Goal: Find contact information: Find contact information

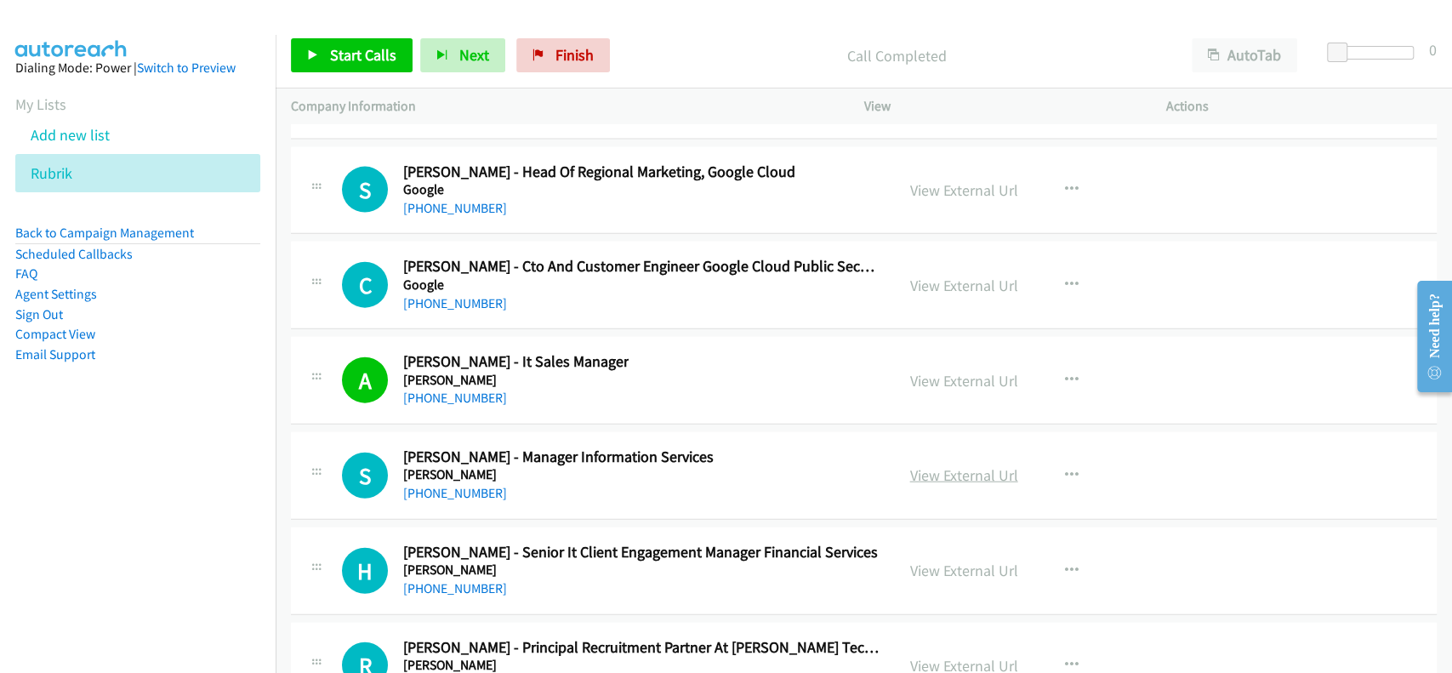
click at [951, 465] on link "View External Url" at bounding box center [964, 475] width 108 height 20
click at [450, 485] on link "[PHONE_NUMBER]" at bounding box center [455, 493] width 104 height 16
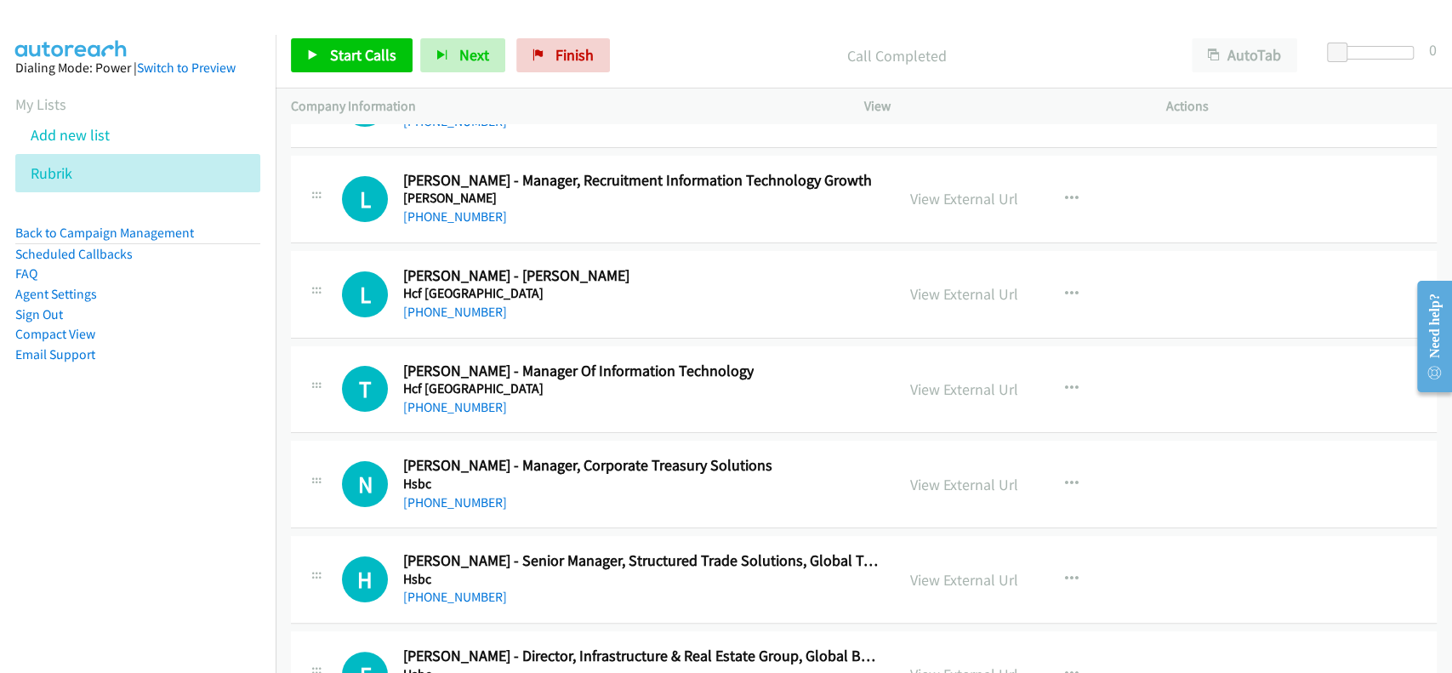
scroll to position [26204, 0]
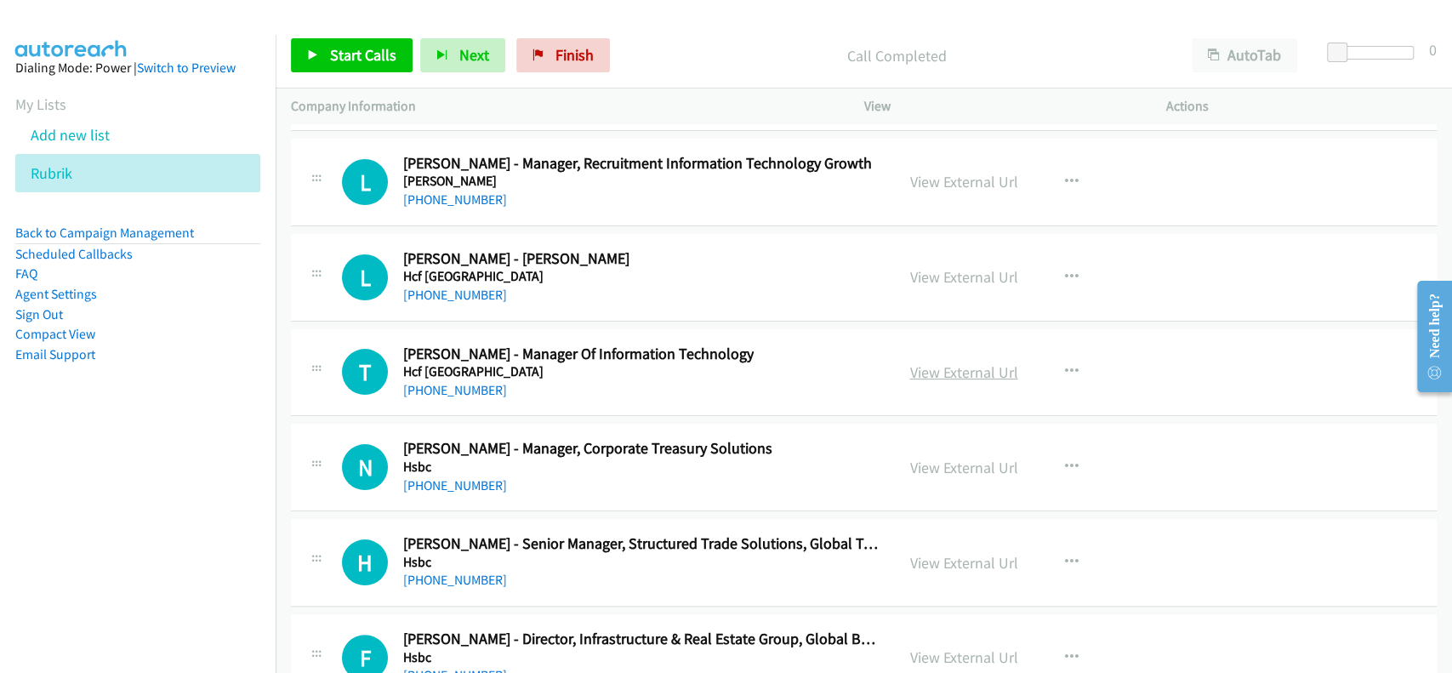
click at [949, 362] on link "View External Url" at bounding box center [964, 372] width 108 height 20
click at [433, 382] on link "[PHONE_NUMBER]" at bounding box center [455, 390] width 104 height 16
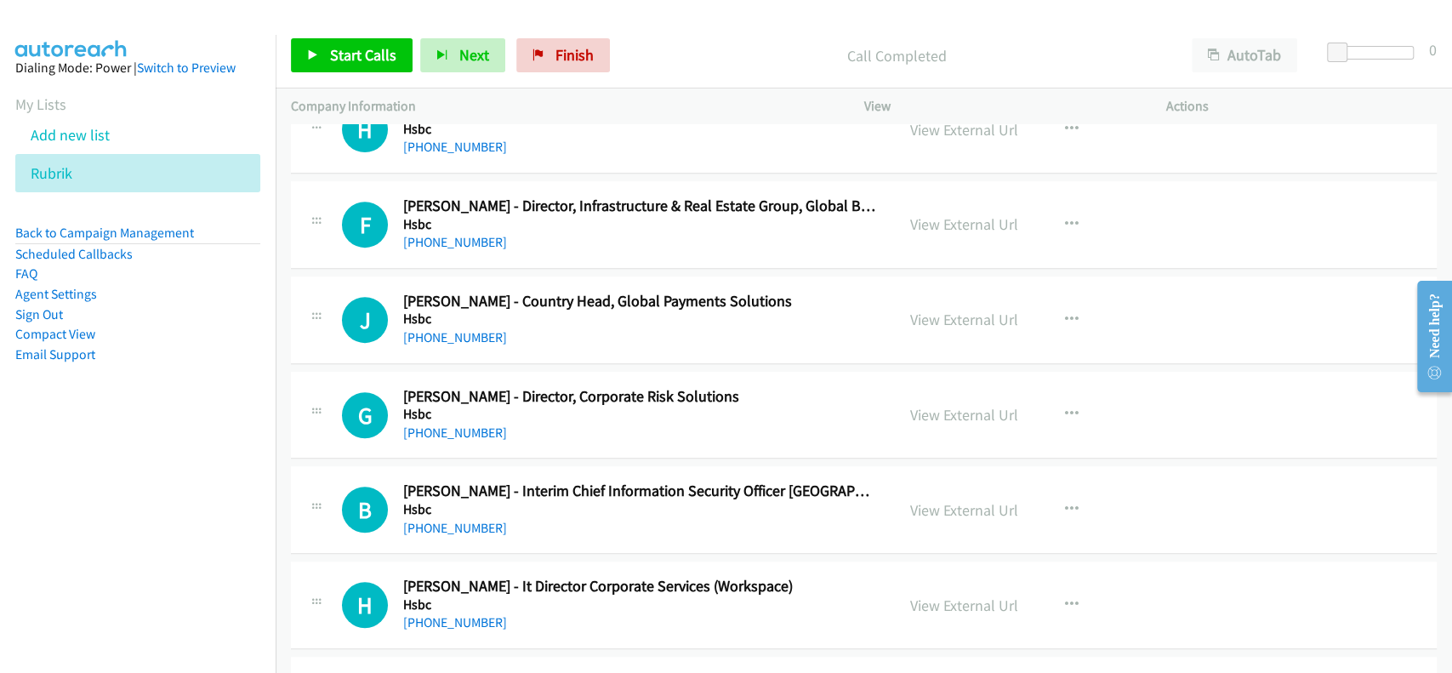
scroll to position [26658, 0]
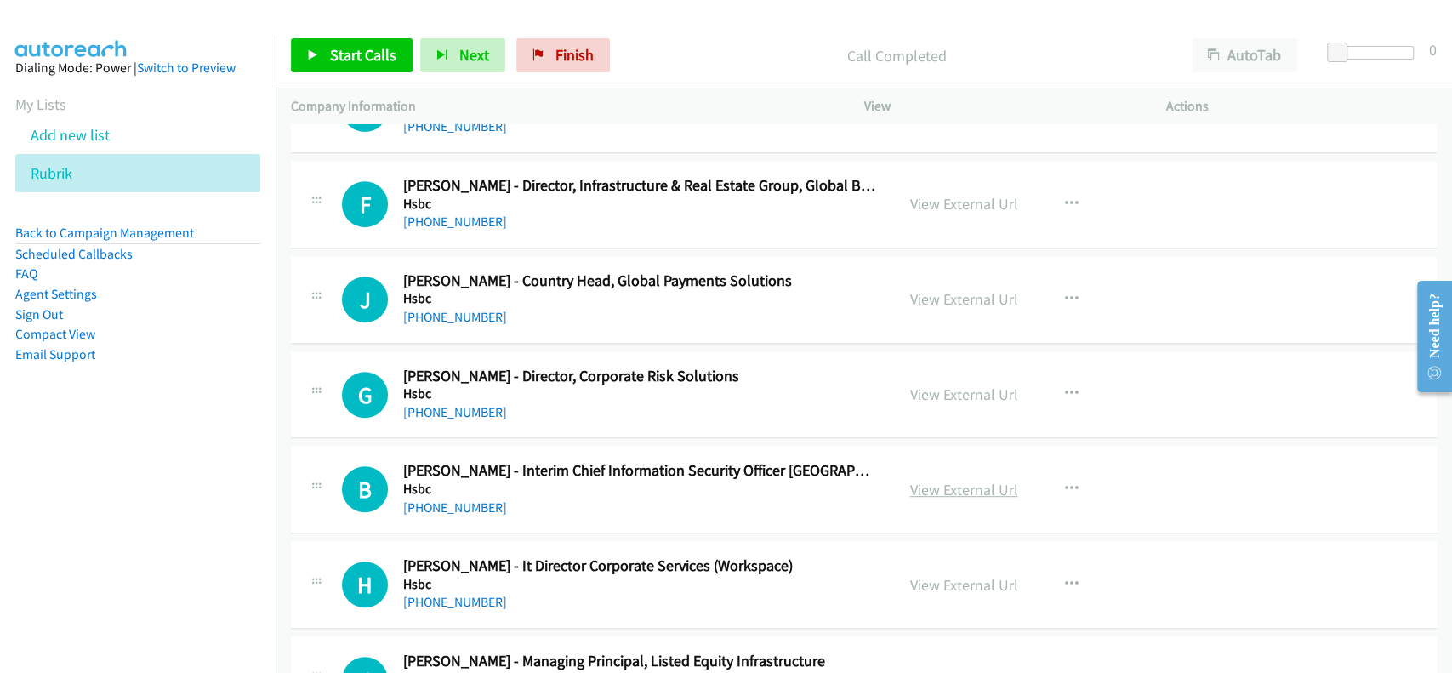
click at [913, 480] on link "View External Url" at bounding box center [964, 490] width 108 height 20
click at [433, 498] on div "[PHONE_NUMBER]" at bounding box center [641, 508] width 476 height 20
click at [434, 499] on link "[PHONE_NUMBER]" at bounding box center [455, 507] width 104 height 16
drag, startPoint x: 1203, startPoint y: 149, endPoint x: 930, endPoint y: 494, distance: 440.3
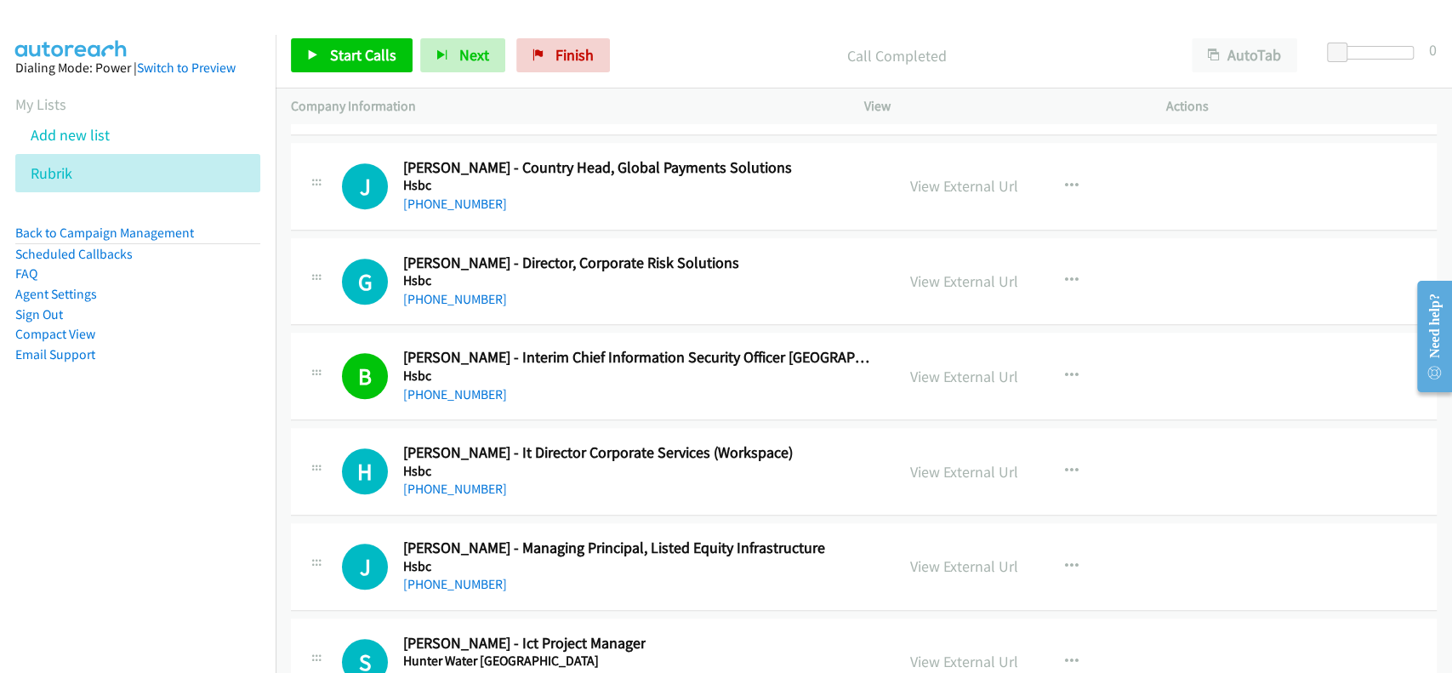
scroll to position [26885, 0]
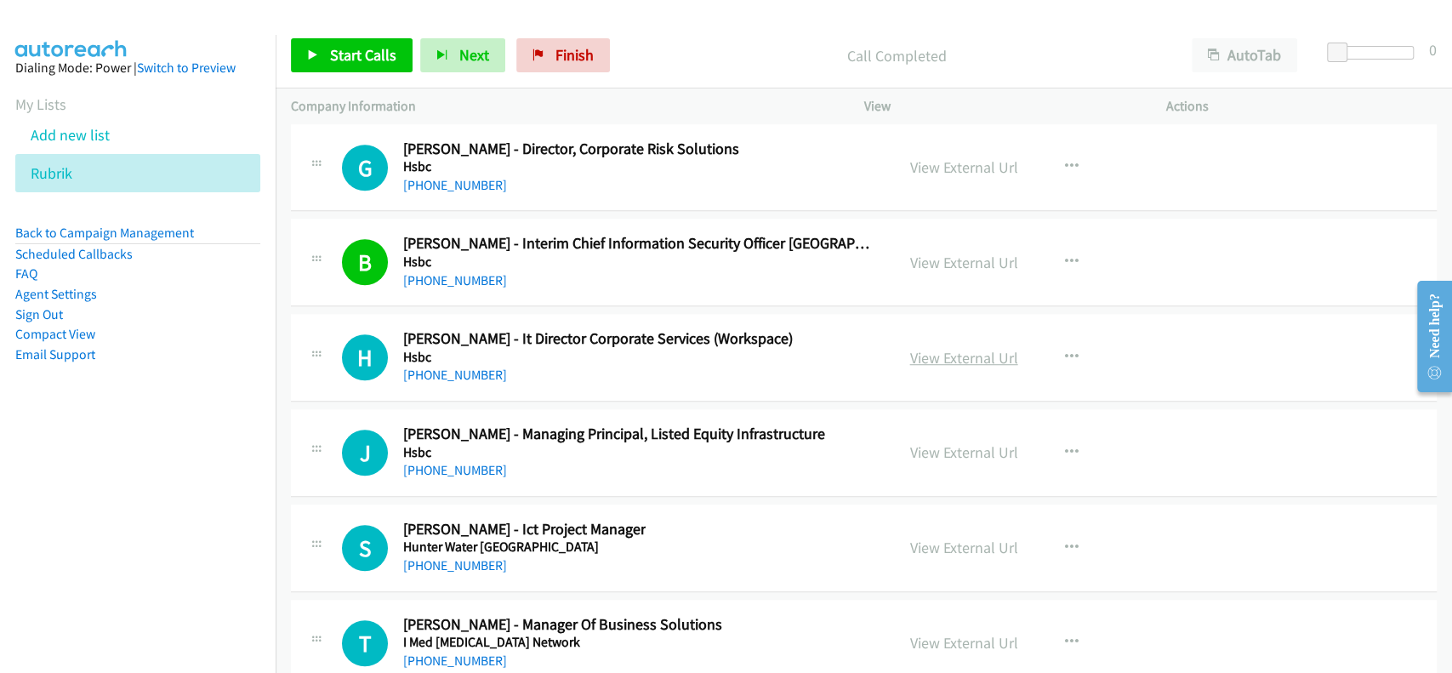
click at [926, 348] on link "View External Url" at bounding box center [964, 358] width 108 height 20
click at [452, 367] on link "[PHONE_NUMBER]" at bounding box center [455, 375] width 104 height 16
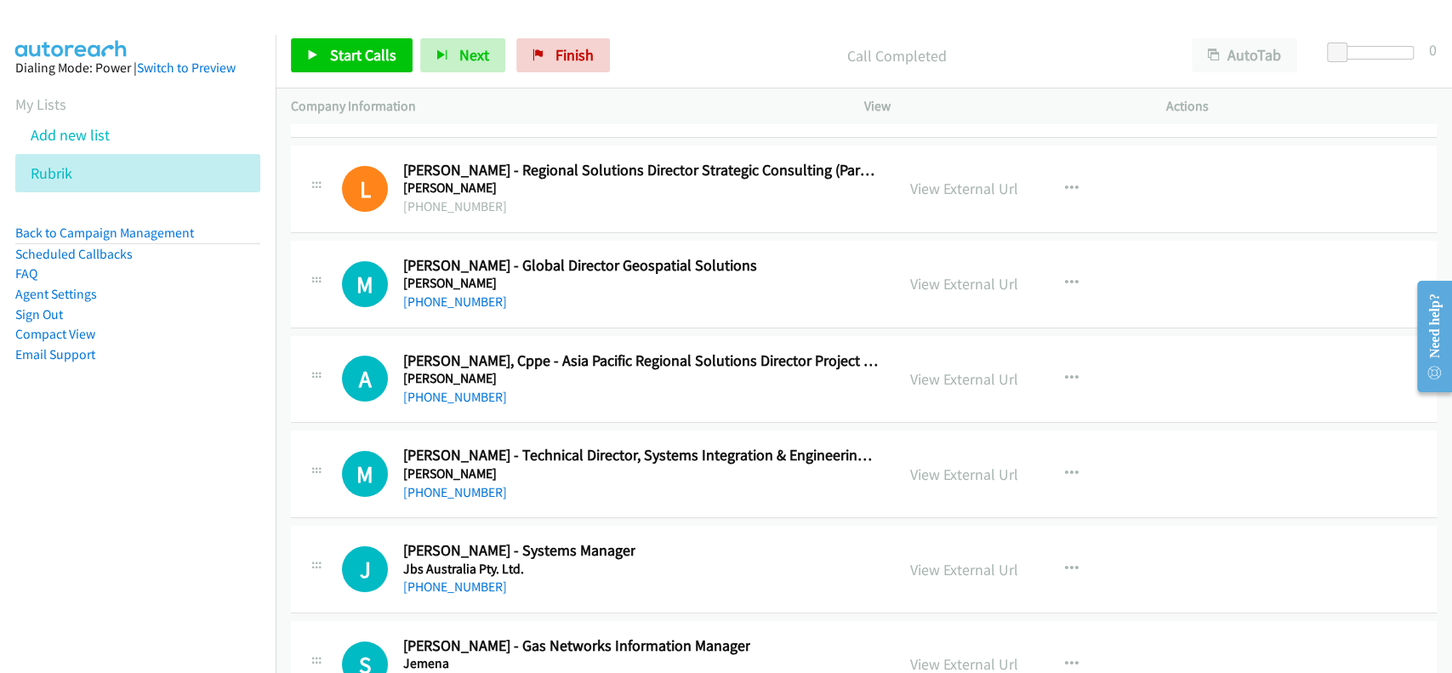
scroll to position [30401, 0]
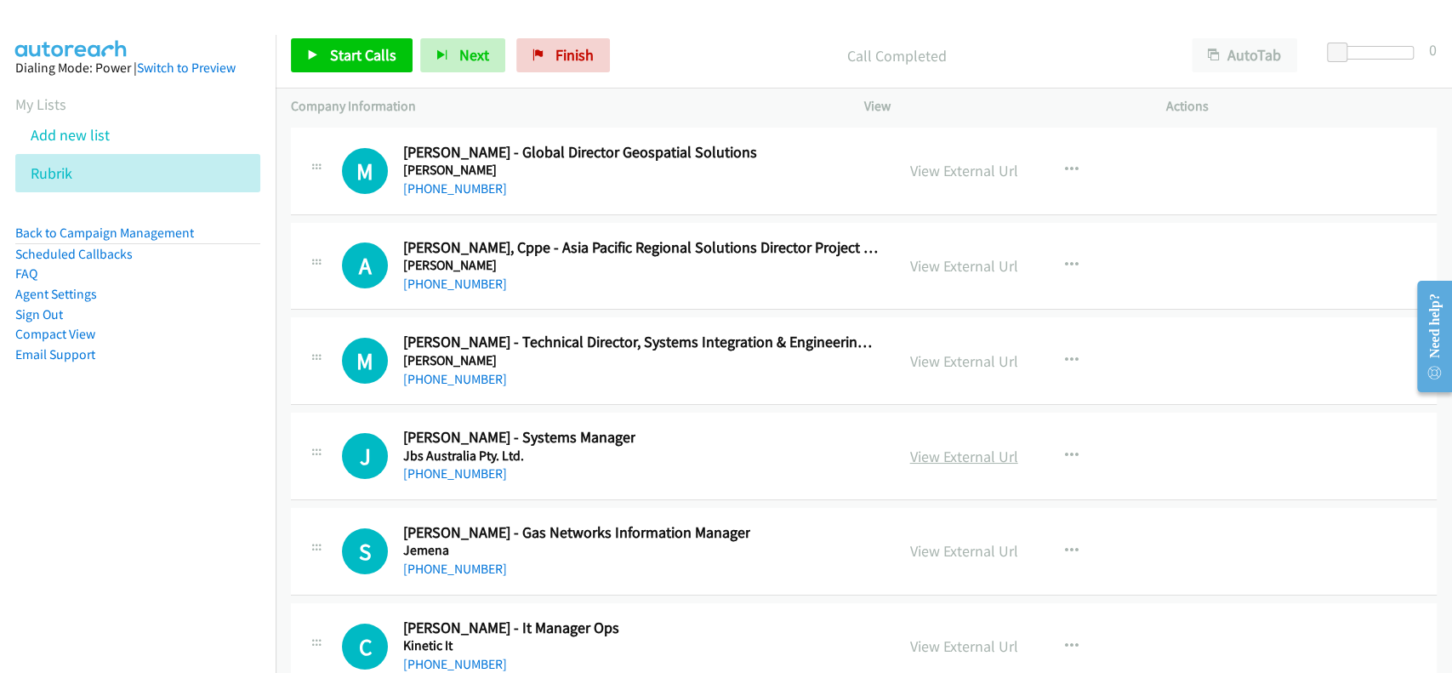
click at [952, 447] on link "View External Url" at bounding box center [964, 457] width 108 height 20
click at [440, 465] on link "[PHONE_NUMBER]" at bounding box center [455, 473] width 104 height 16
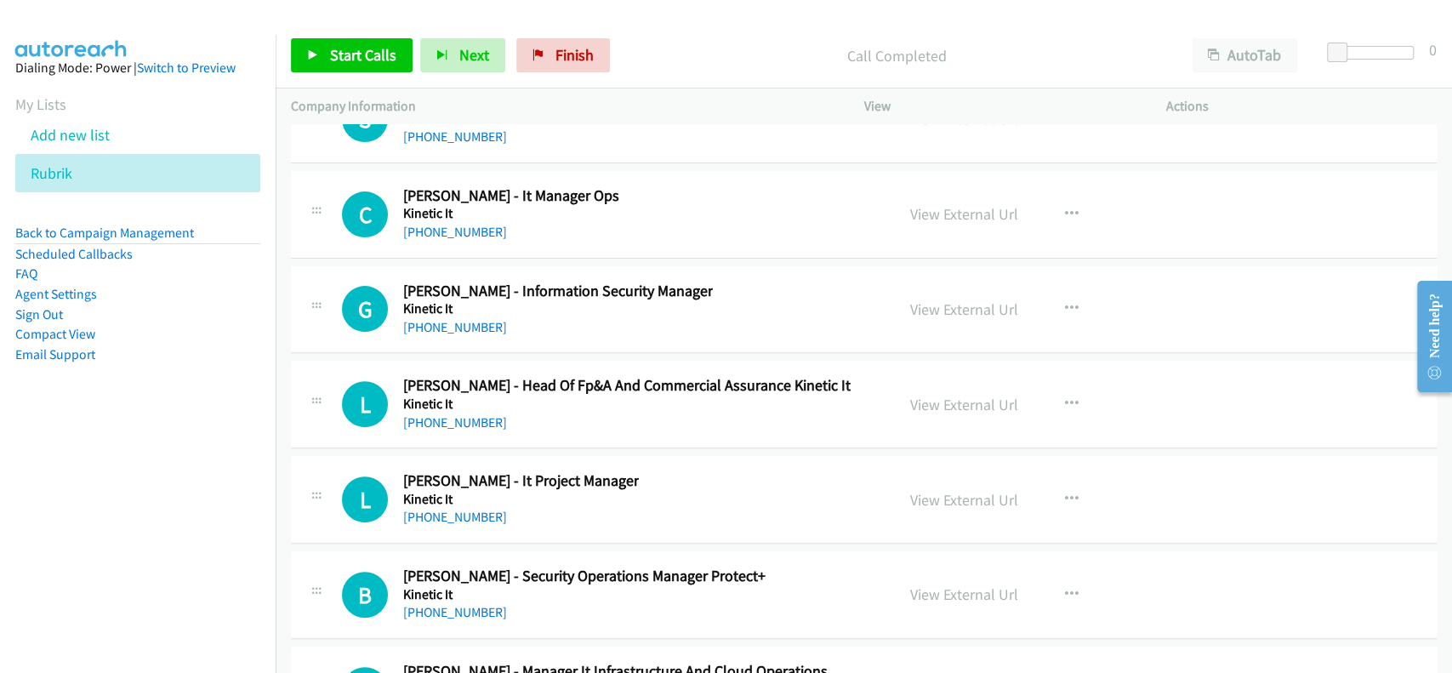
scroll to position [30855, 0]
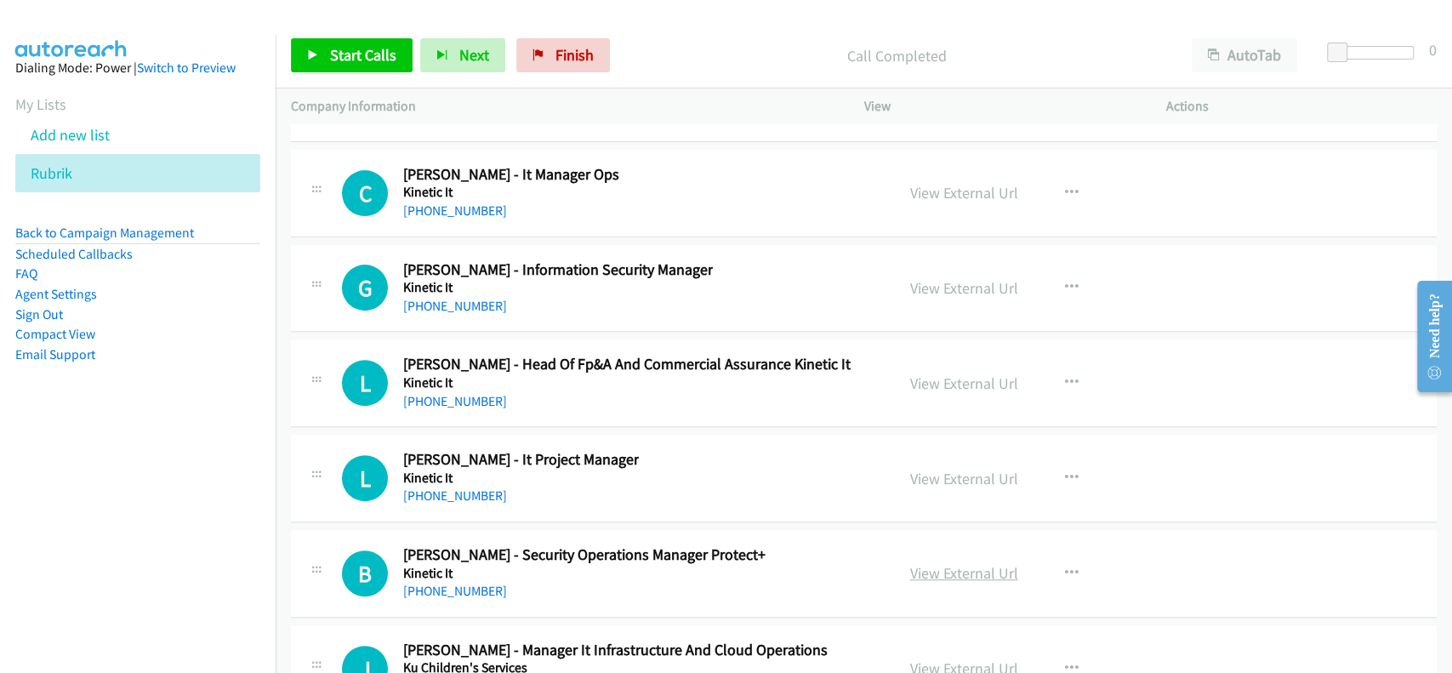
click at [939, 563] on link "View External Url" at bounding box center [964, 573] width 108 height 20
click at [456, 583] on link "[PHONE_NUMBER]" at bounding box center [455, 591] width 104 height 16
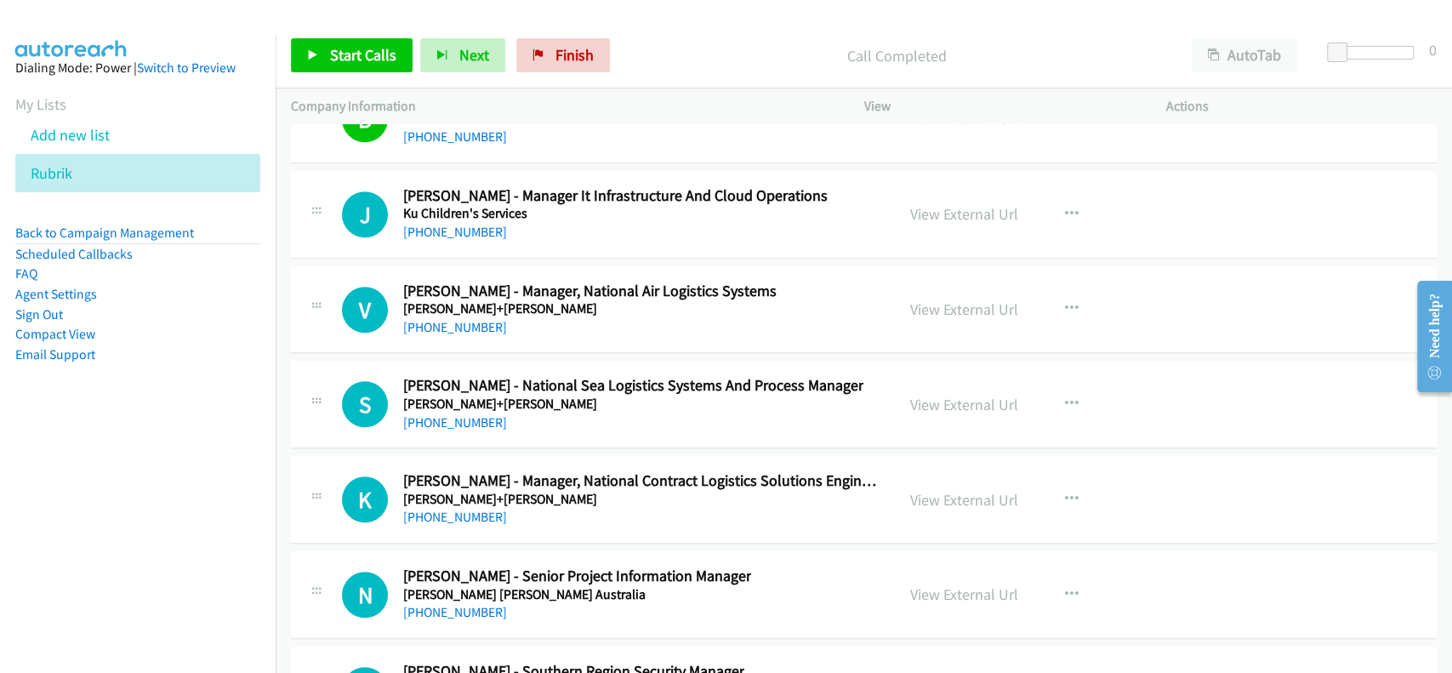
scroll to position [31422, 0]
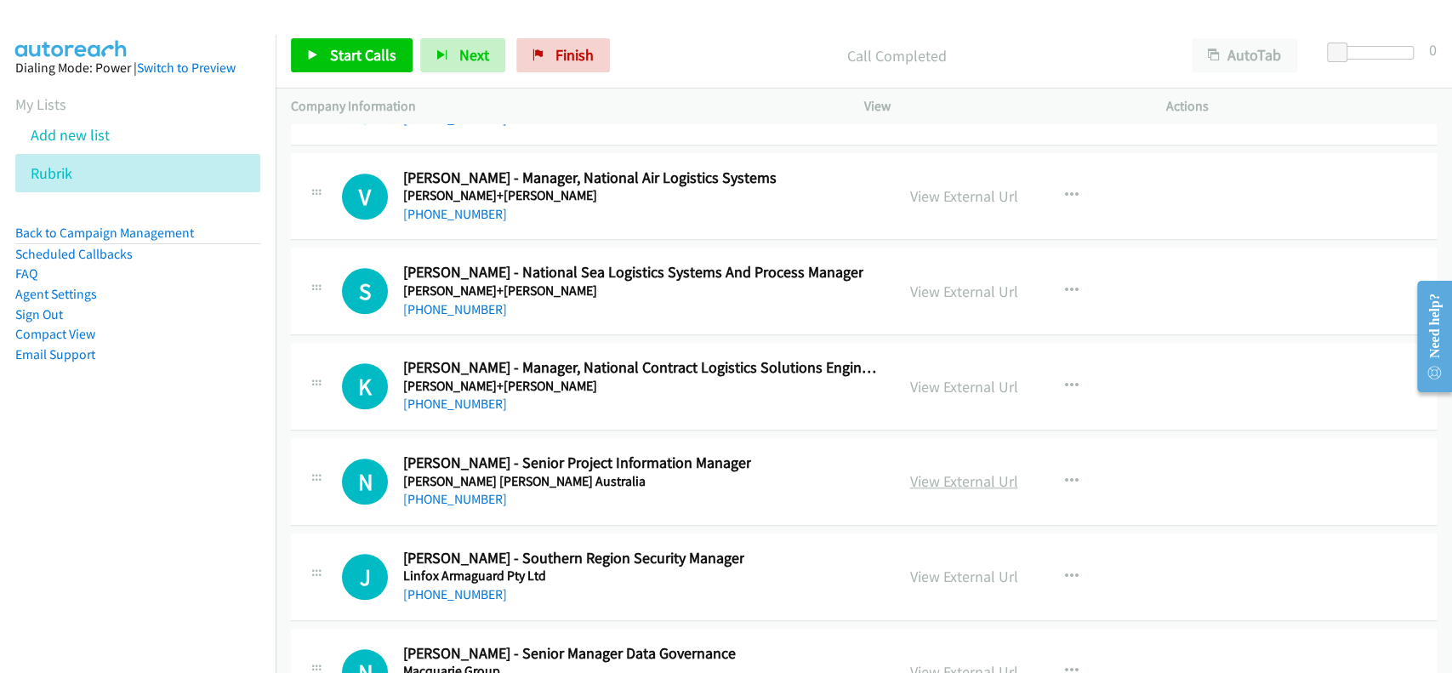
click at [937, 471] on link "View External Url" at bounding box center [964, 481] width 108 height 20
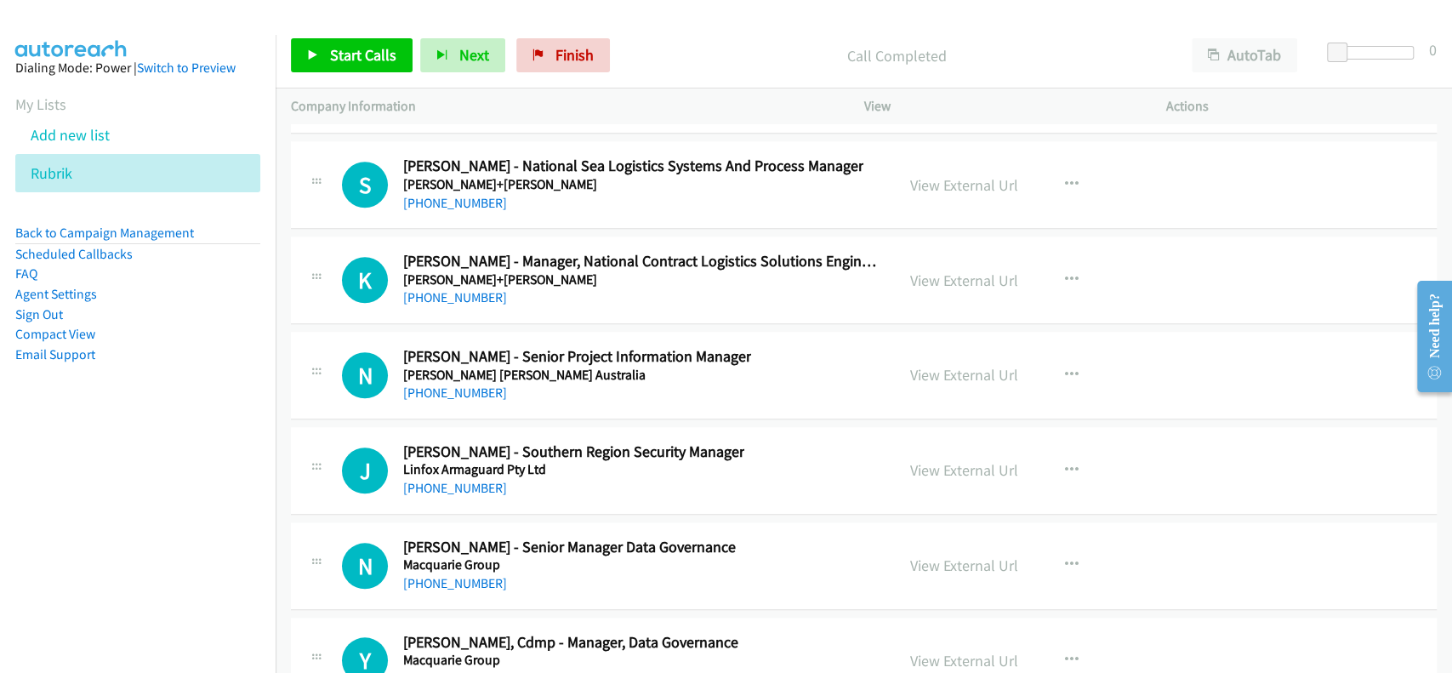
scroll to position [31535, 0]
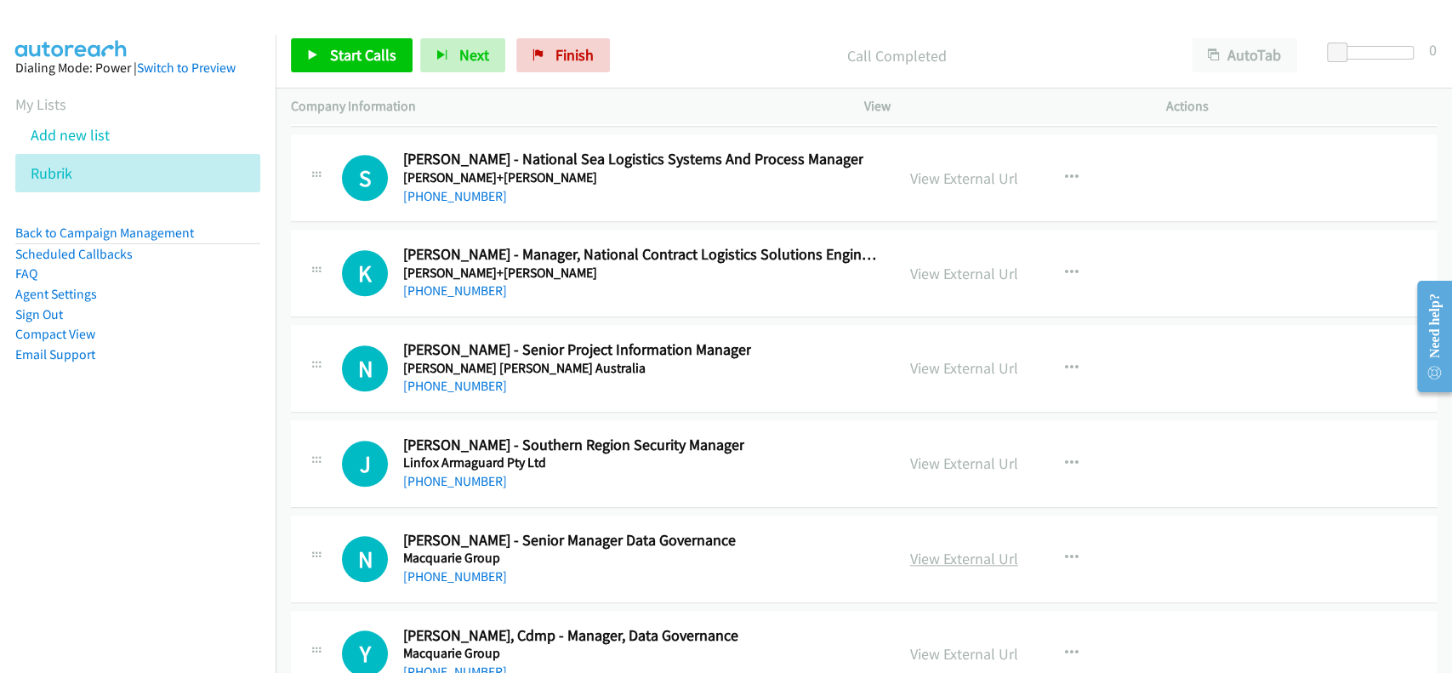
click at [938, 549] on link "View External Url" at bounding box center [964, 559] width 108 height 20
click at [475, 378] on link "[PHONE_NUMBER]" at bounding box center [455, 386] width 104 height 16
click at [439, 568] on link "[PHONE_NUMBER]" at bounding box center [455, 576] width 104 height 16
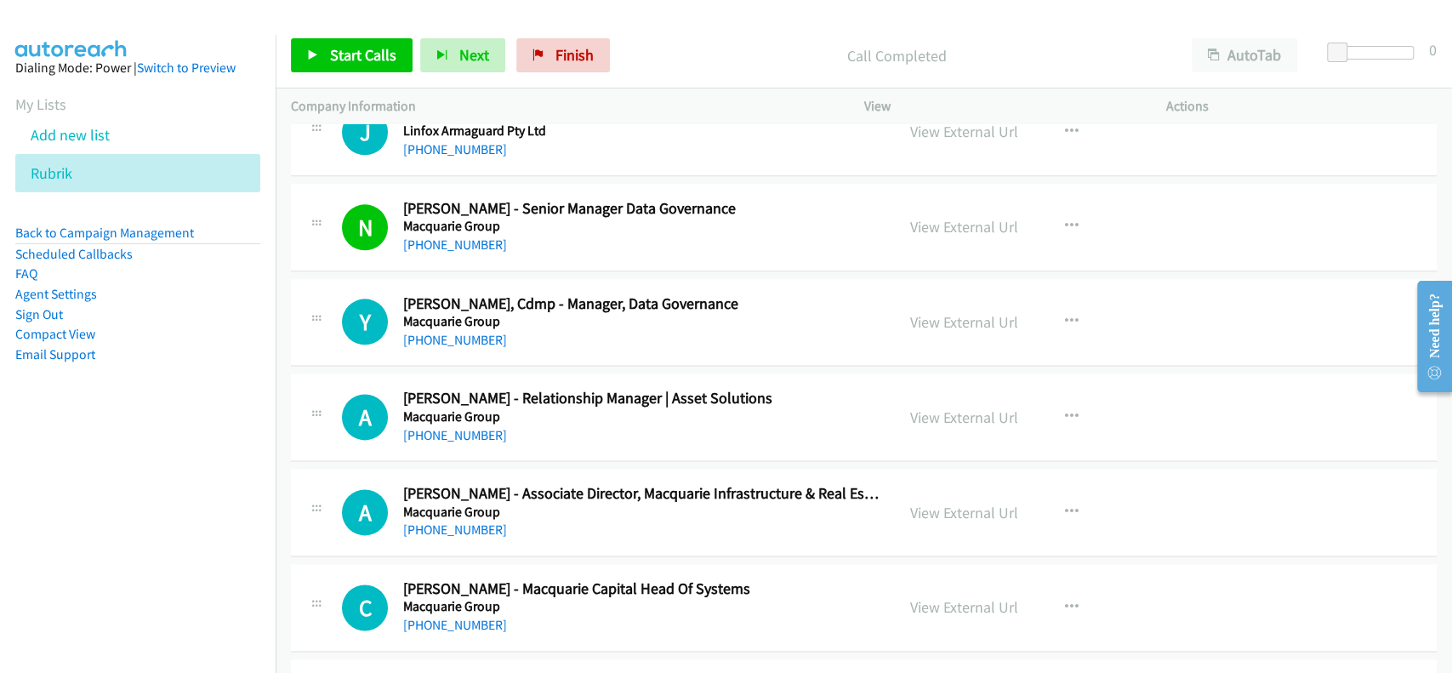
scroll to position [31876, 0]
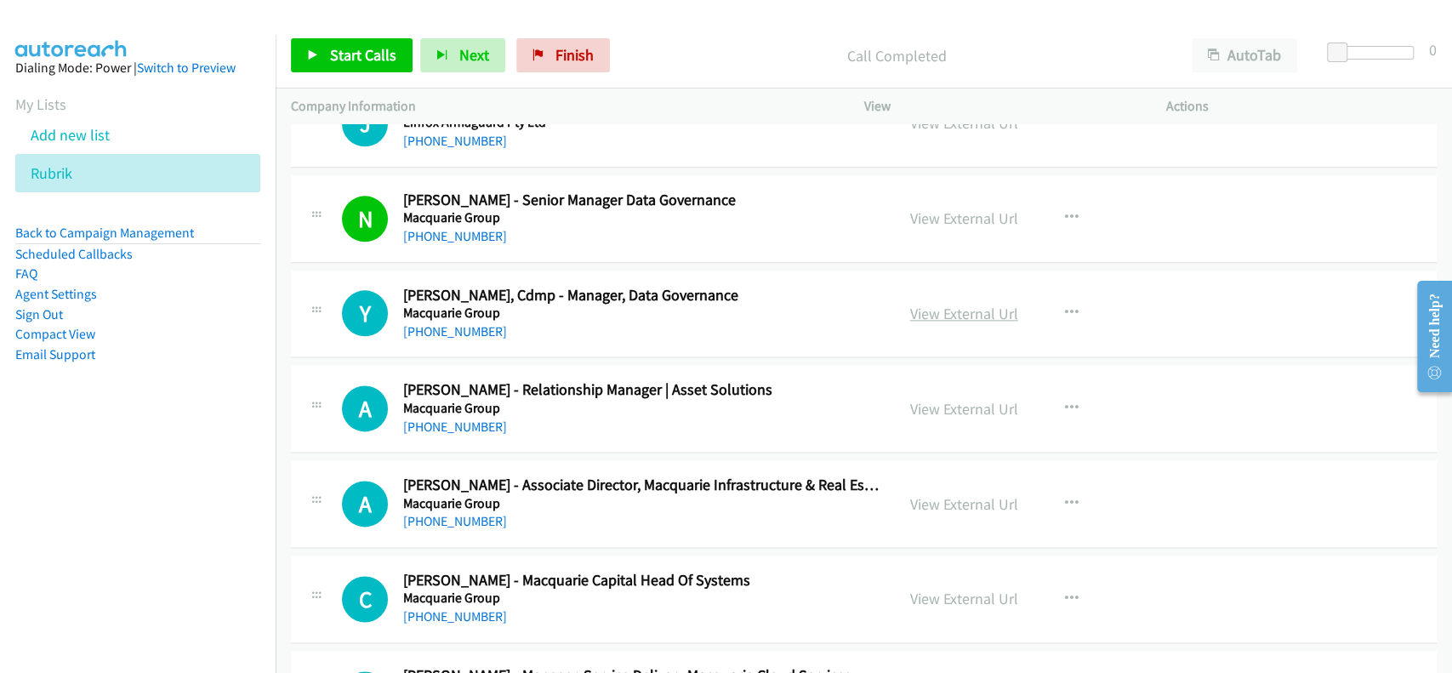
click at [936, 304] on link "View External Url" at bounding box center [964, 314] width 108 height 20
click at [458, 323] on link "[PHONE_NUMBER]" at bounding box center [455, 331] width 104 height 16
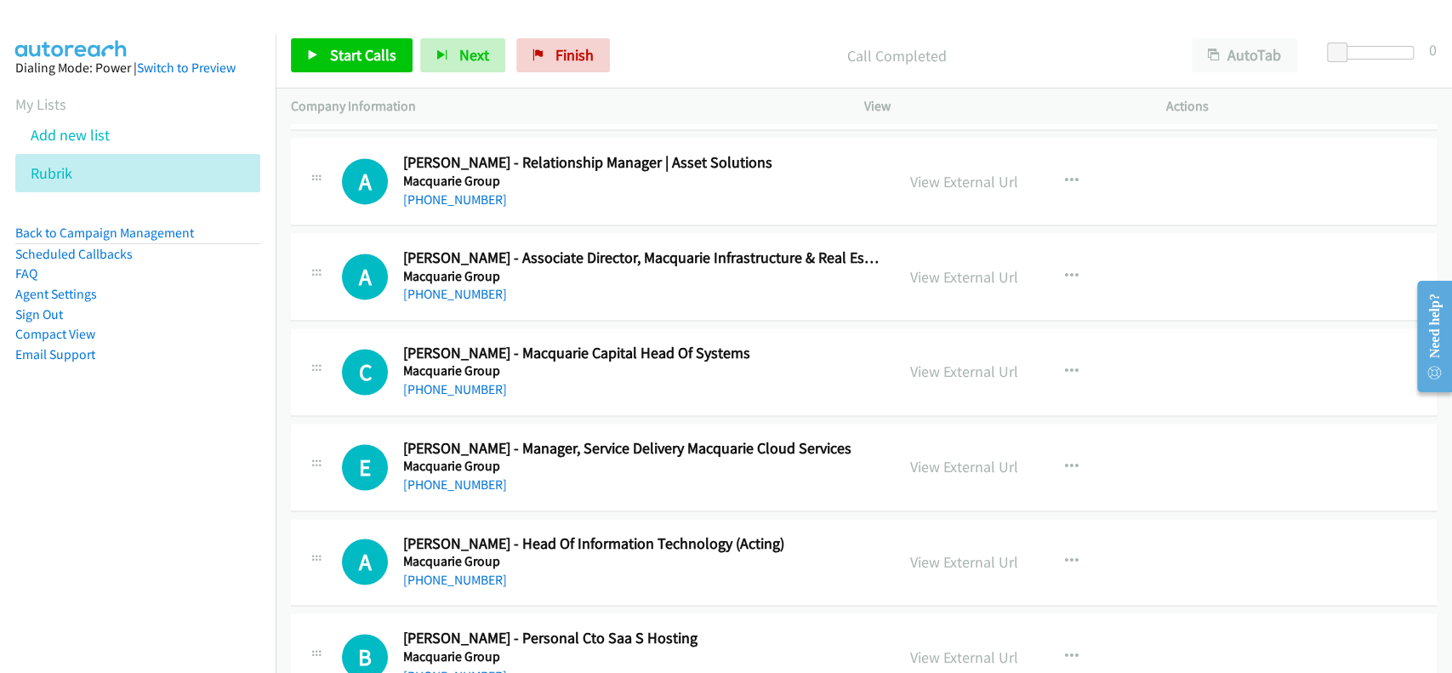
scroll to position [32216, 0]
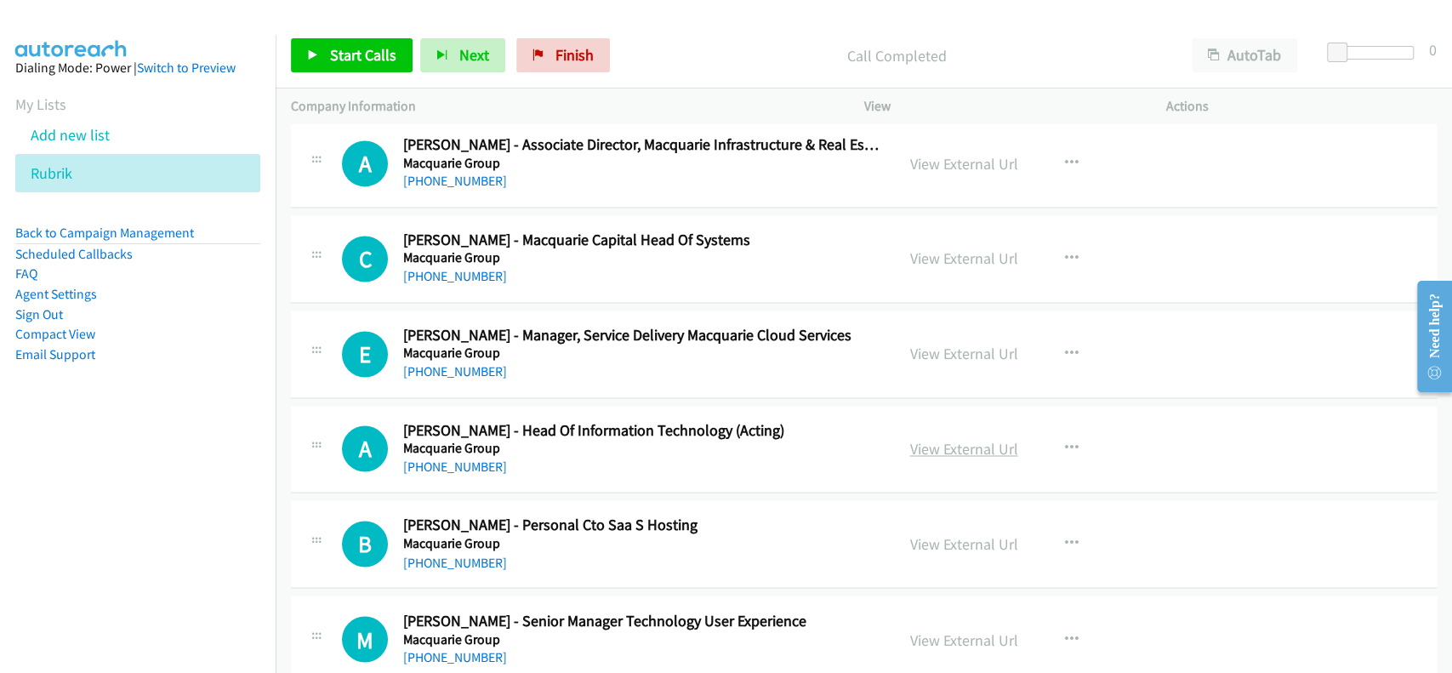
click at [966, 439] on link "View External Url" at bounding box center [964, 449] width 108 height 20
click at [459, 459] on link "[PHONE_NUMBER]" at bounding box center [455, 467] width 104 height 16
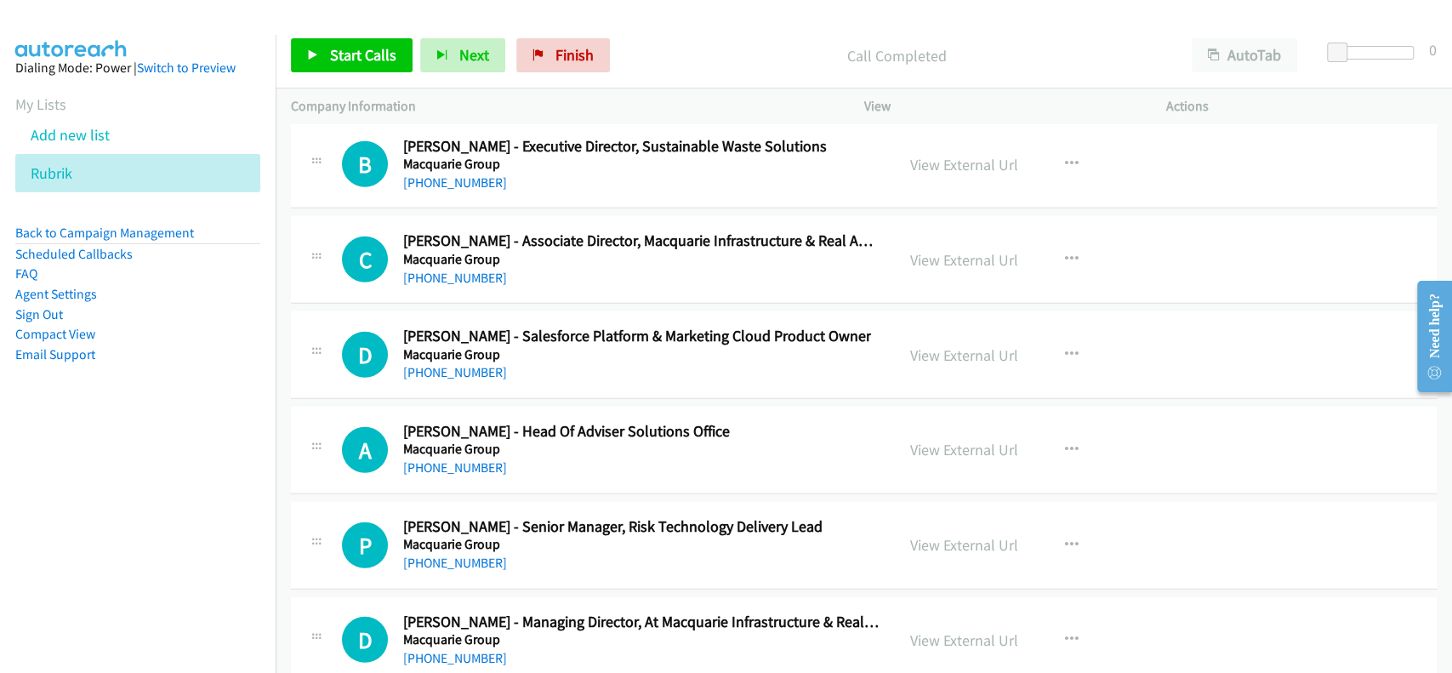
scroll to position [33577, 0]
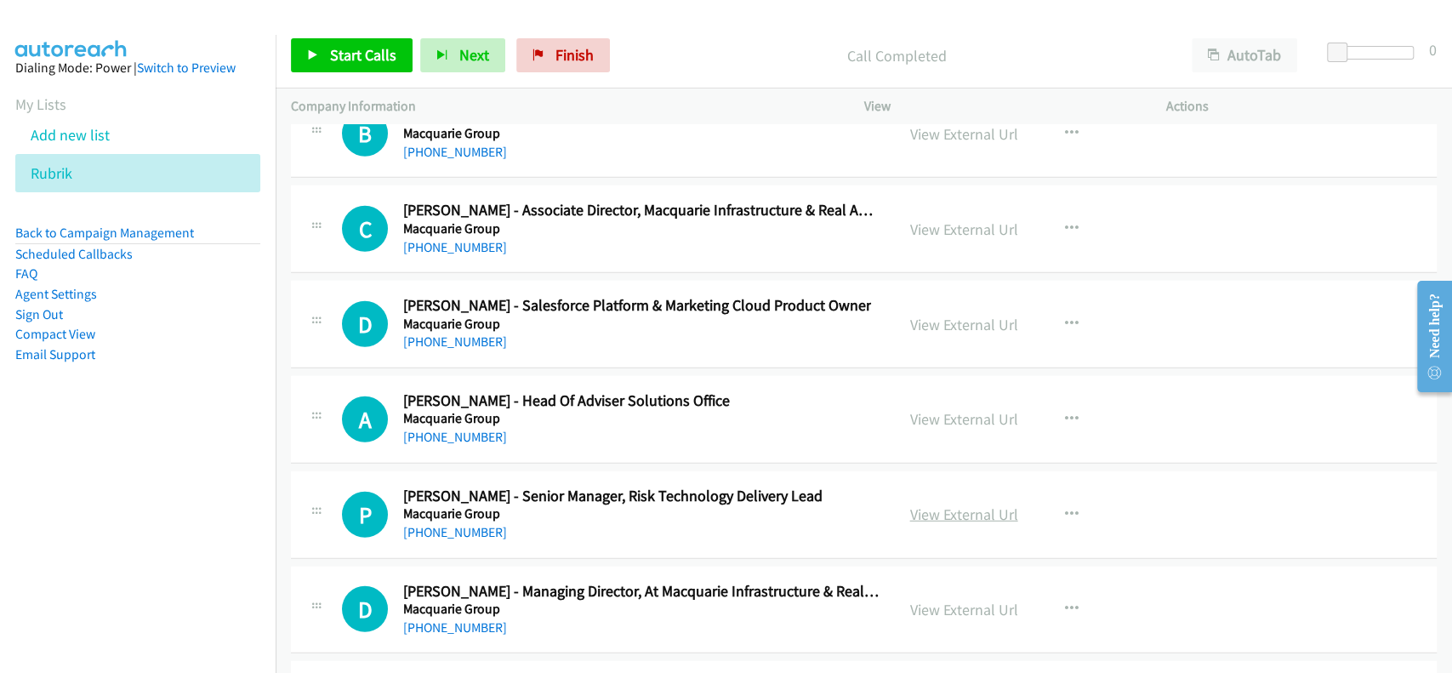
click at [978, 505] on link "View External Url" at bounding box center [964, 515] width 108 height 20
click at [444, 524] on link "[PHONE_NUMBER]" at bounding box center [455, 532] width 104 height 16
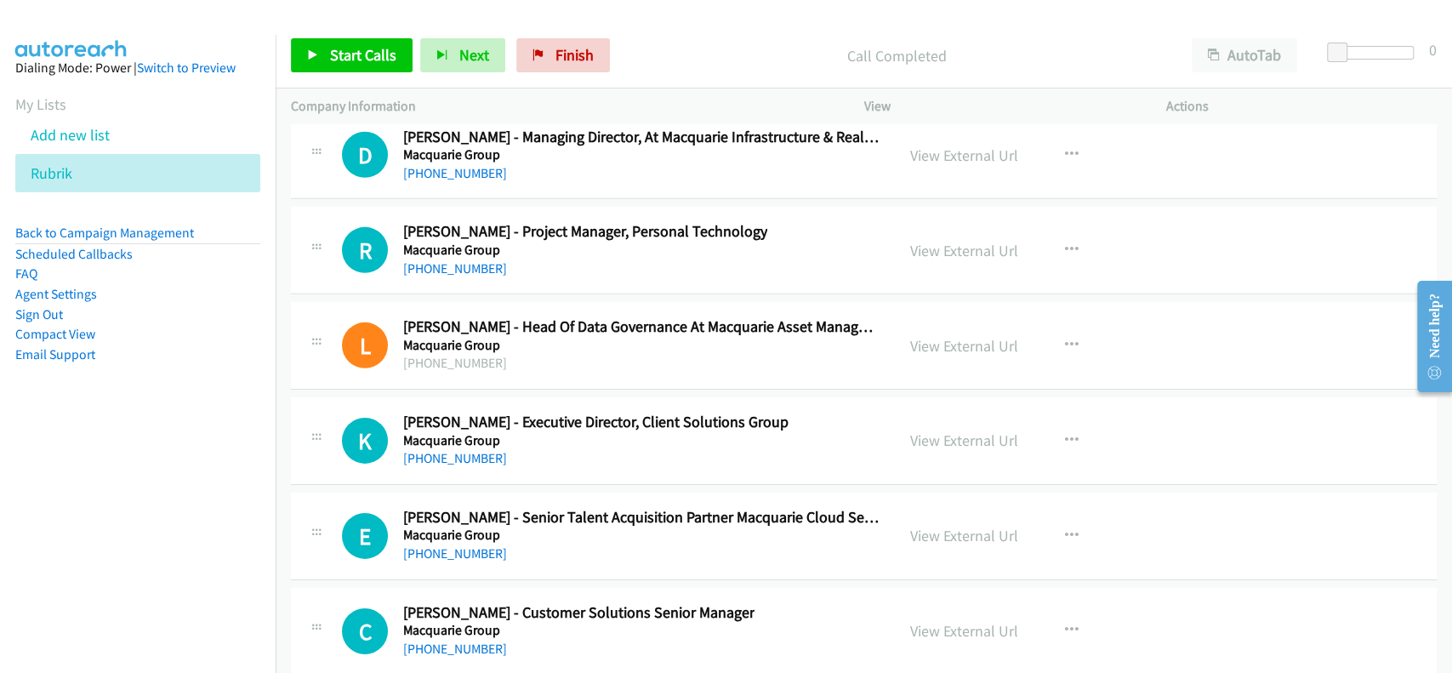
scroll to position [34145, 0]
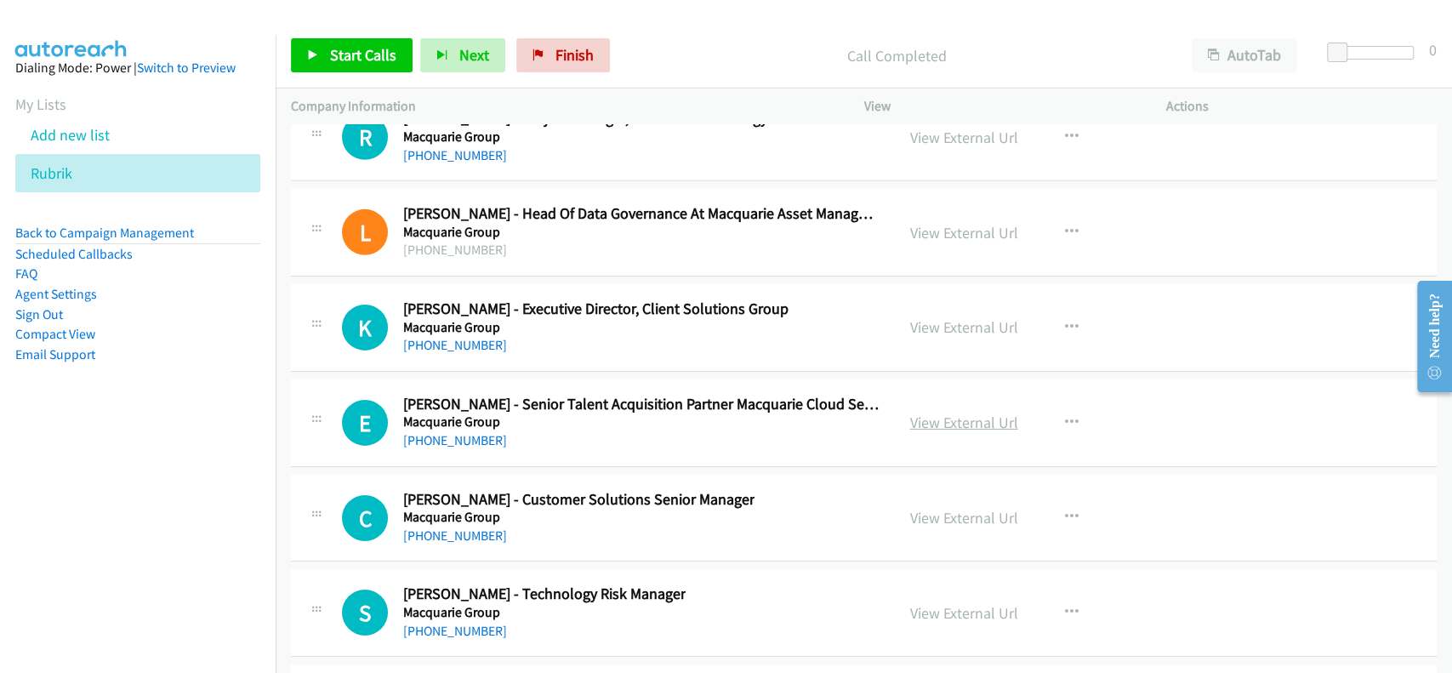
click at [953, 413] on link "View External Url" at bounding box center [964, 423] width 108 height 20
click at [969, 603] on link "View External Url" at bounding box center [964, 613] width 108 height 20
click at [443, 432] on link "[PHONE_NUMBER]" at bounding box center [455, 440] width 104 height 16
click at [461, 413] on h5 "Macquarie Group" at bounding box center [641, 421] width 476 height 17
click at [448, 432] on link "[PHONE_NUMBER]" at bounding box center [455, 440] width 104 height 16
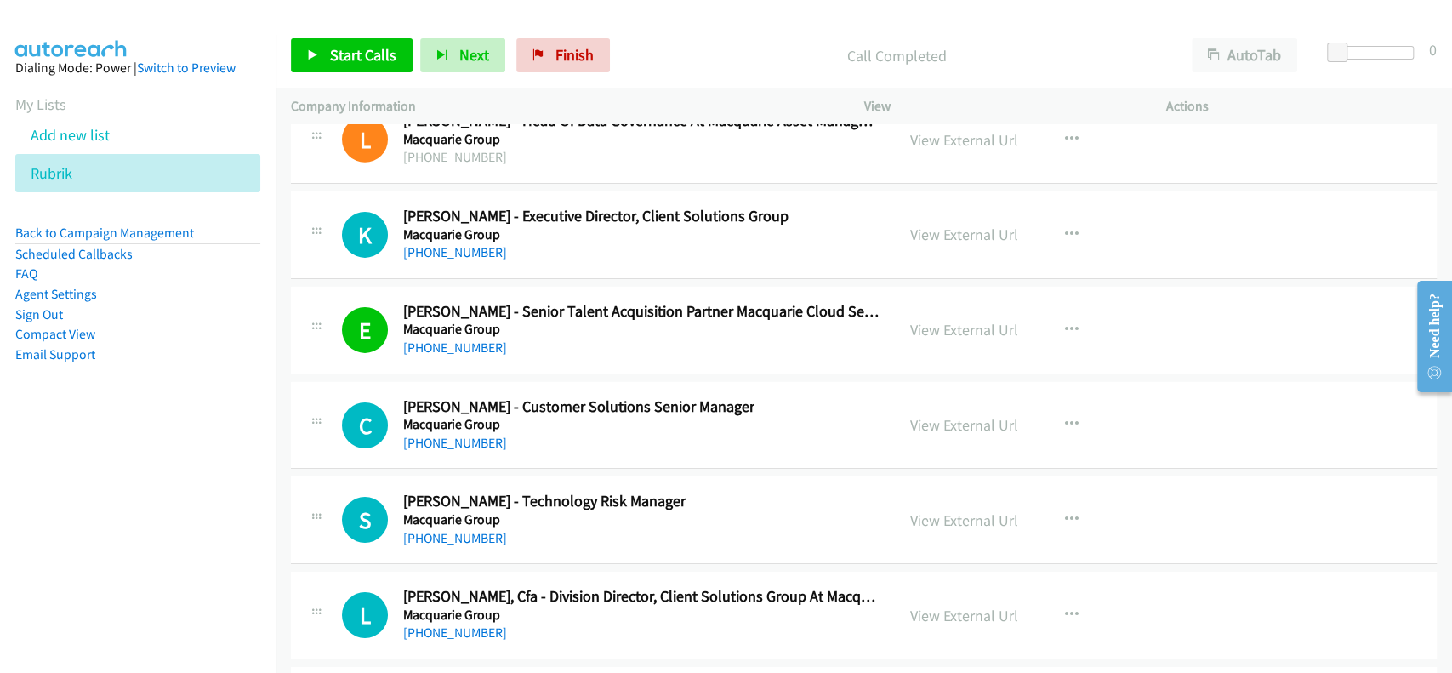
scroll to position [34258, 0]
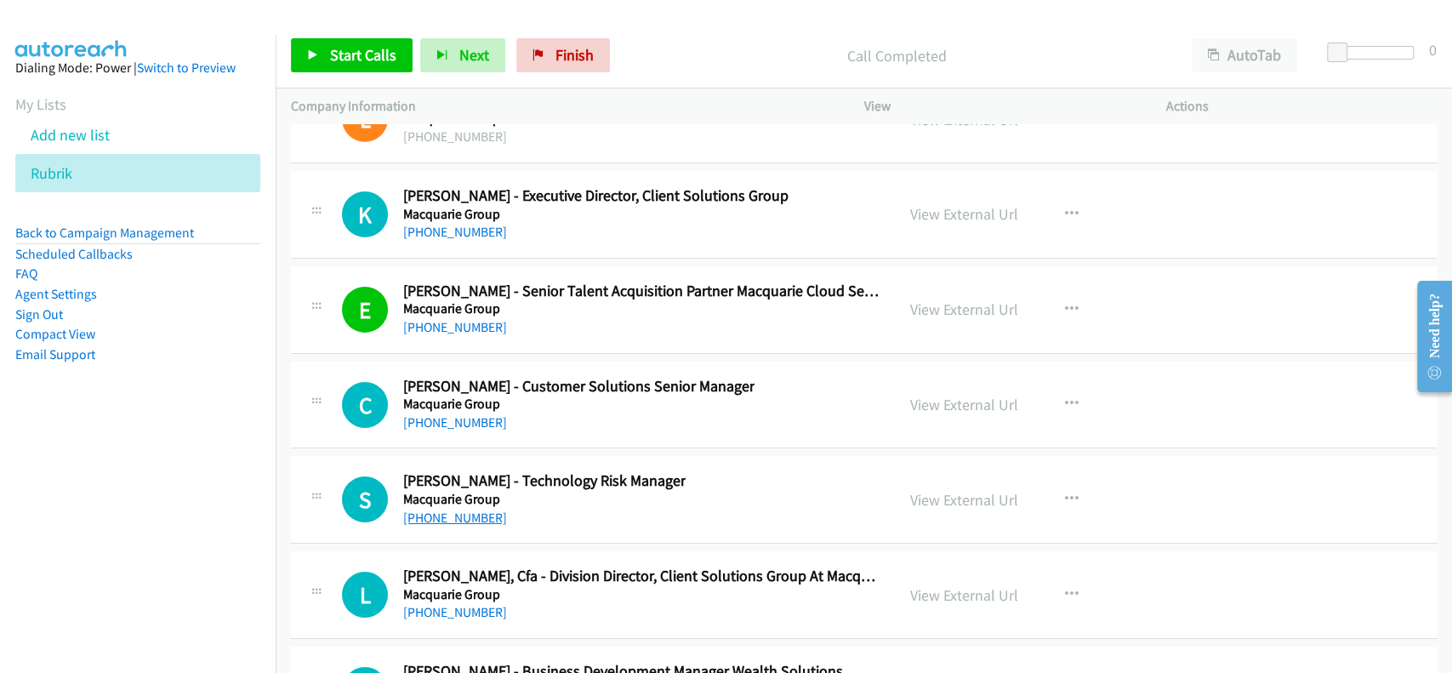
click at [463, 510] on link "[PHONE_NUMBER]" at bounding box center [455, 518] width 104 height 16
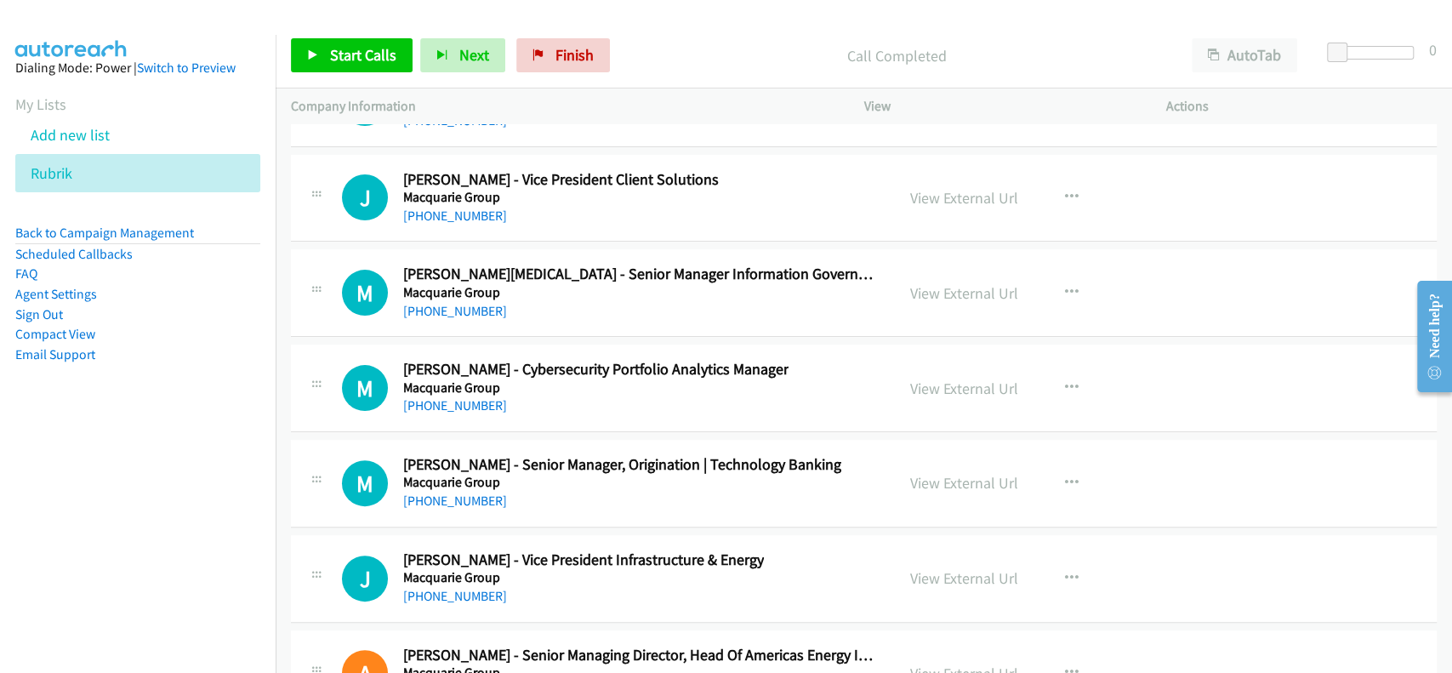
scroll to position [35052, 0]
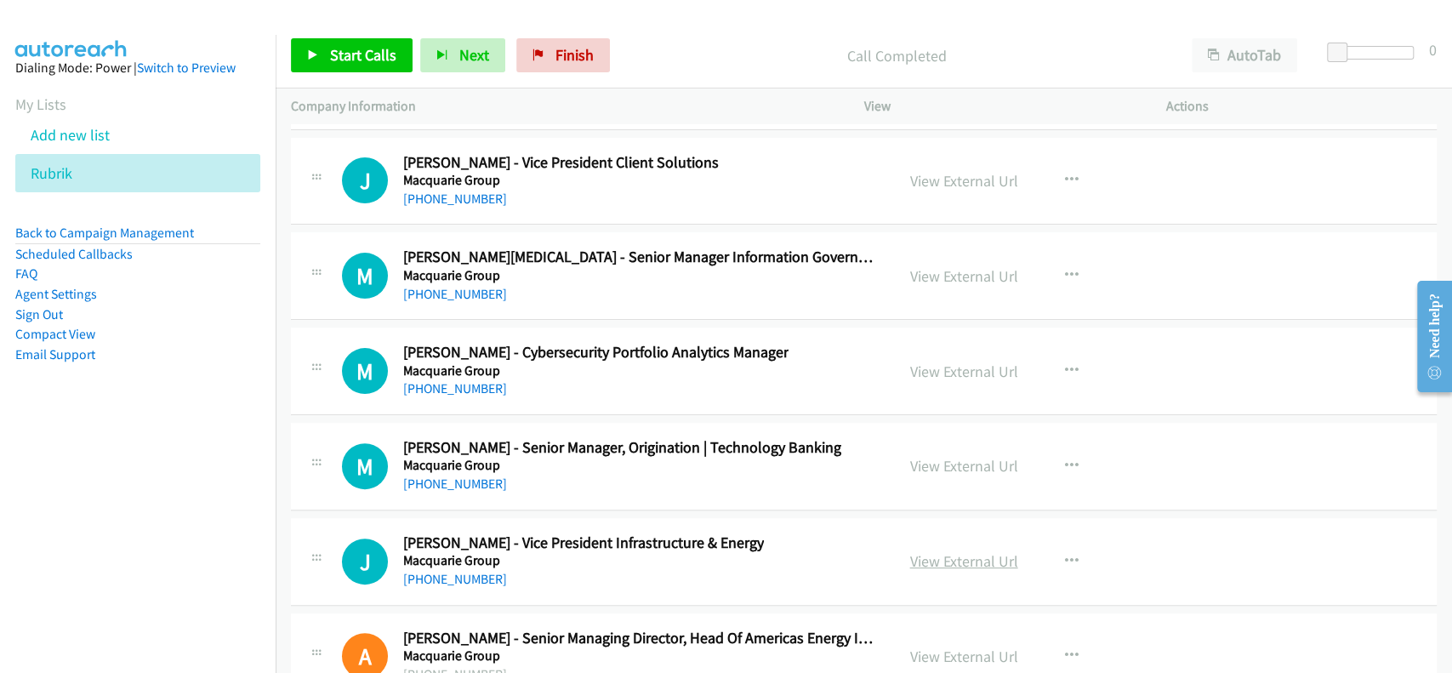
click at [932, 551] on link "View External Url" at bounding box center [964, 561] width 108 height 20
click at [458, 569] on div "[PHONE_NUMBER]" at bounding box center [583, 579] width 361 height 20
click at [458, 571] on link "[PHONE_NUMBER]" at bounding box center [455, 579] width 104 height 16
click at [950, 551] on link "View External Url" at bounding box center [964, 561] width 108 height 20
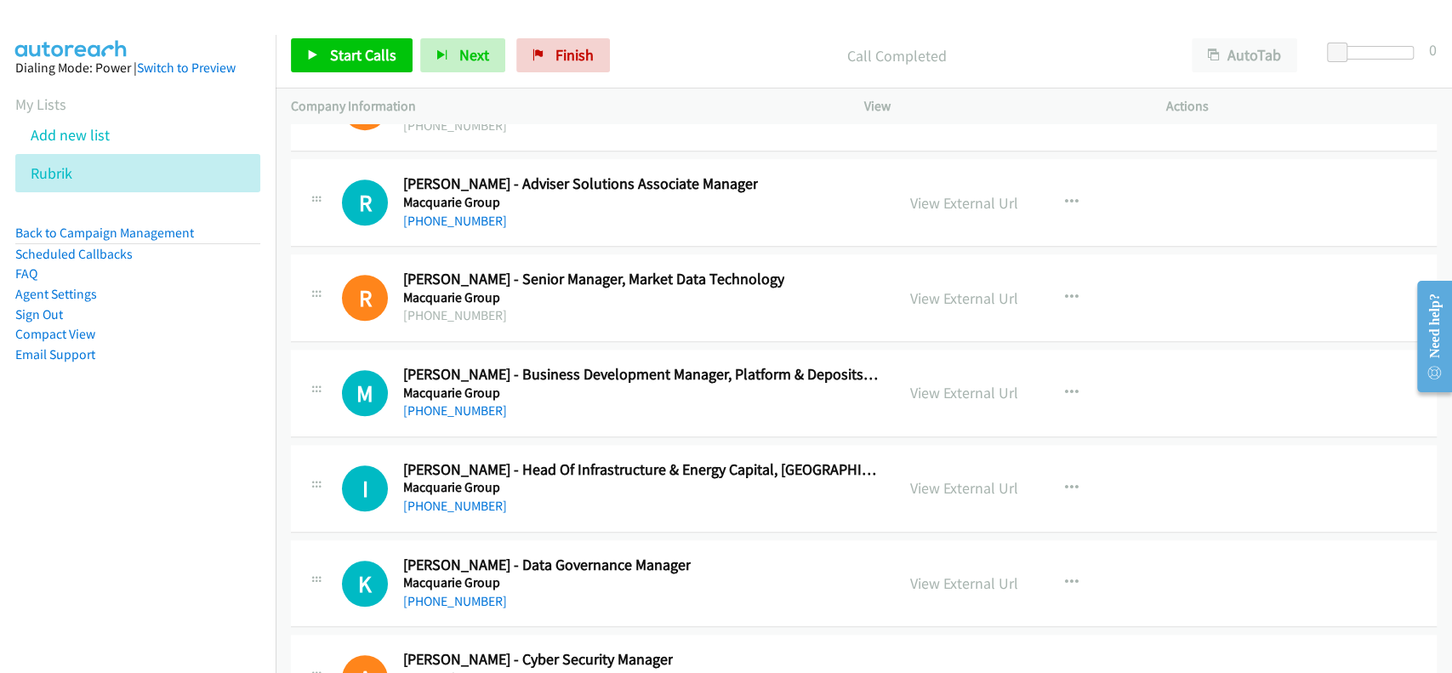
scroll to position [35619, 0]
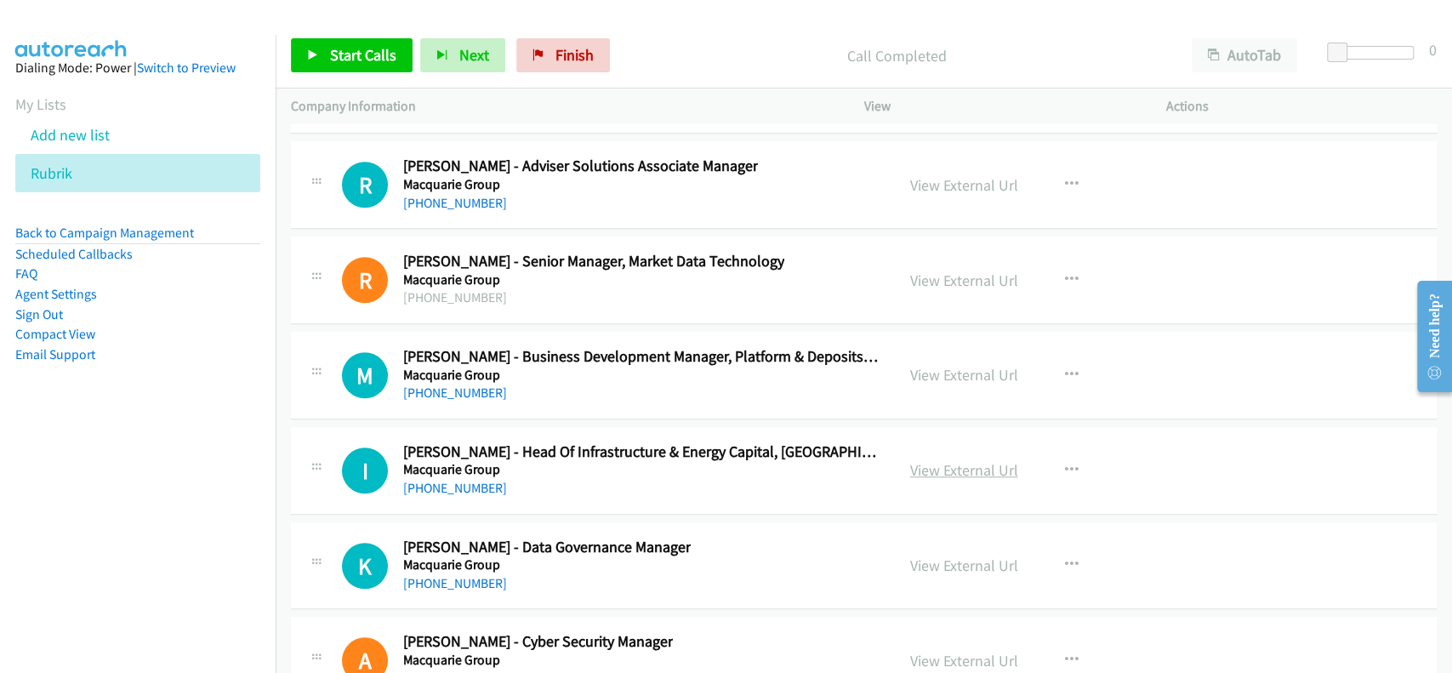
click at [915, 460] on link "View External Url" at bounding box center [964, 470] width 108 height 20
click at [439, 480] on link "[PHONE_NUMBER]" at bounding box center [455, 488] width 104 height 16
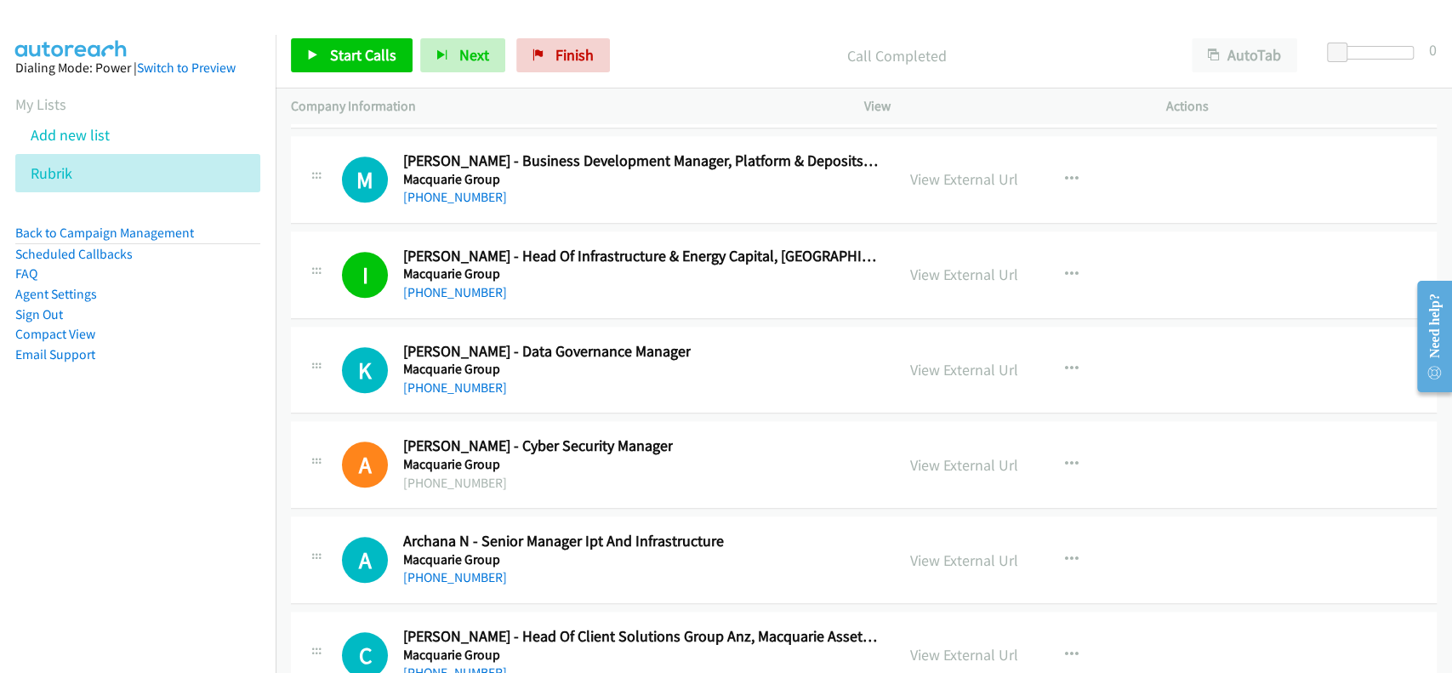
scroll to position [35846, 0]
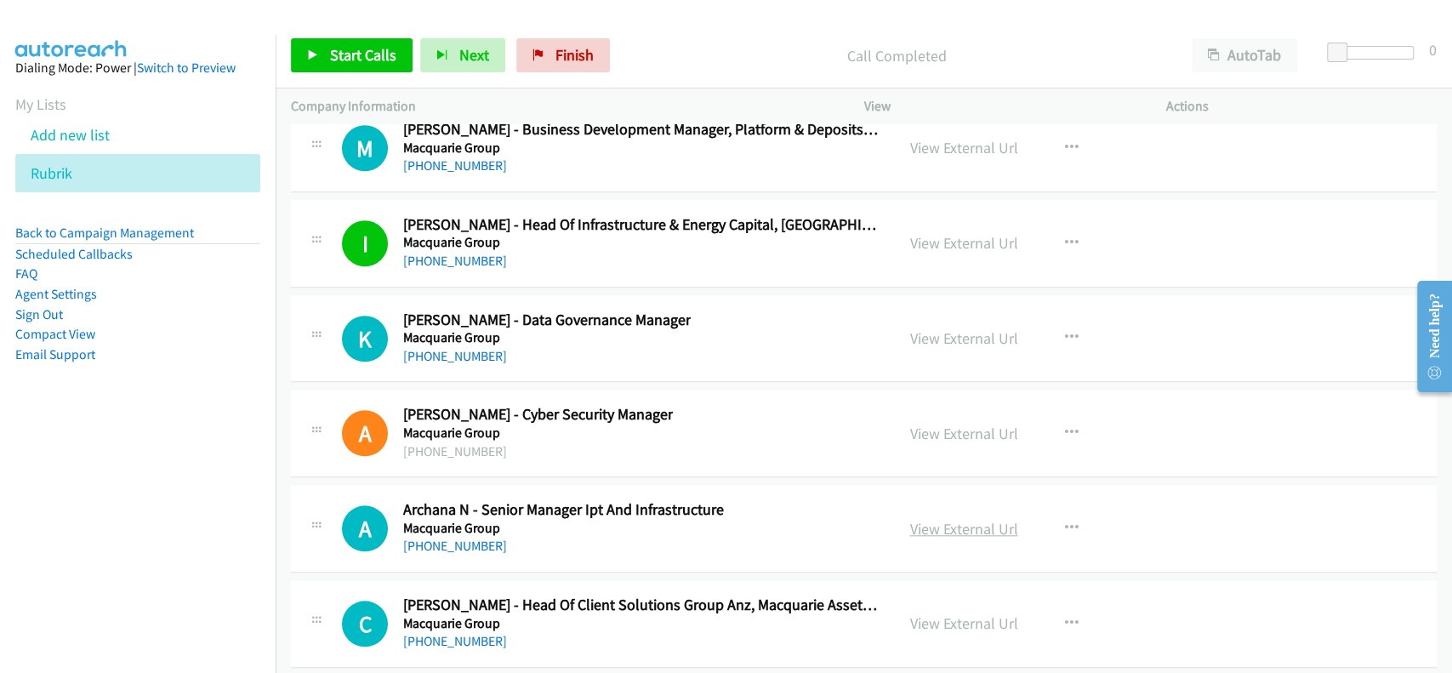
click at [986, 519] on link "View External Url" at bounding box center [964, 529] width 108 height 20
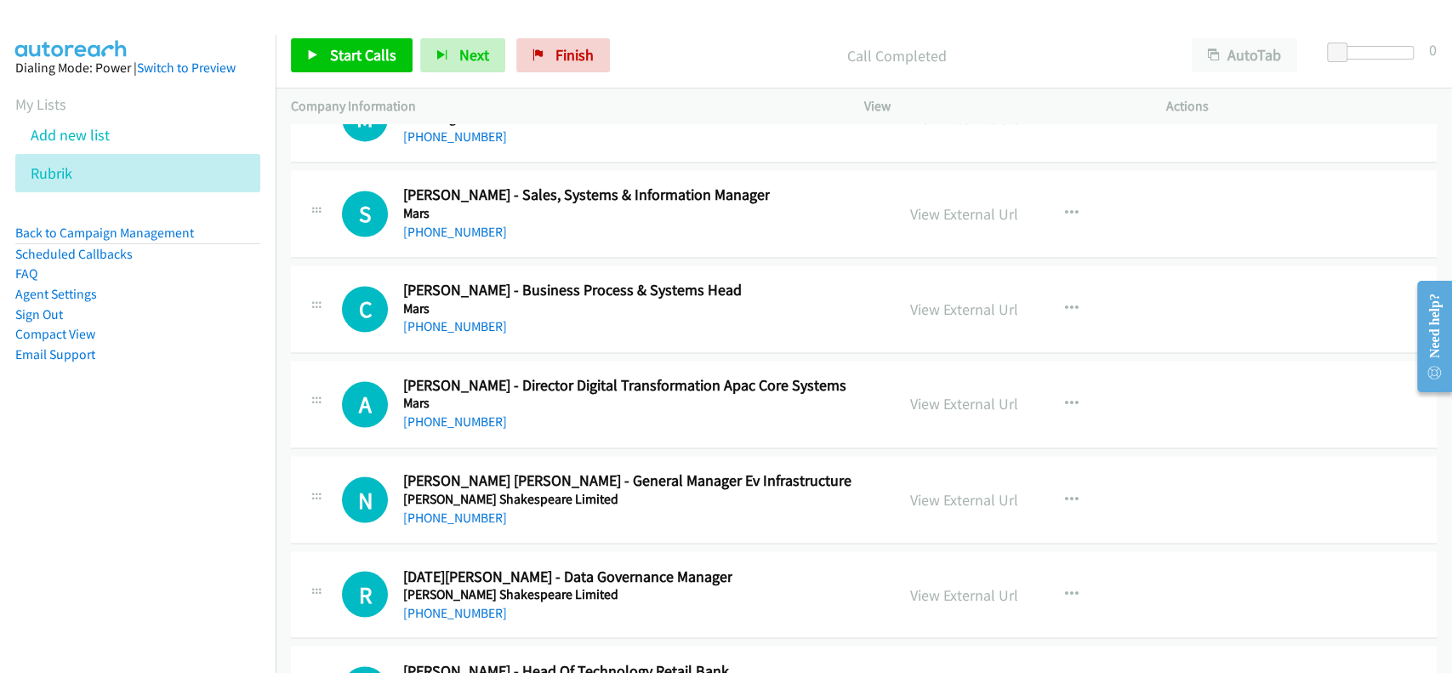
scroll to position [36640, 0]
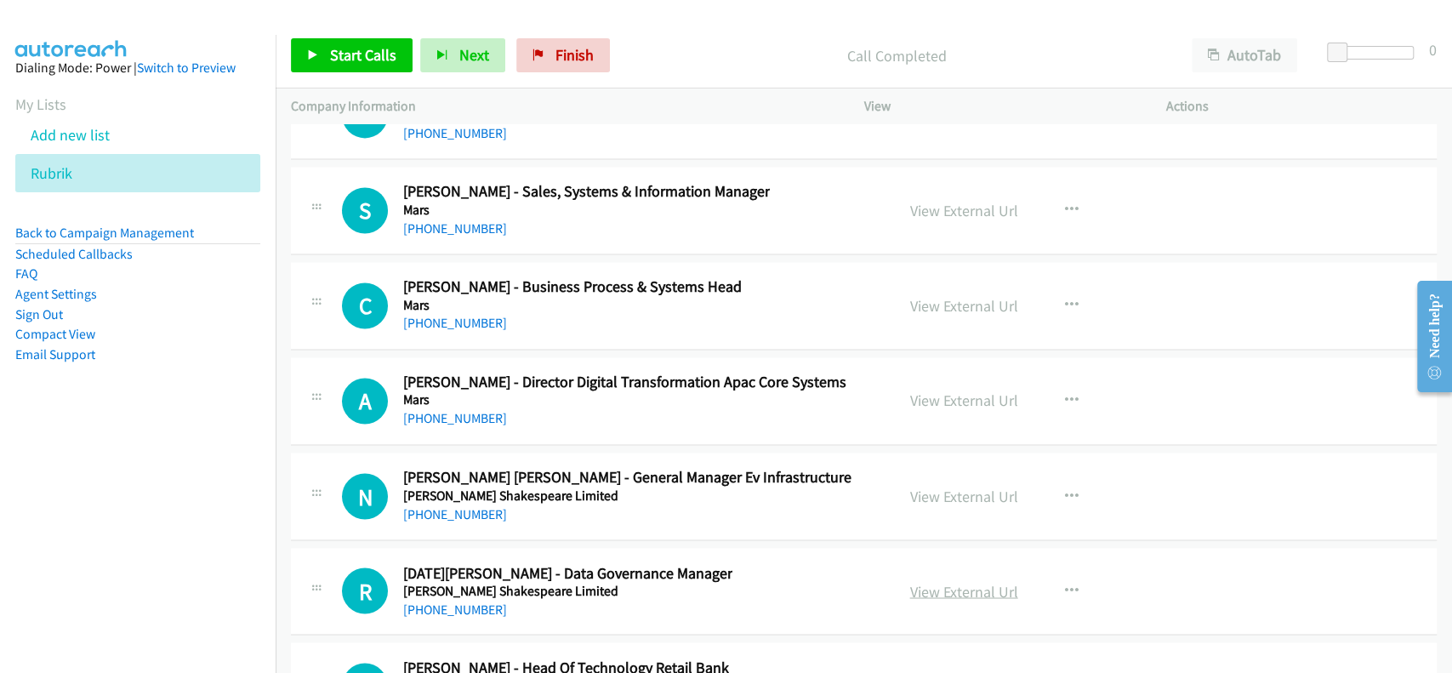
click at [978, 581] on link "View External Url" at bounding box center [964, 591] width 108 height 20
click at [971, 486] on link "View External Url" at bounding box center [964, 496] width 108 height 20
click at [458, 601] on link "[PHONE_NUMBER]" at bounding box center [455, 609] width 104 height 16
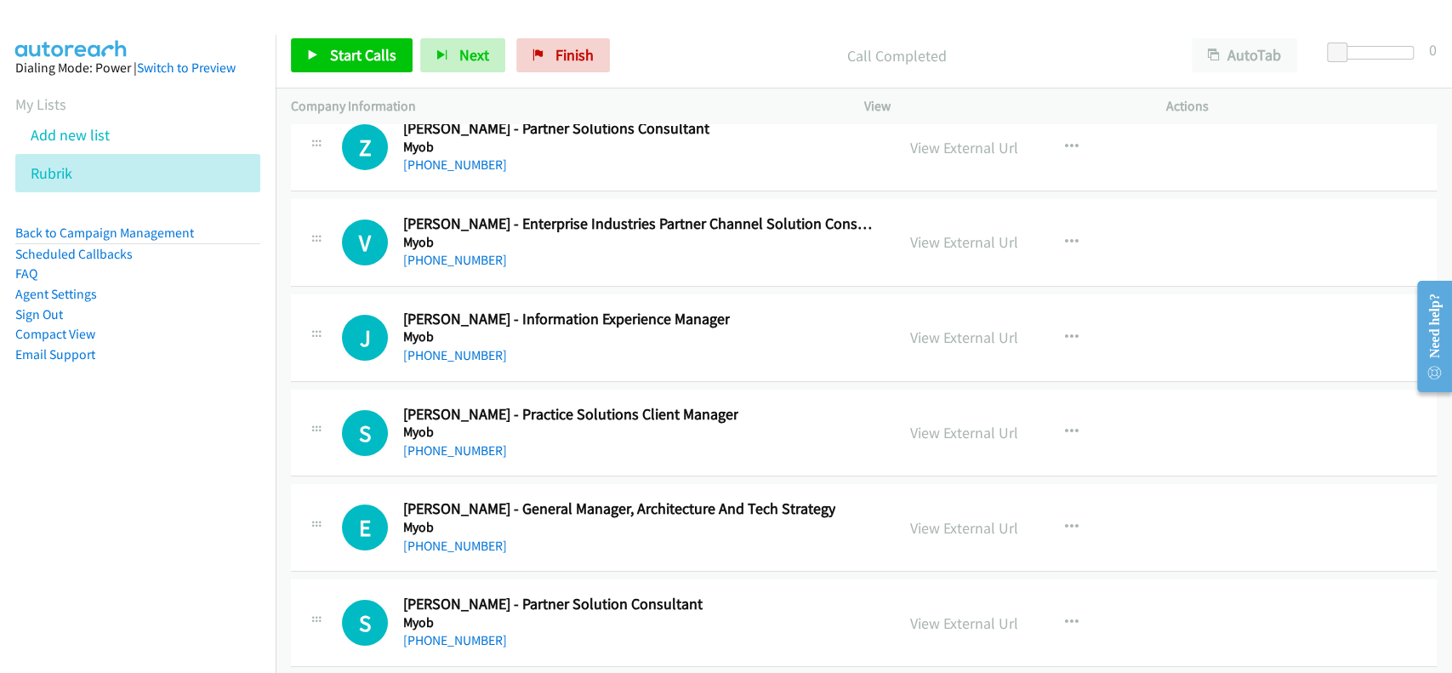
scroll to position [38909, 0]
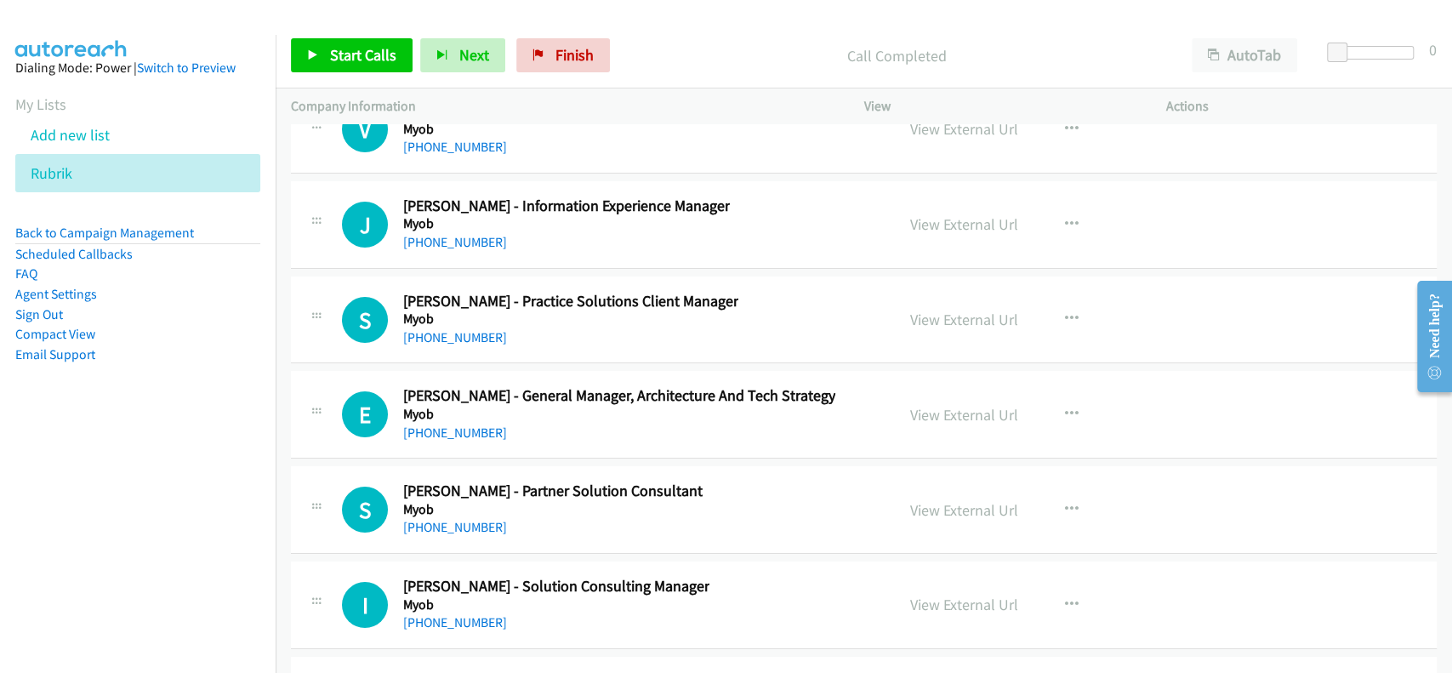
drag, startPoint x: 978, startPoint y: 559, endPoint x: 946, endPoint y: 582, distance: 39.7
click at [937, 595] on link "View External Url" at bounding box center [964, 605] width 108 height 20
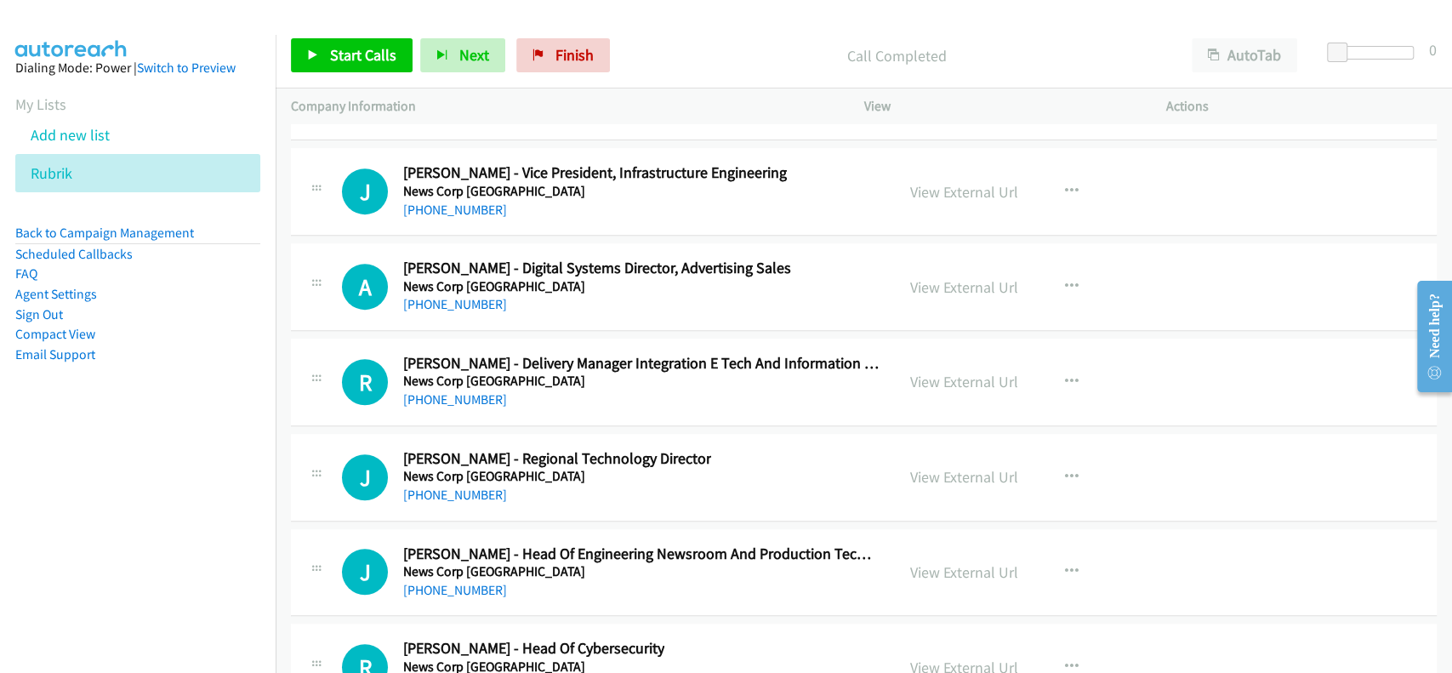
scroll to position [39817, 0]
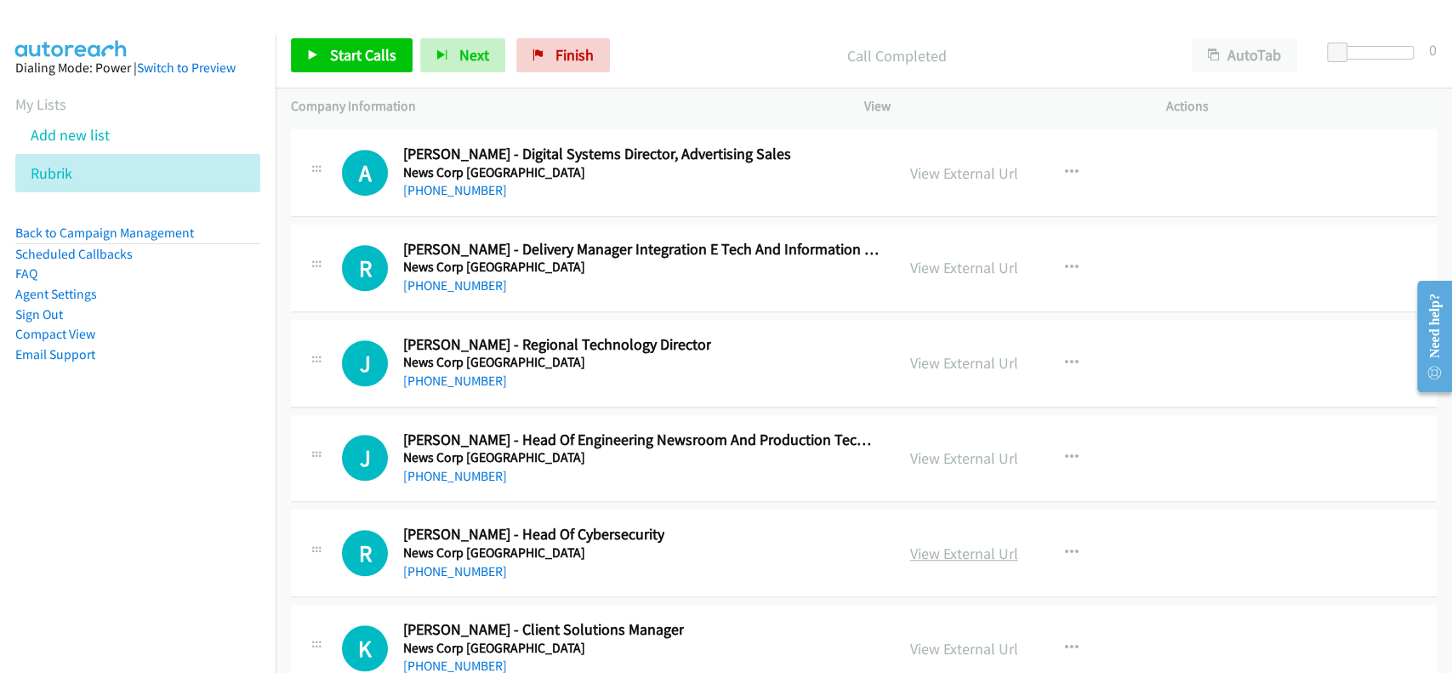
click at [951, 544] on link "View External Url" at bounding box center [964, 554] width 108 height 20
click at [458, 563] on link "[PHONE_NUMBER]" at bounding box center [455, 571] width 104 height 16
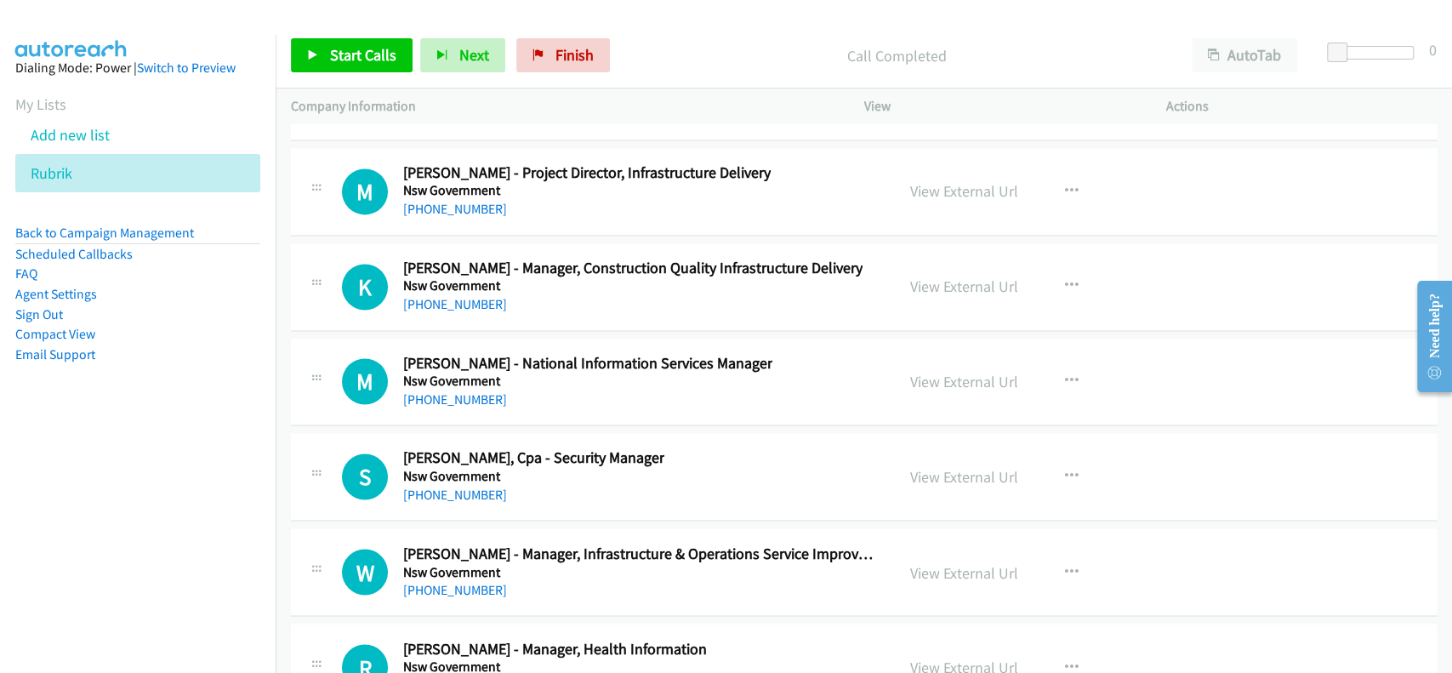
scroll to position [40951, 0]
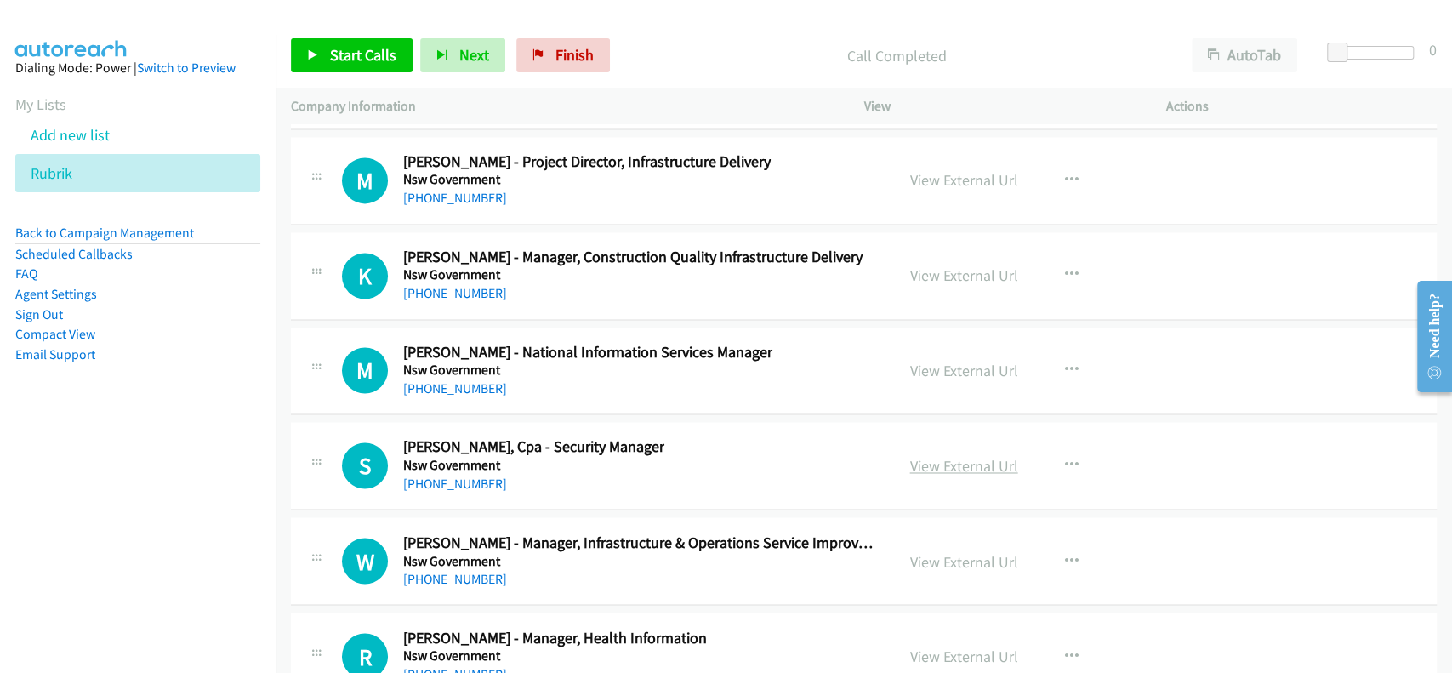
click at [950, 456] on link "View External Url" at bounding box center [964, 466] width 108 height 20
click at [437, 476] on link "[PHONE_NUMBER]" at bounding box center [455, 484] width 104 height 16
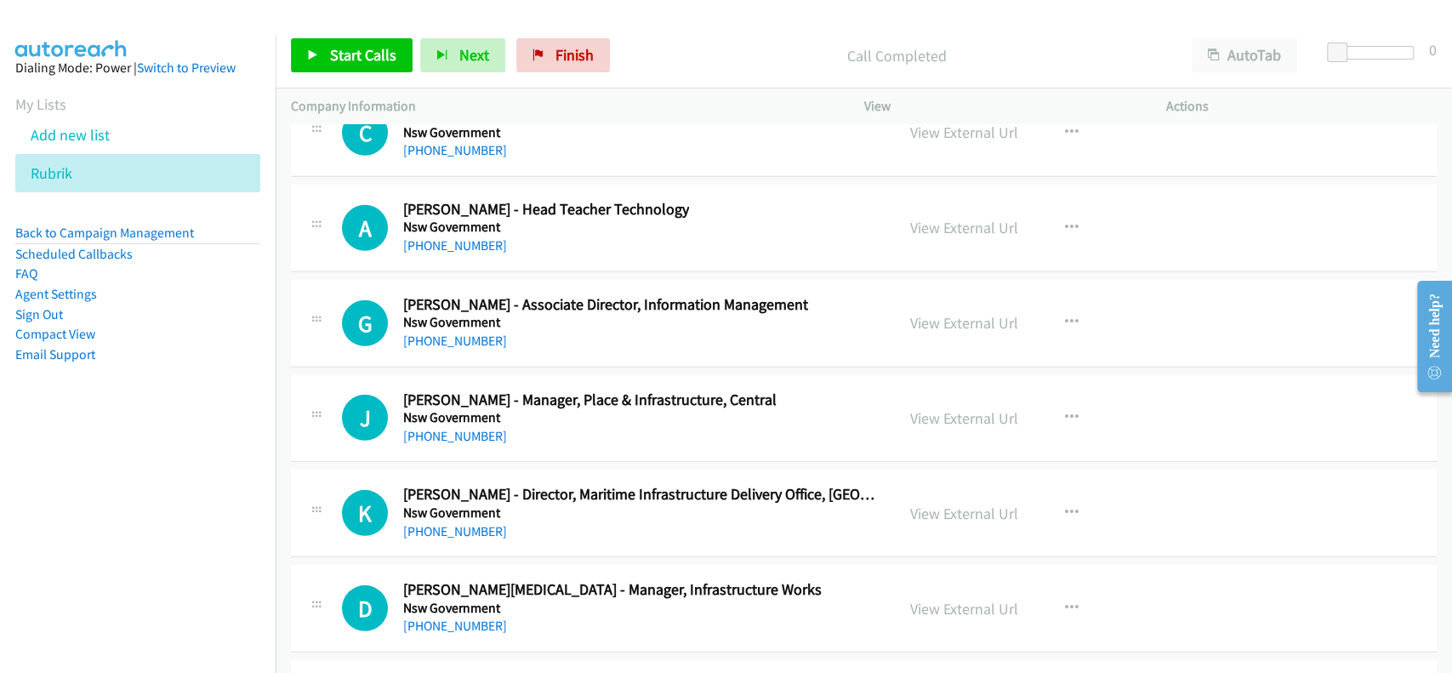
scroll to position [42539, 0]
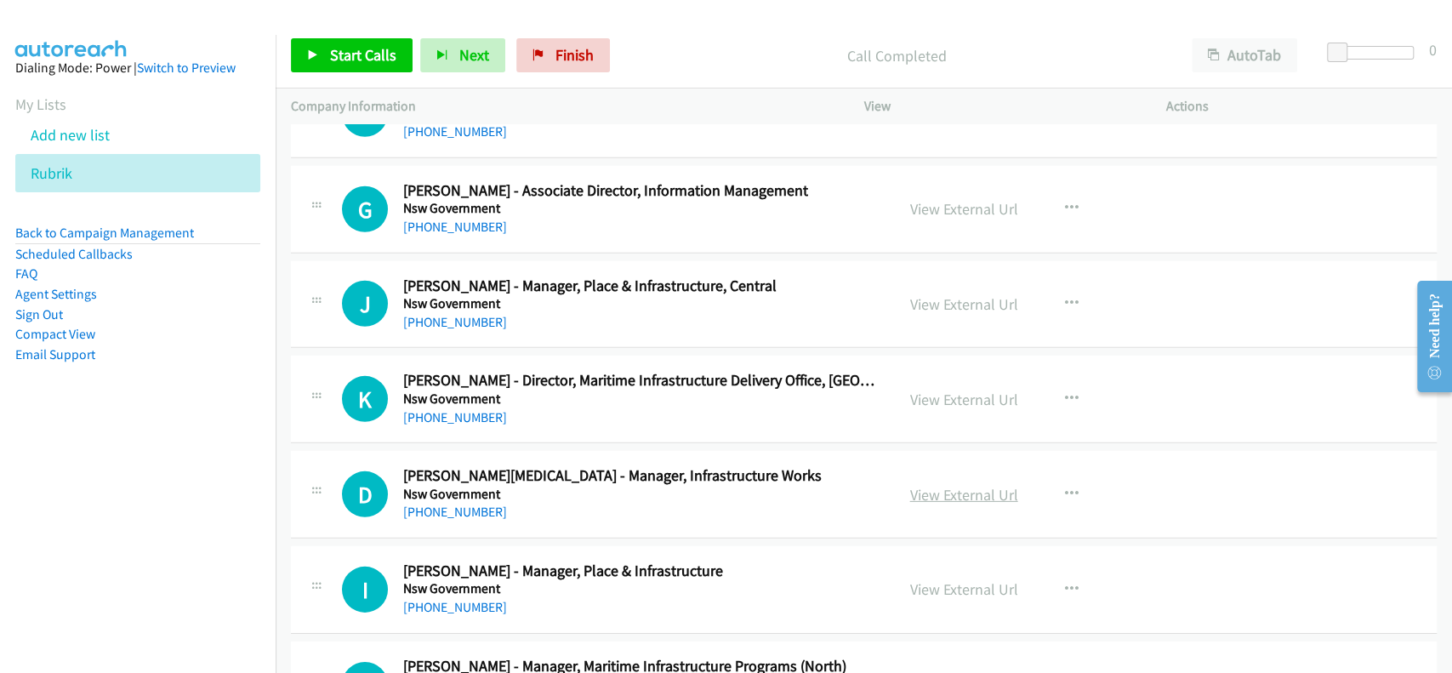
click at [953, 485] on link "View External Url" at bounding box center [964, 495] width 108 height 20
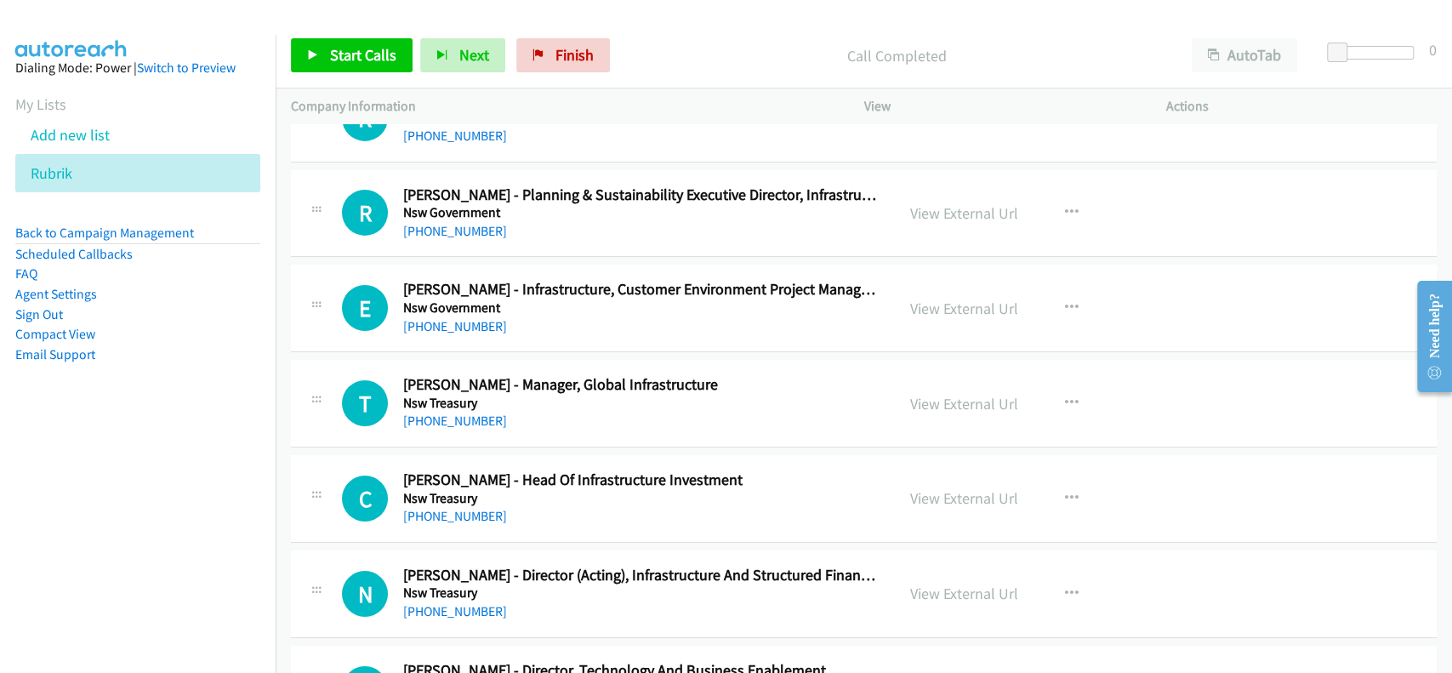
scroll to position [43220, 0]
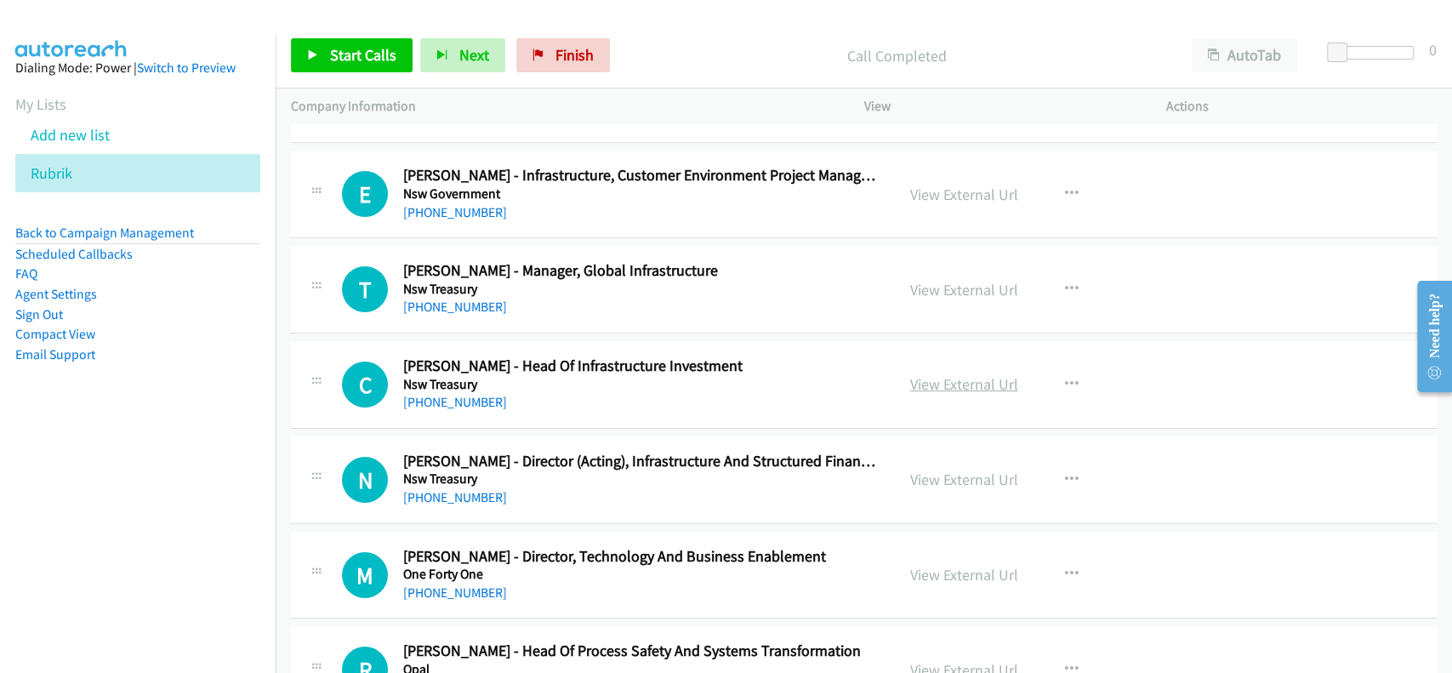
click at [931, 374] on link "View External Url" at bounding box center [964, 384] width 108 height 20
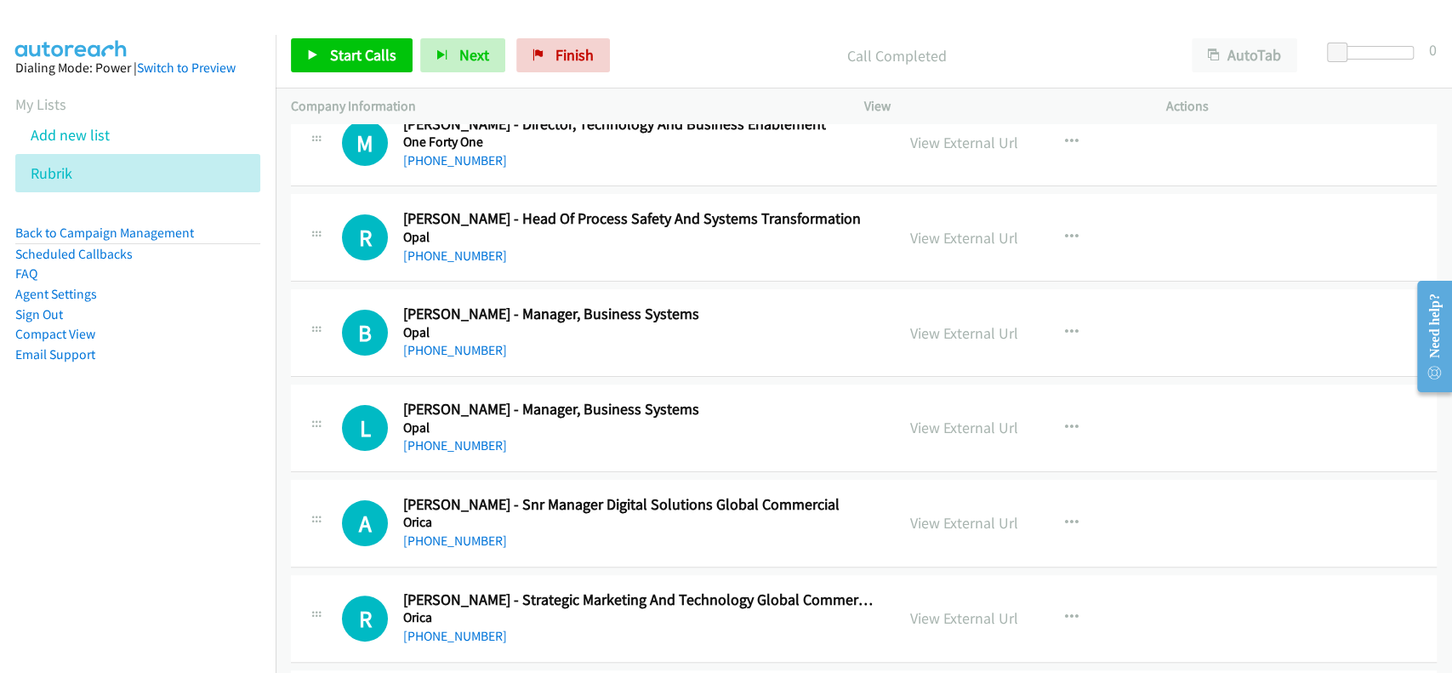
scroll to position [43674, 0]
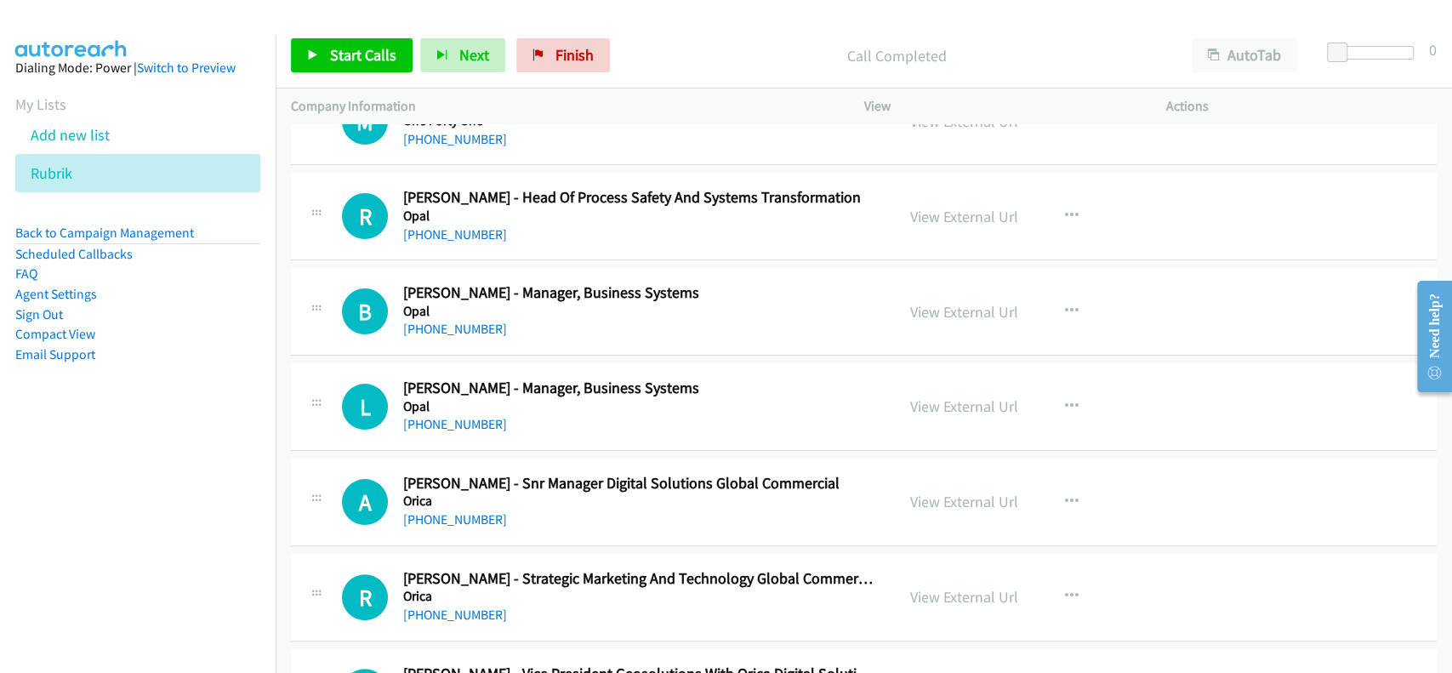
drag, startPoint x: 967, startPoint y: 362, endPoint x: 885, endPoint y: 195, distance: 186.1
click at [948, 396] on link "View External Url" at bounding box center [964, 406] width 108 height 20
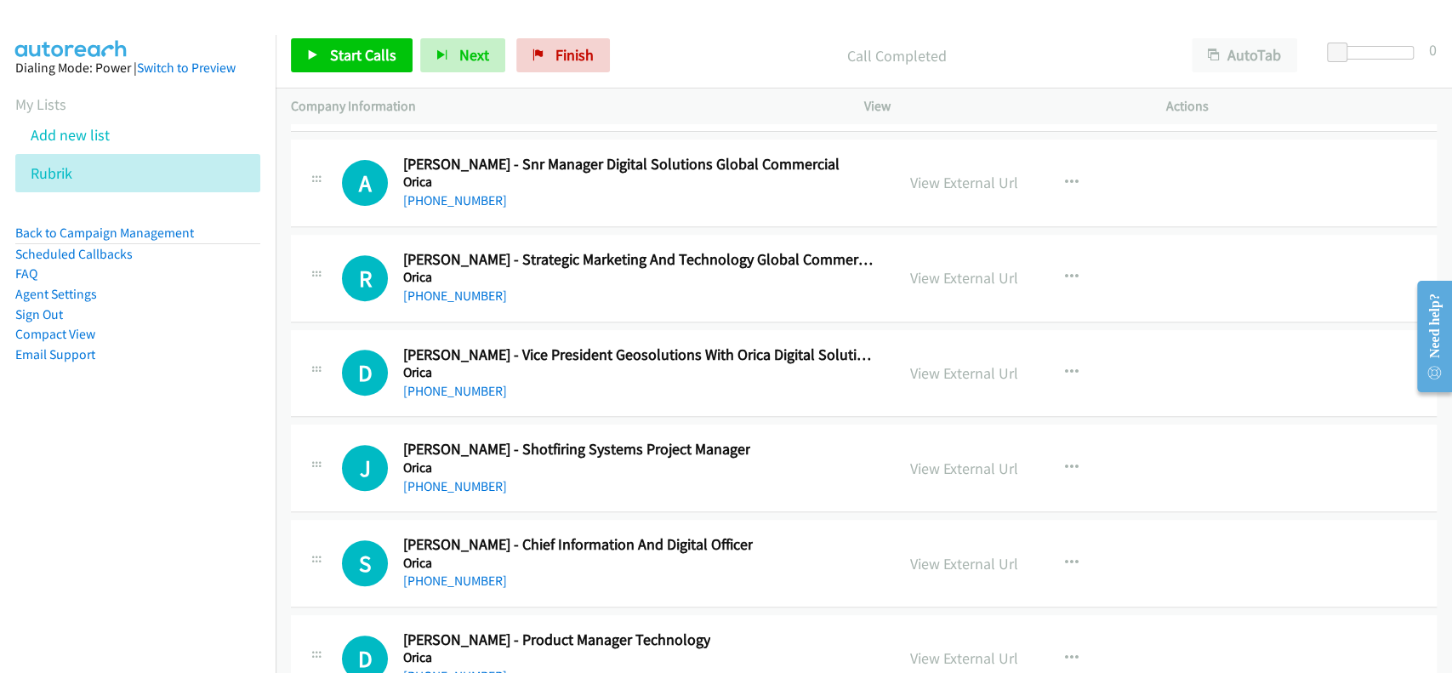
scroll to position [44014, 0]
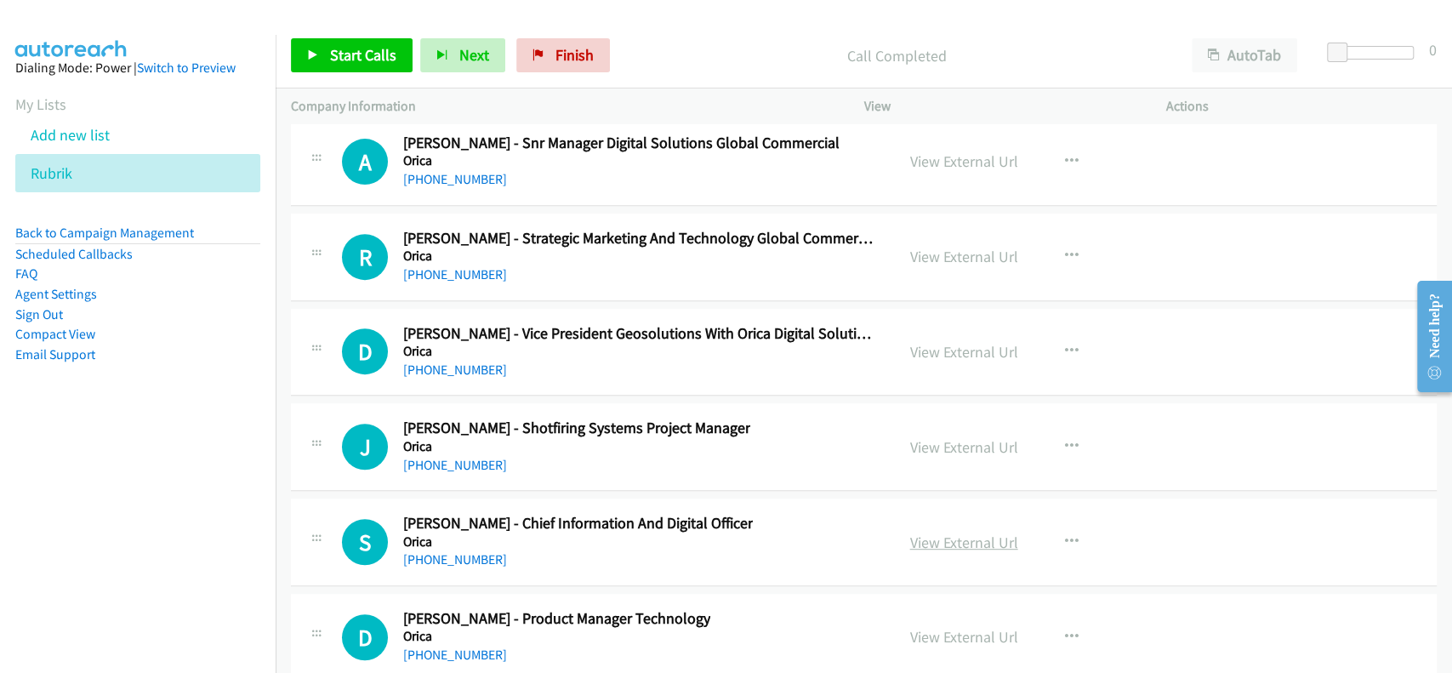
drag, startPoint x: 913, startPoint y: 488, endPoint x: 927, endPoint y: 498, distance: 17.0
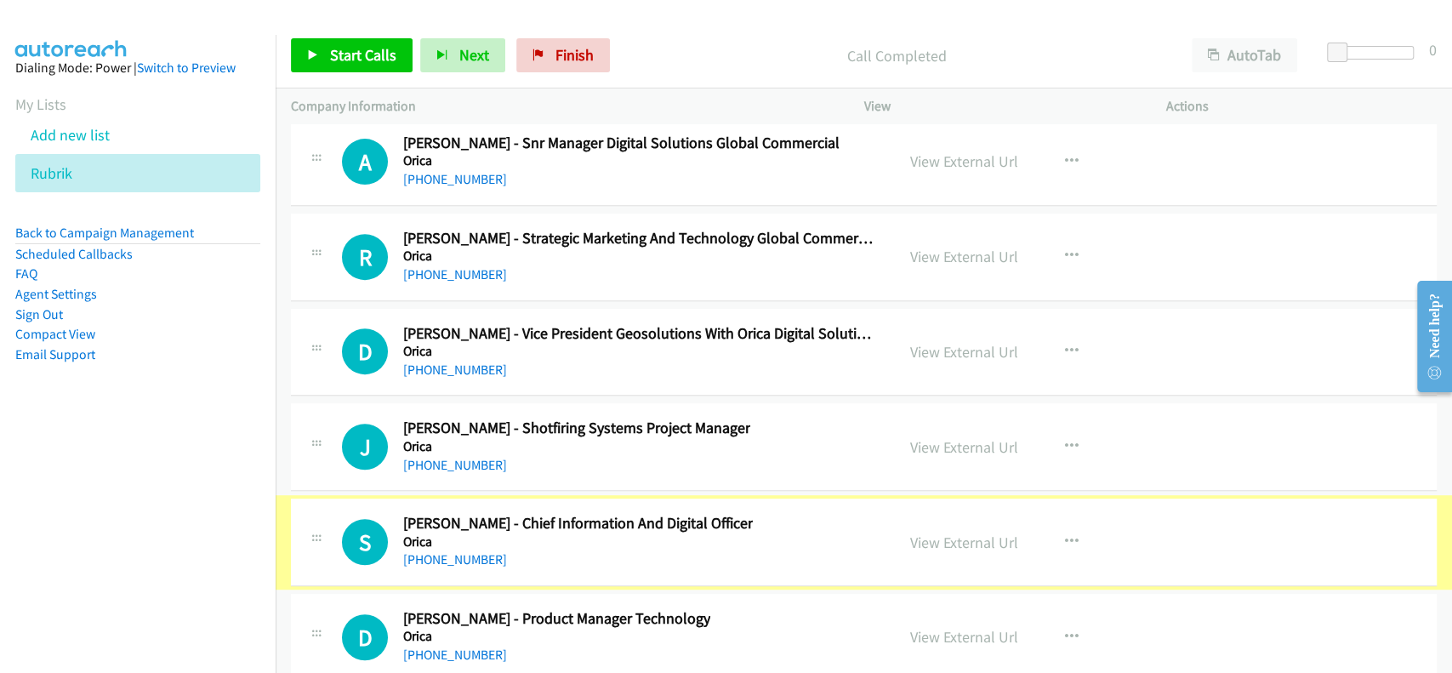
click at [927, 533] on link "View External Url" at bounding box center [964, 543] width 108 height 20
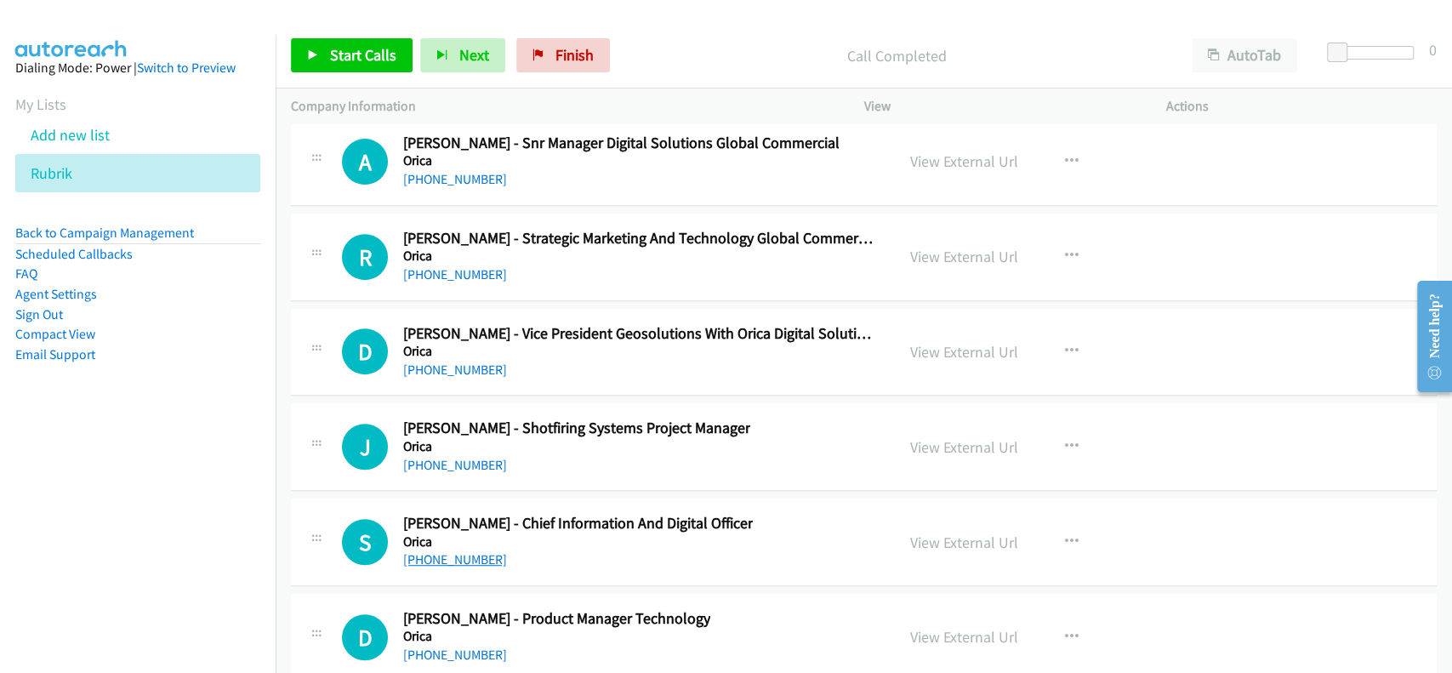
click at [449, 551] on link "[PHONE_NUMBER]" at bounding box center [455, 559] width 104 height 16
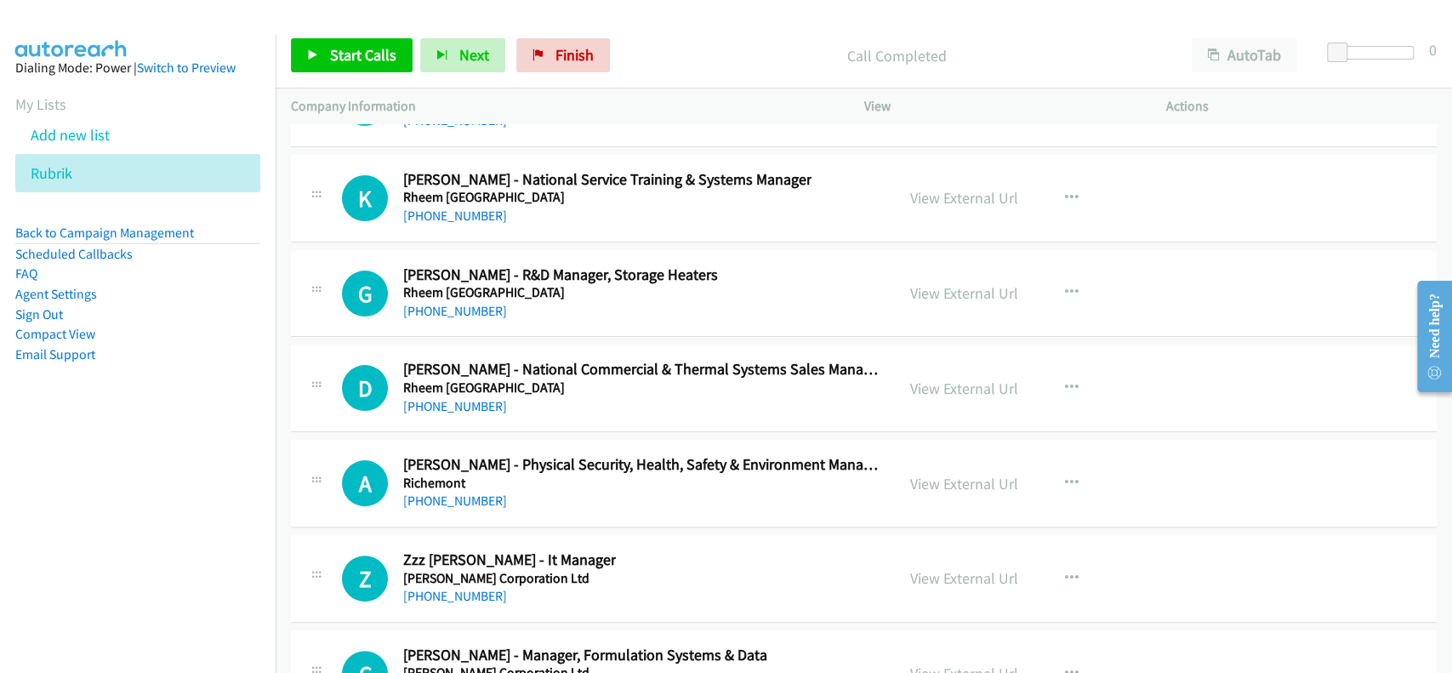
scroll to position [48098, 0]
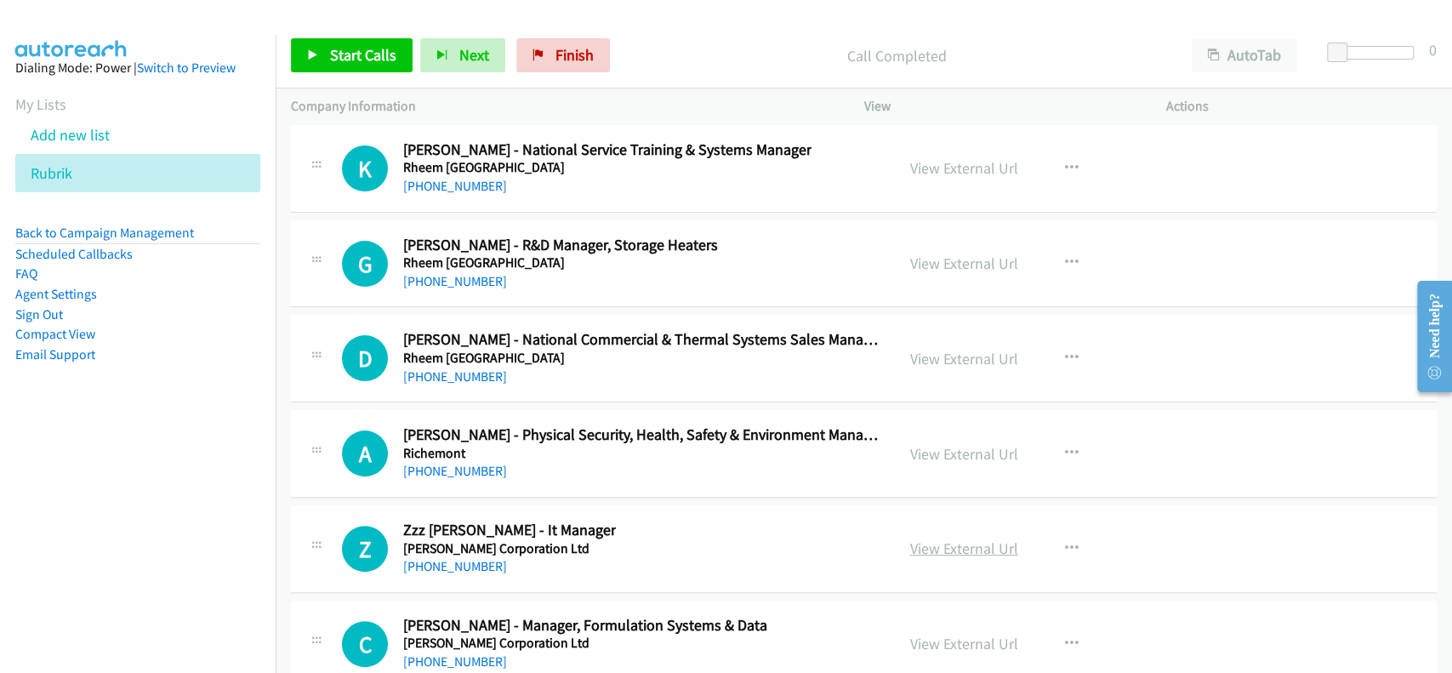
click at [977, 539] on link "View External Url" at bounding box center [964, 549] width 108 height 20
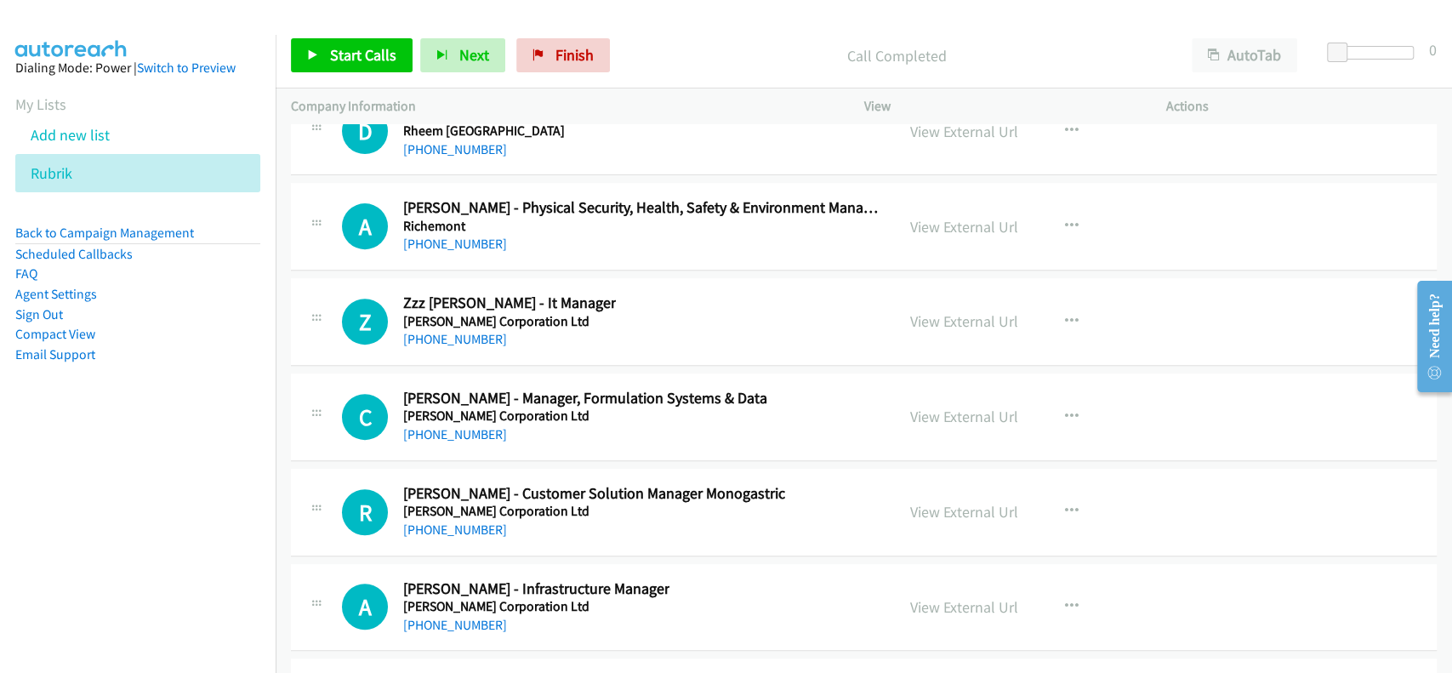
scroll to position [48438, 0]
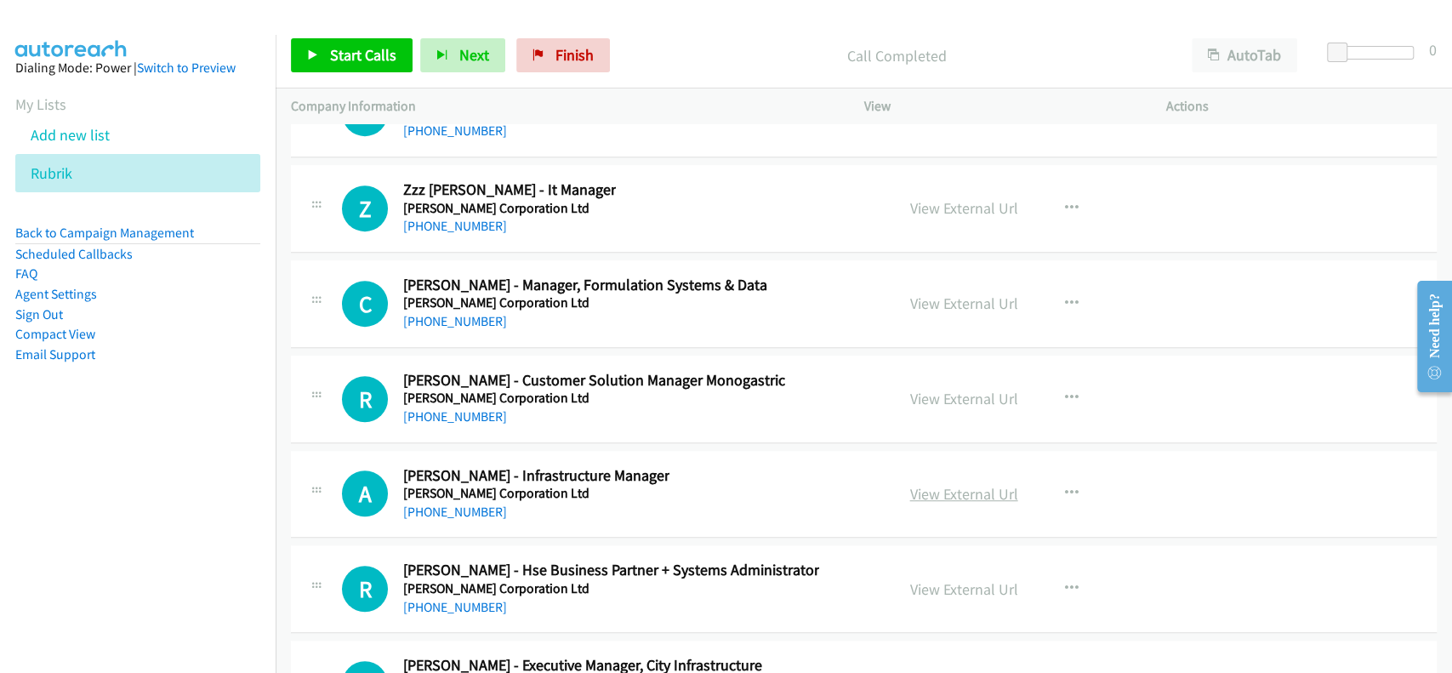
click at [947, 484] on link "View External Url" at bounding box center [964, 494] width 108 height 20
click at [403, 504] on link "[PHONE_NUMBER]" at bounding box center [455, 512] width 104 height 16
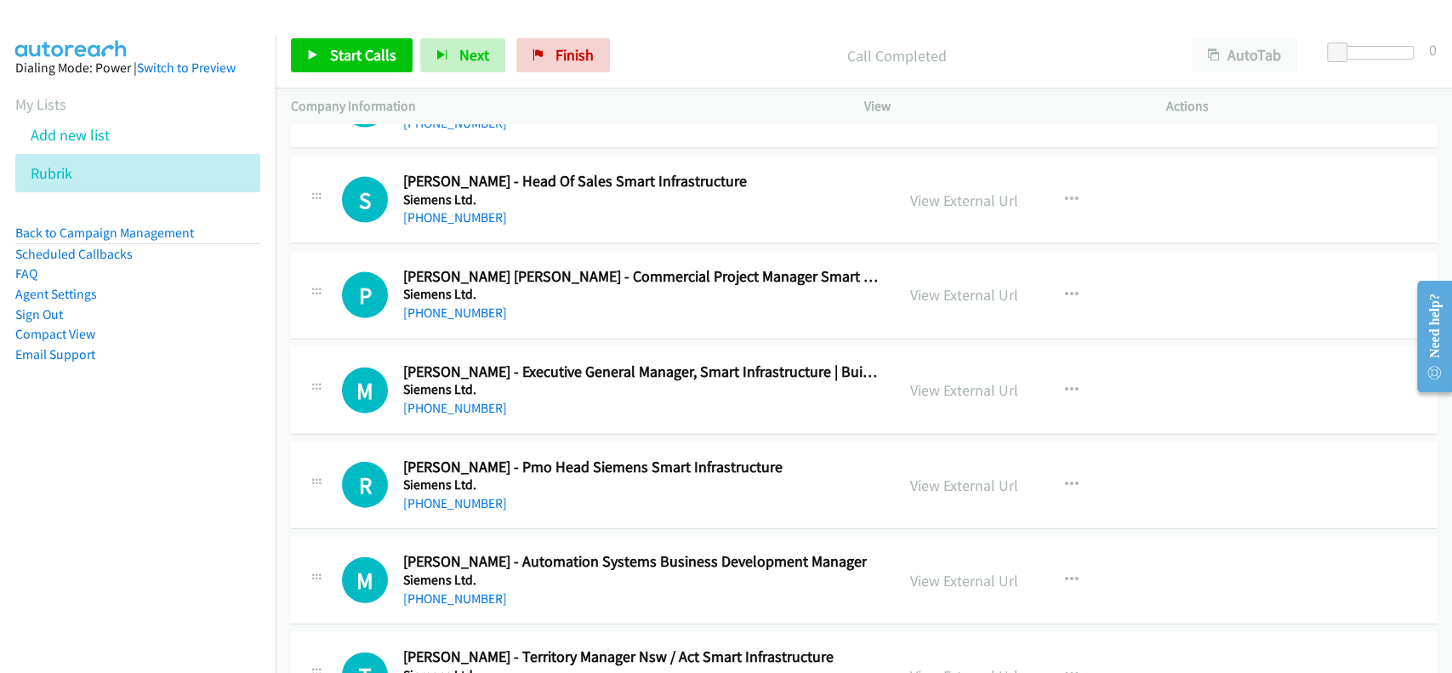
scroll to position [50480, 0]
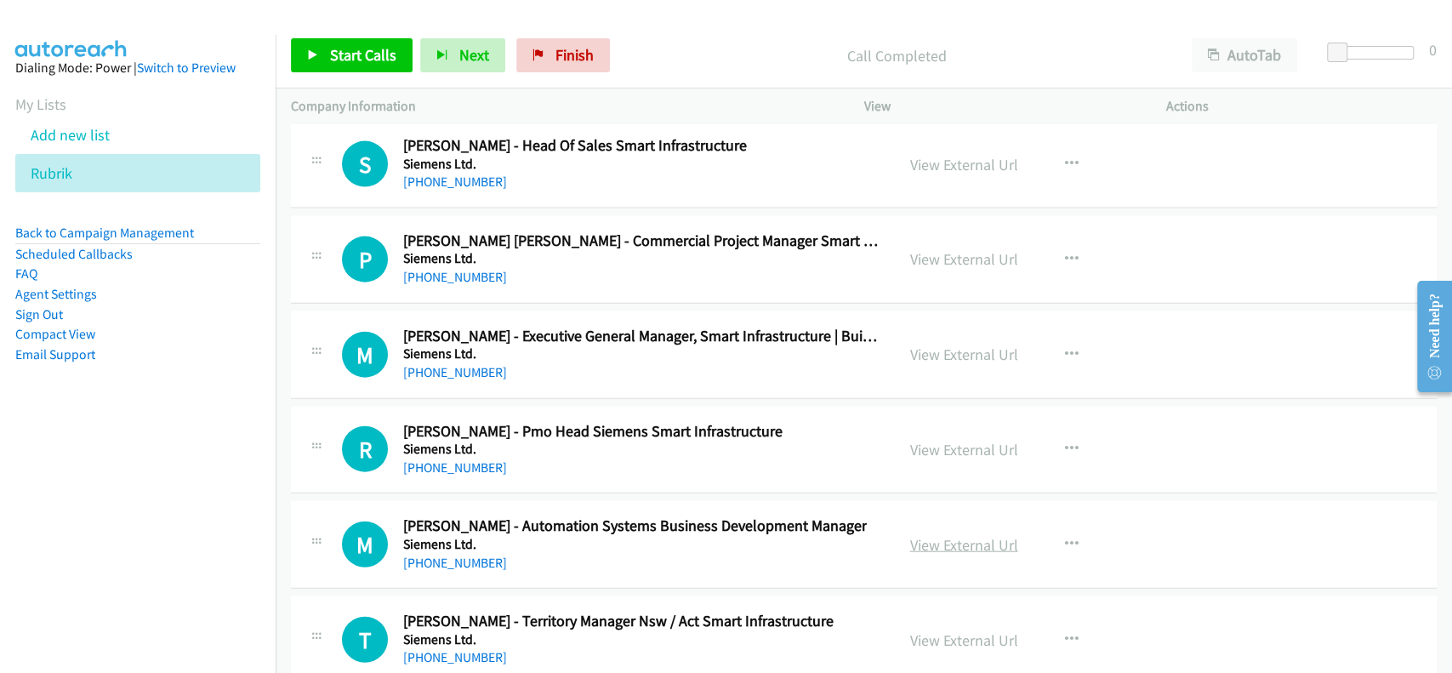
click at [939, 535] on link "View External Url" at bounding box center [964, 545] width 108 height 20
click at [437, 555] on link "[PHONE_NUMBER]" at bounding box center [455, 563] width 104 height 16
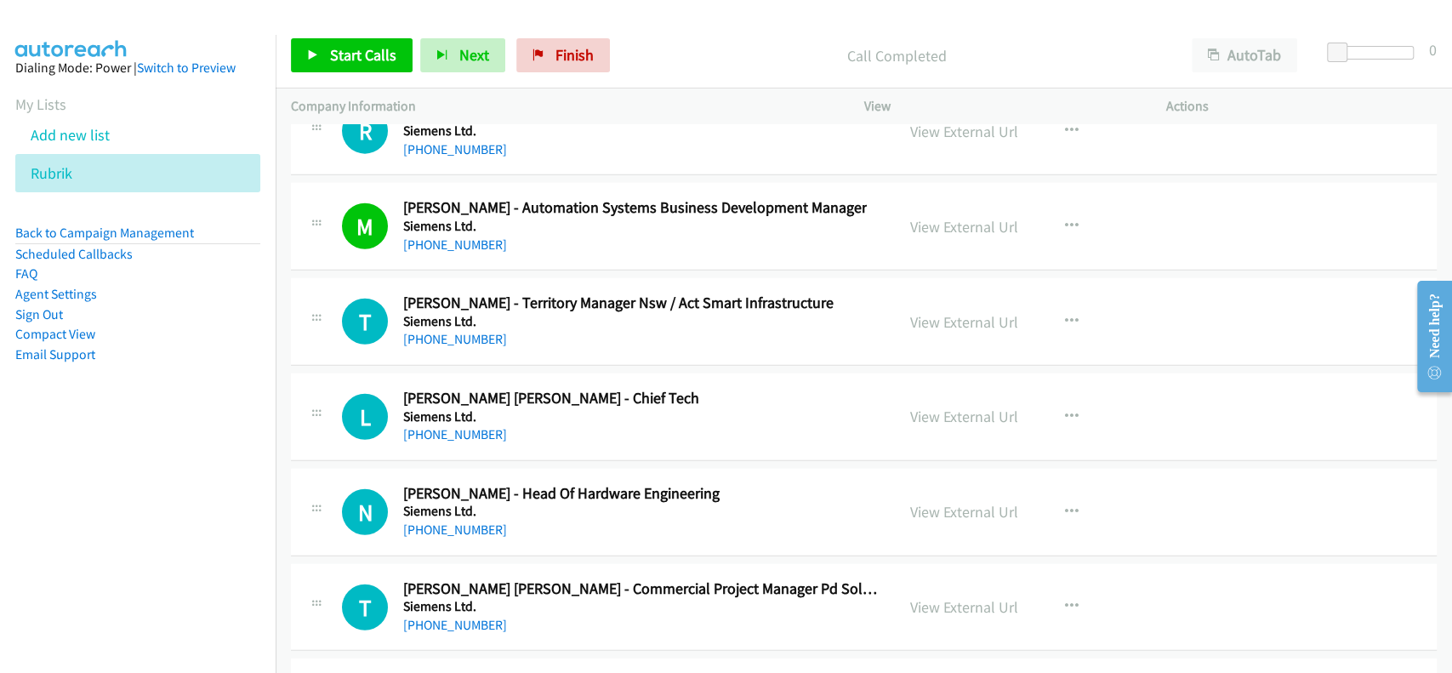
scroll to position [50820, 0]
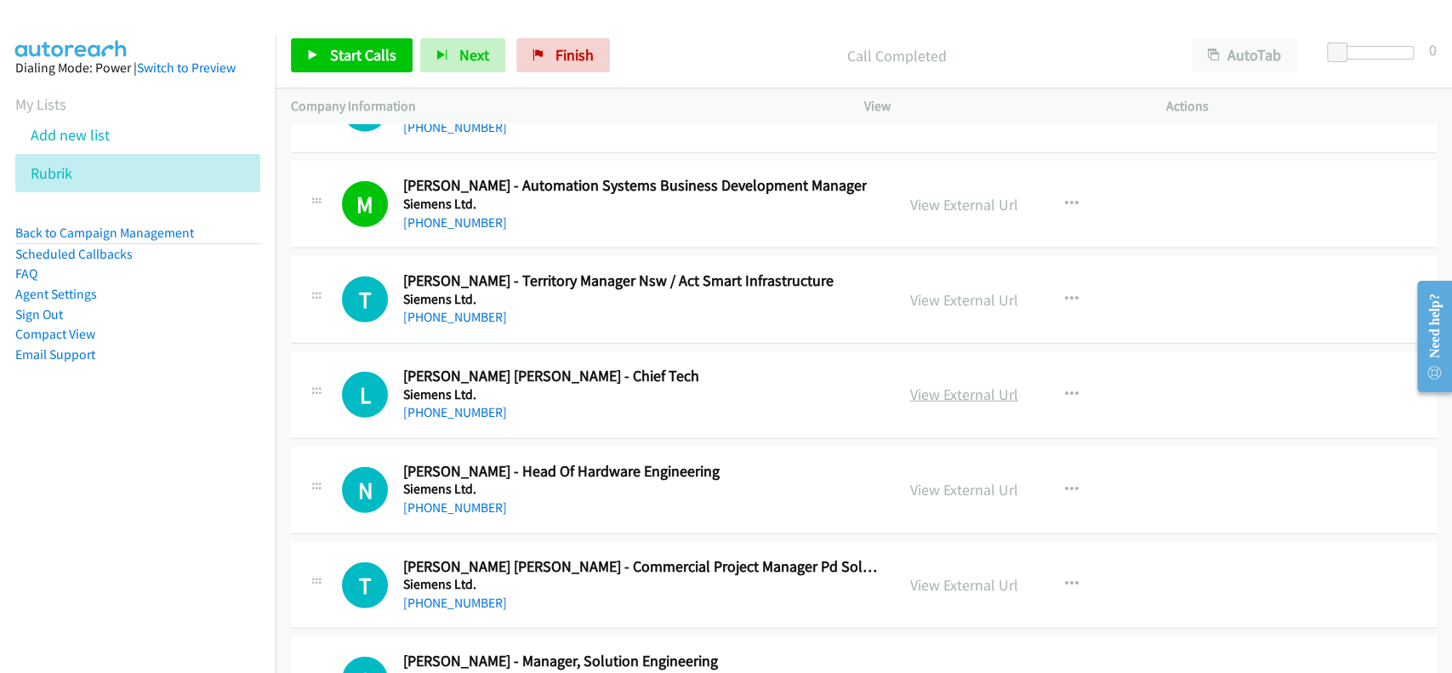
click at [939, 385] on link "View External Url" at bounding box center [964, 395] width 108 height 20
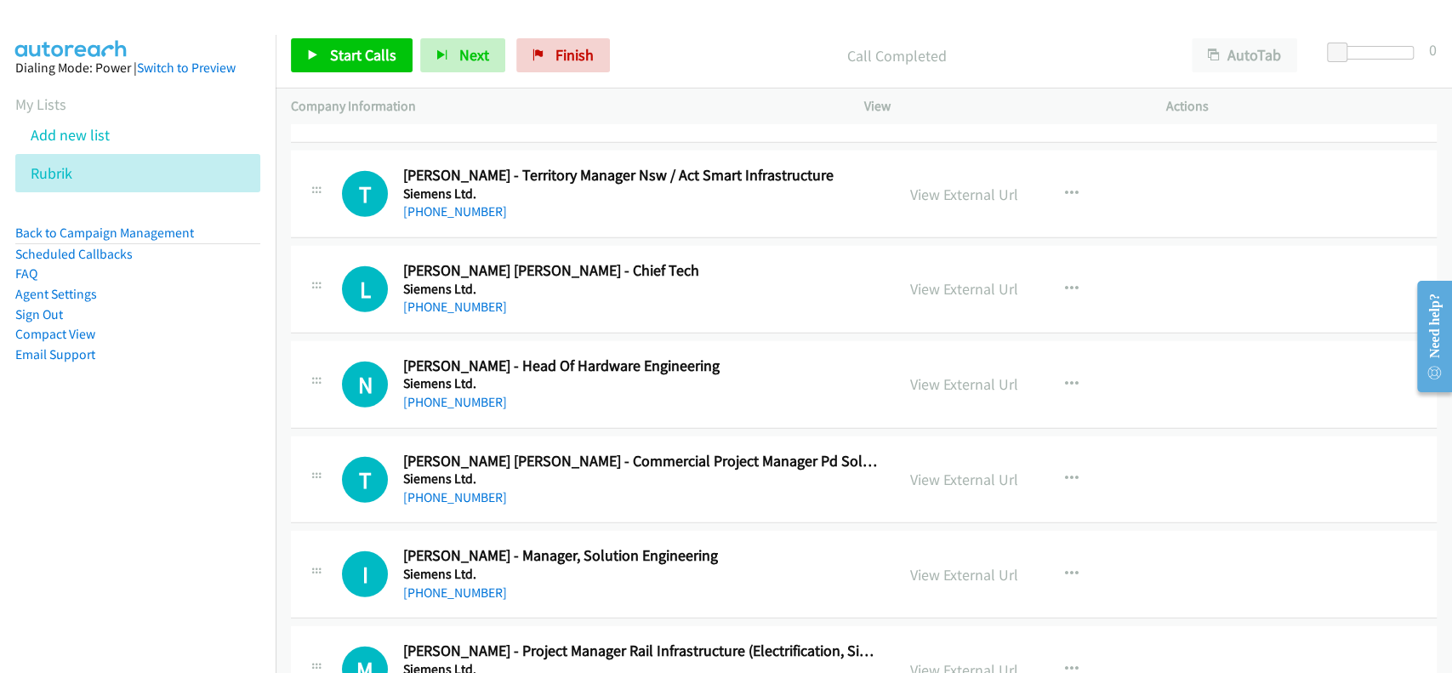
scroll to position [51047, 0]
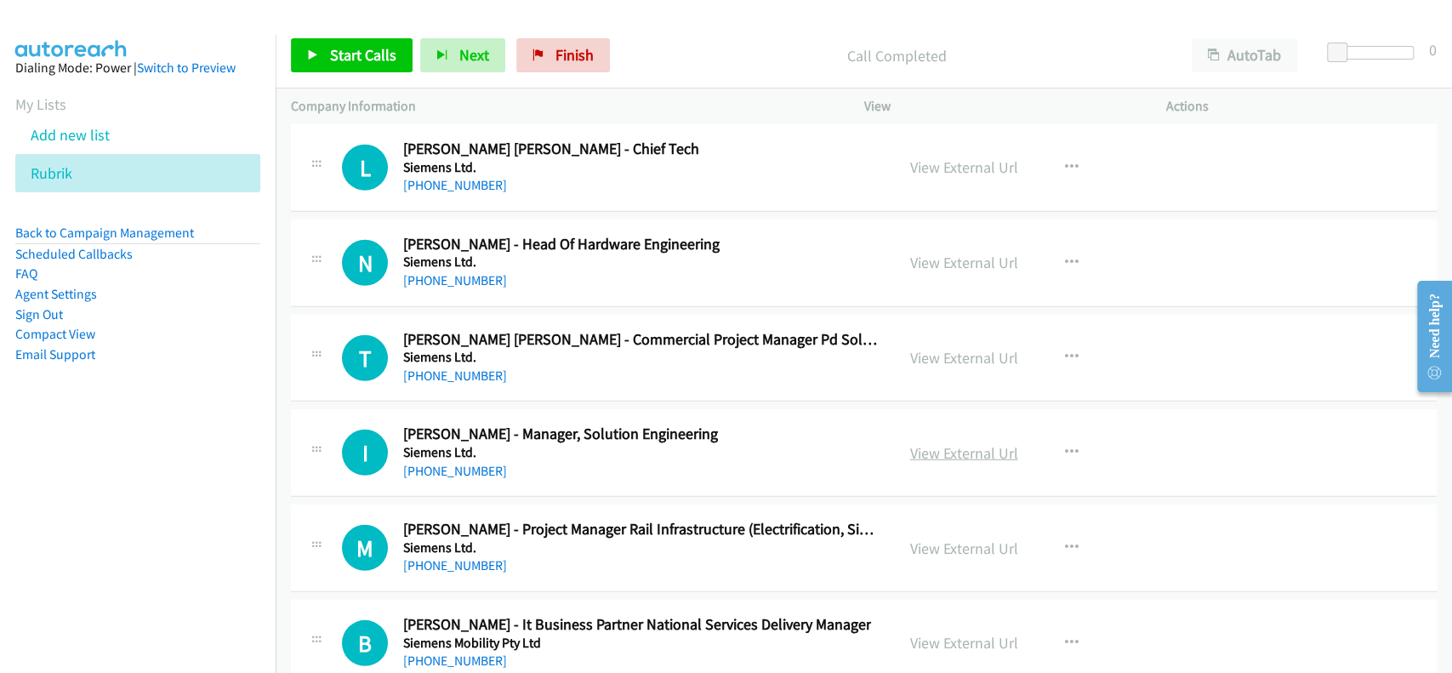
click at [938, 443] on link "View External Url" at bounding box center [964, 453] width 108 height 20
click at [448, 463] on link "[PHONE_NUMBER]" at bounding box center [455, 471] width 104 height 16
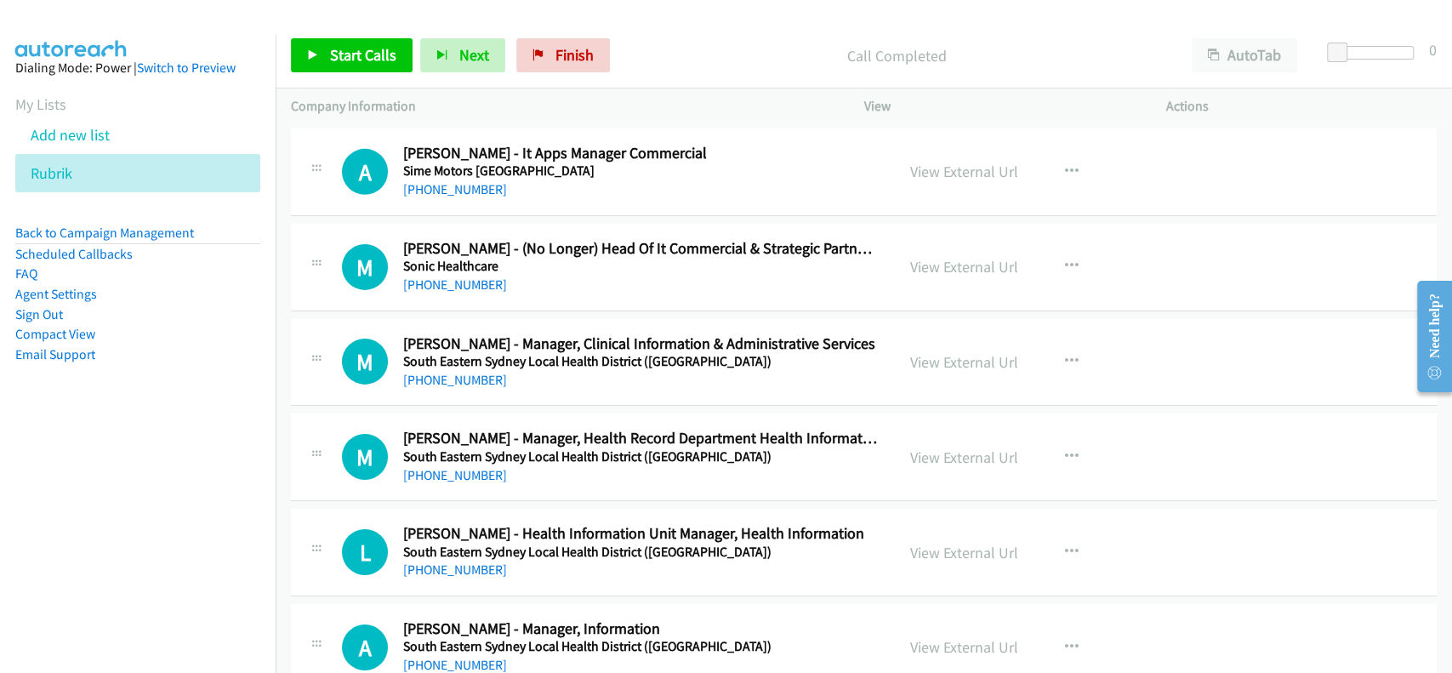
scroll to position [51728, 0]
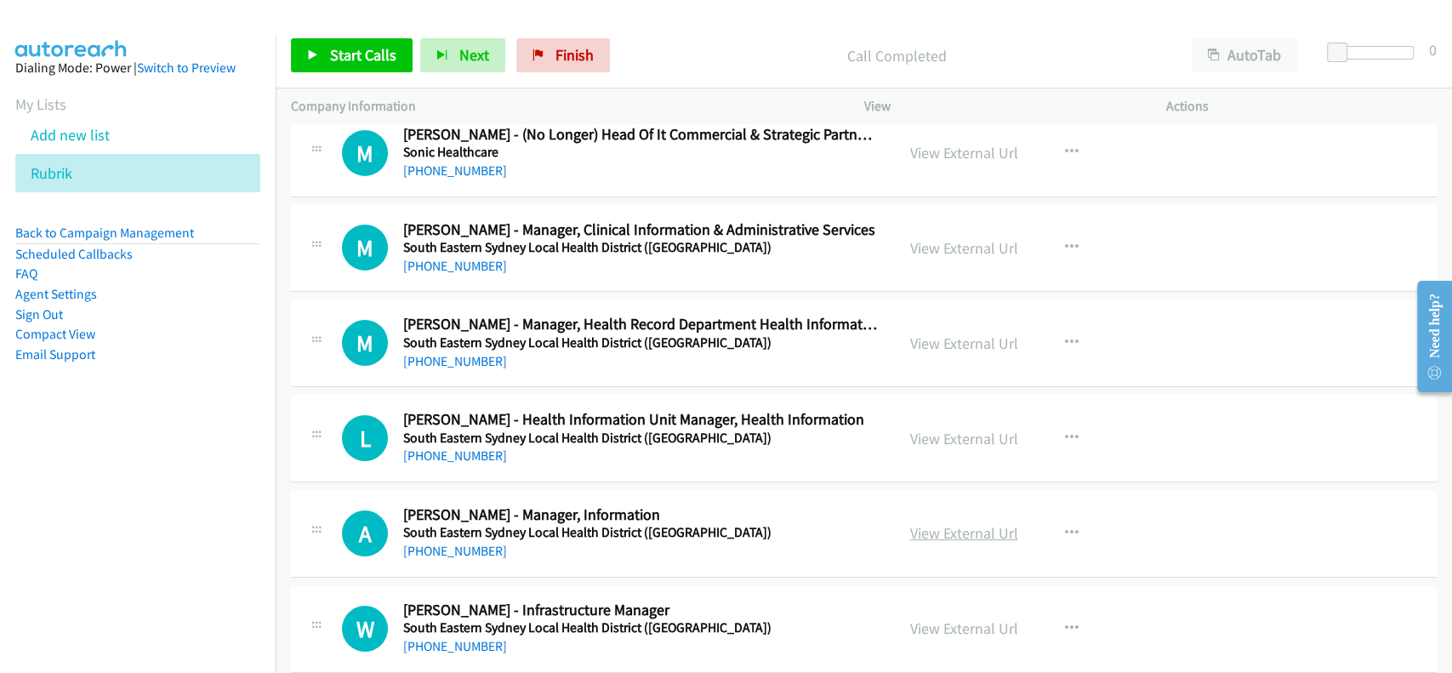
click at [910, 523] on link "View External Url" at bounding box center [964, 533] width 108 height 20
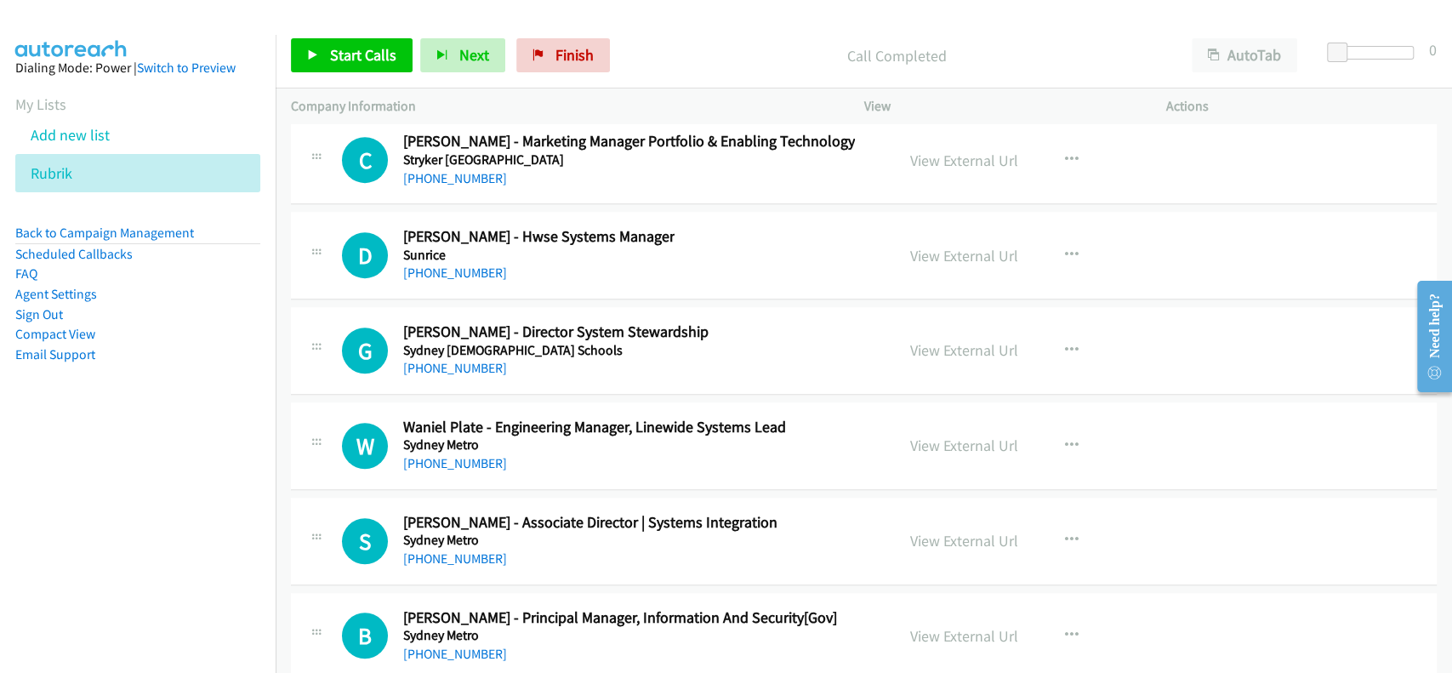
scroll to position [52975, 0]
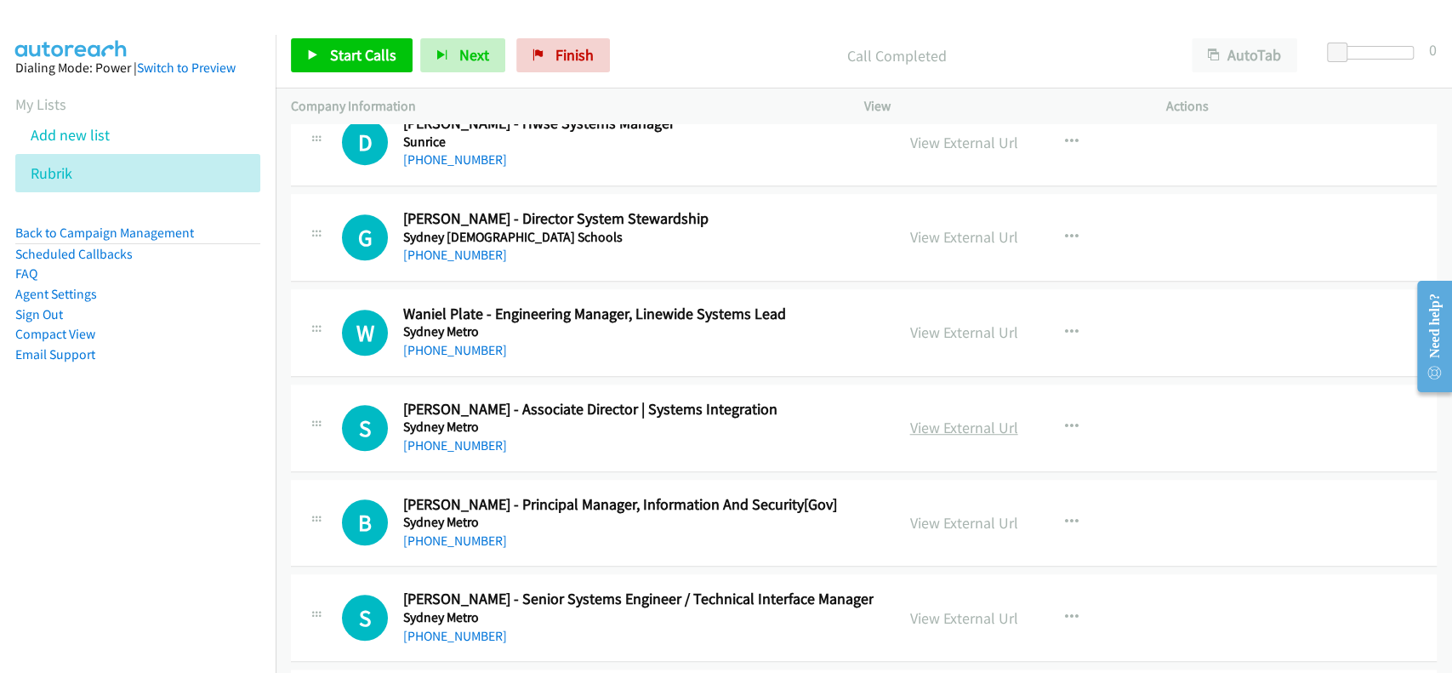
click at [958, 418] on link "View External Url" at bounding box center [964, 428] width 108 height 20
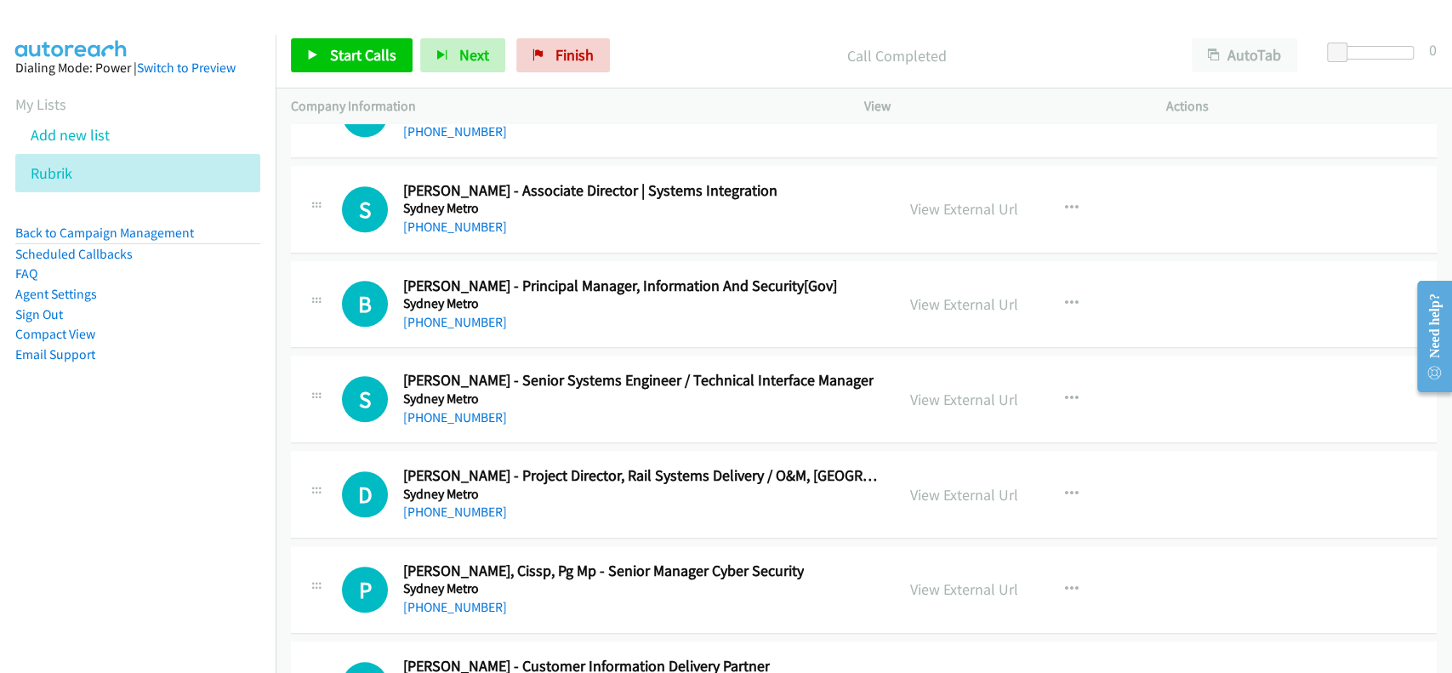
scroll to position [53202, 0]
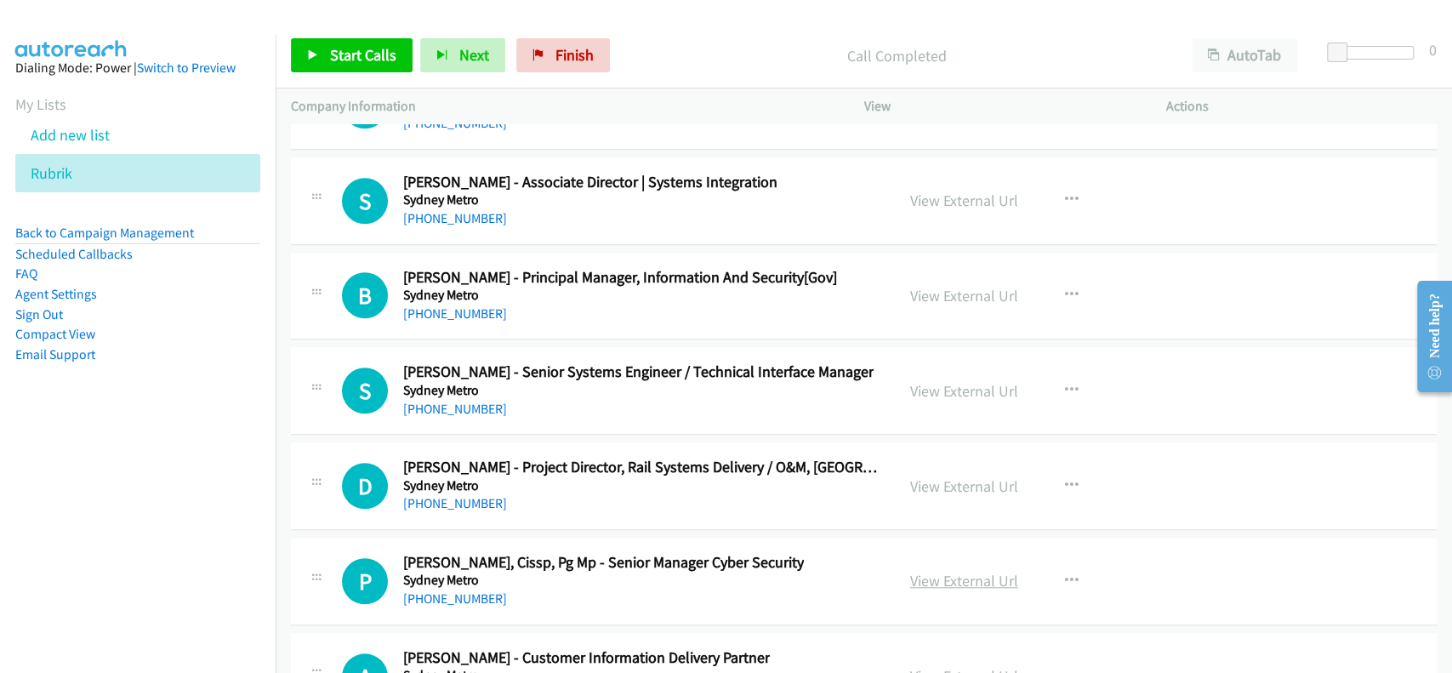
click at [954, 571] on link "View External Url" at bounding box center [964, 581] width 108 height 20
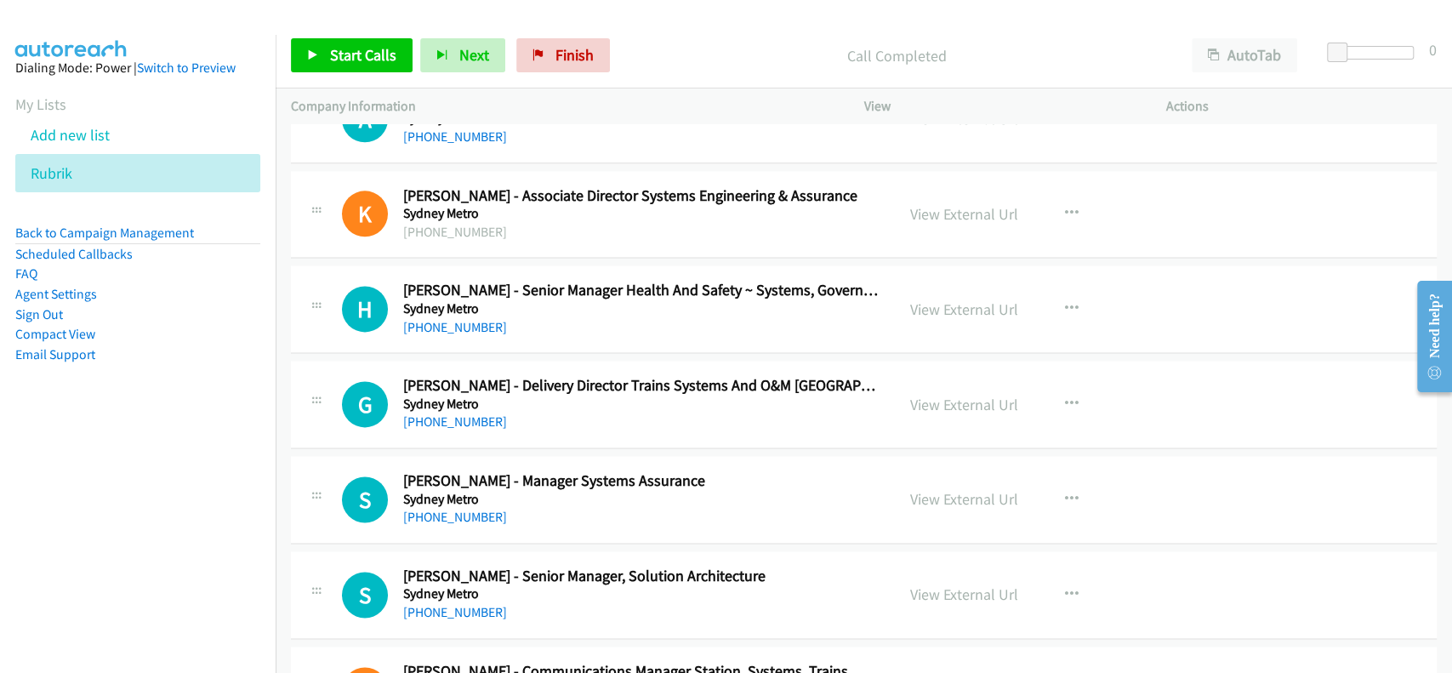
scroll to position [53770, 0]
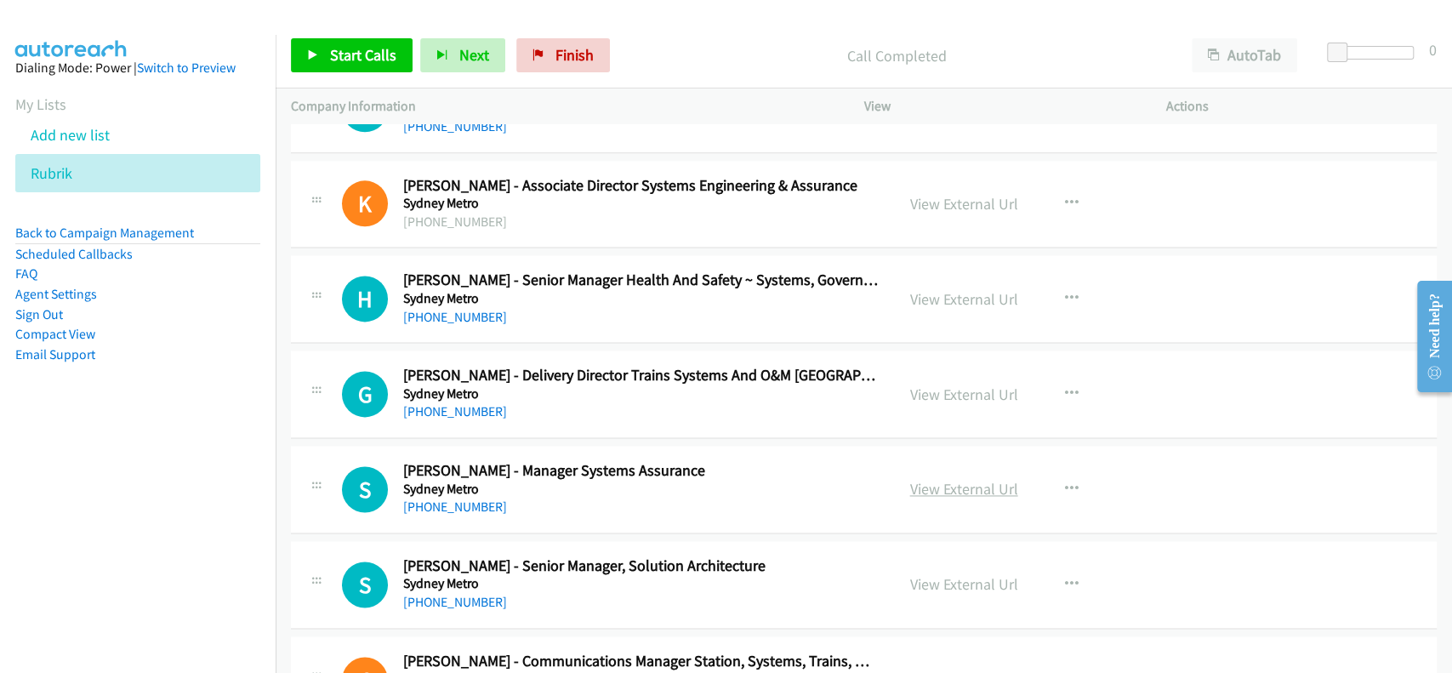
click at [944, 479] on link "View External Url" at bounding box center [964, 489] width 108 height 20
click at [964, 574] on link "View External Url" at bounding box center [964, 584] width 108 height 20
click at [465, 499] on link "[PHONE_NUMBER]" at bounding box center [455, 507] width 104 height 16
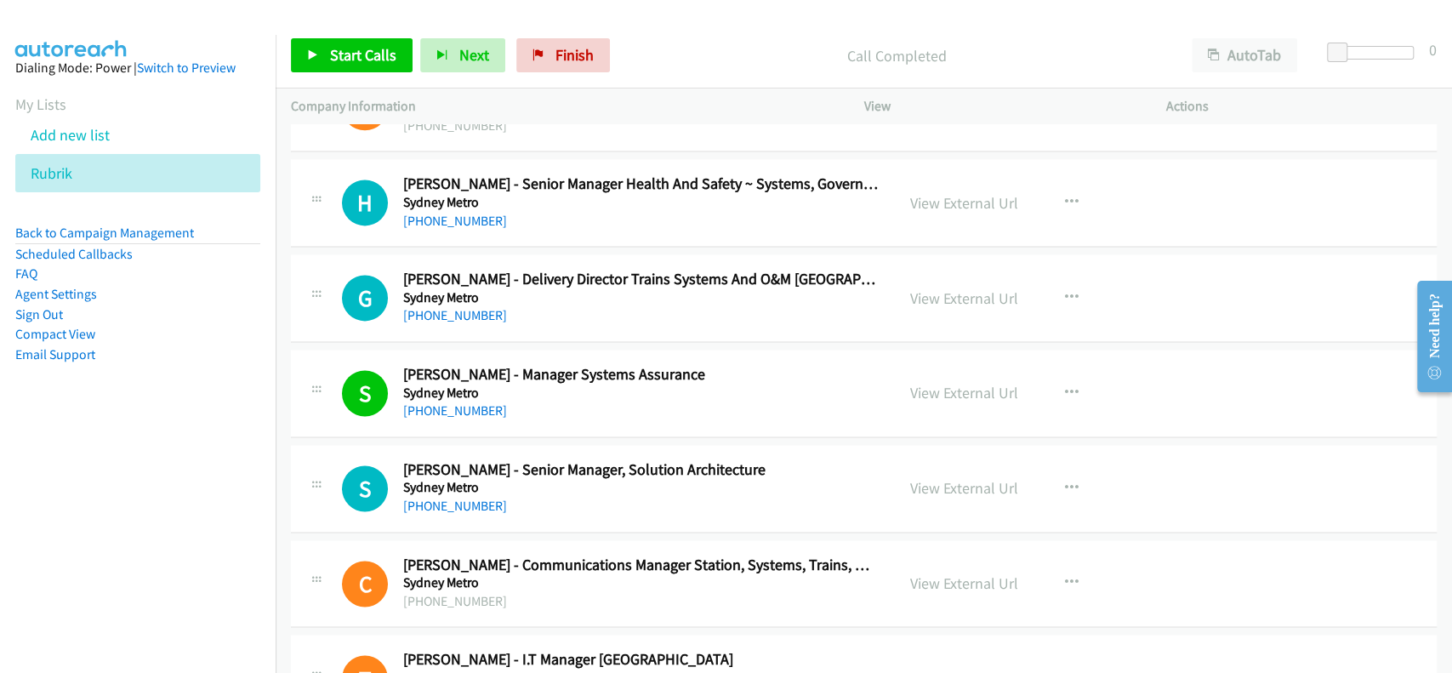
scroll to position [53883, 0]
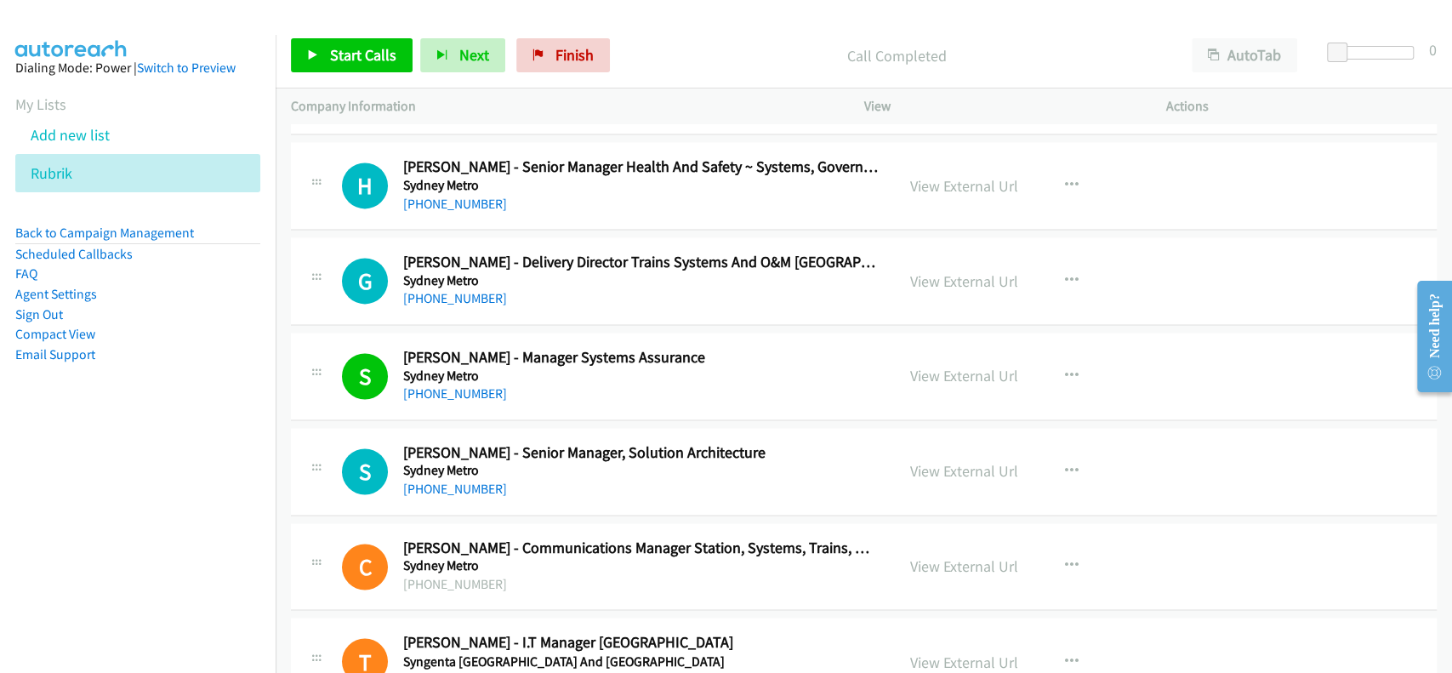
click at [480, 442] on div "S Callback Scheduled [PERSON_NAME] - Senior Manager, Solution Architecture [GEO…" at bounding box center [864, 472] width 1146 height 88
click at [479, 481] on link "[PHONE_NUMBER]" at bounding box center [455, 489] width 104 height 16
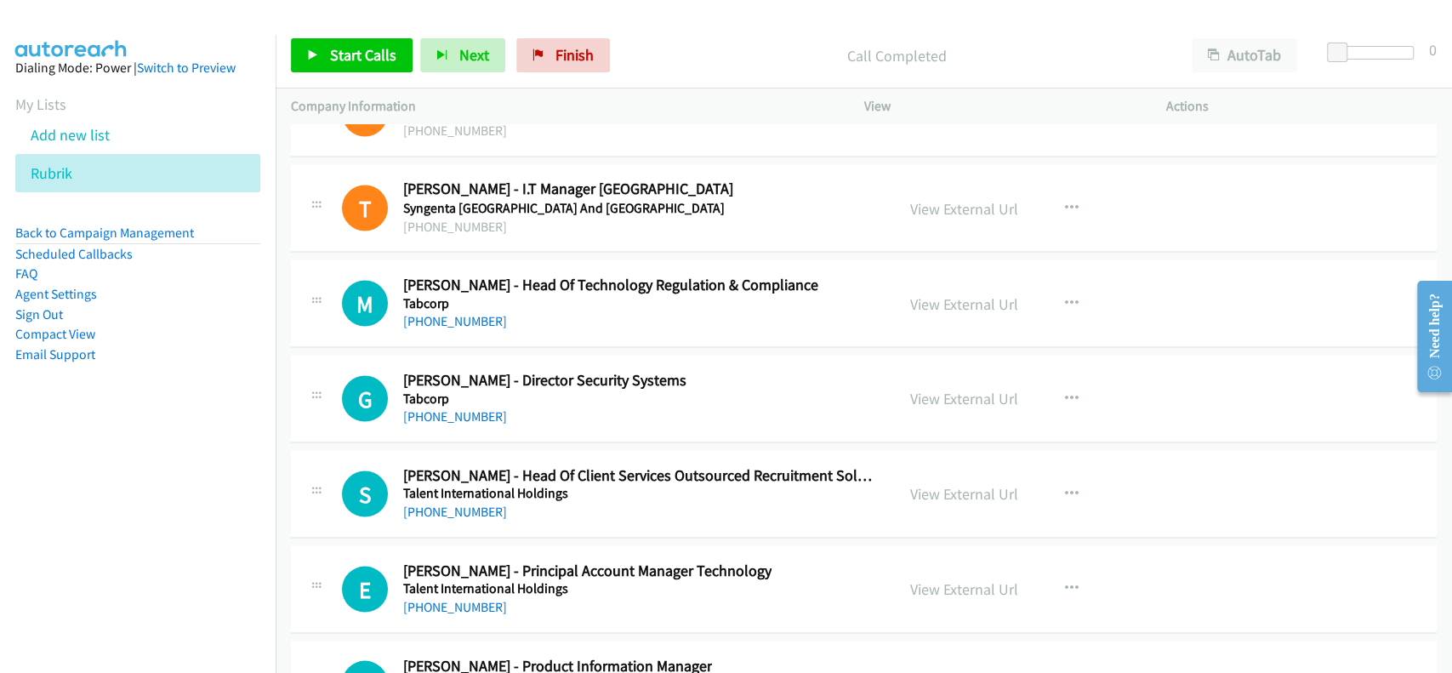
scroll to position [54450, 0]
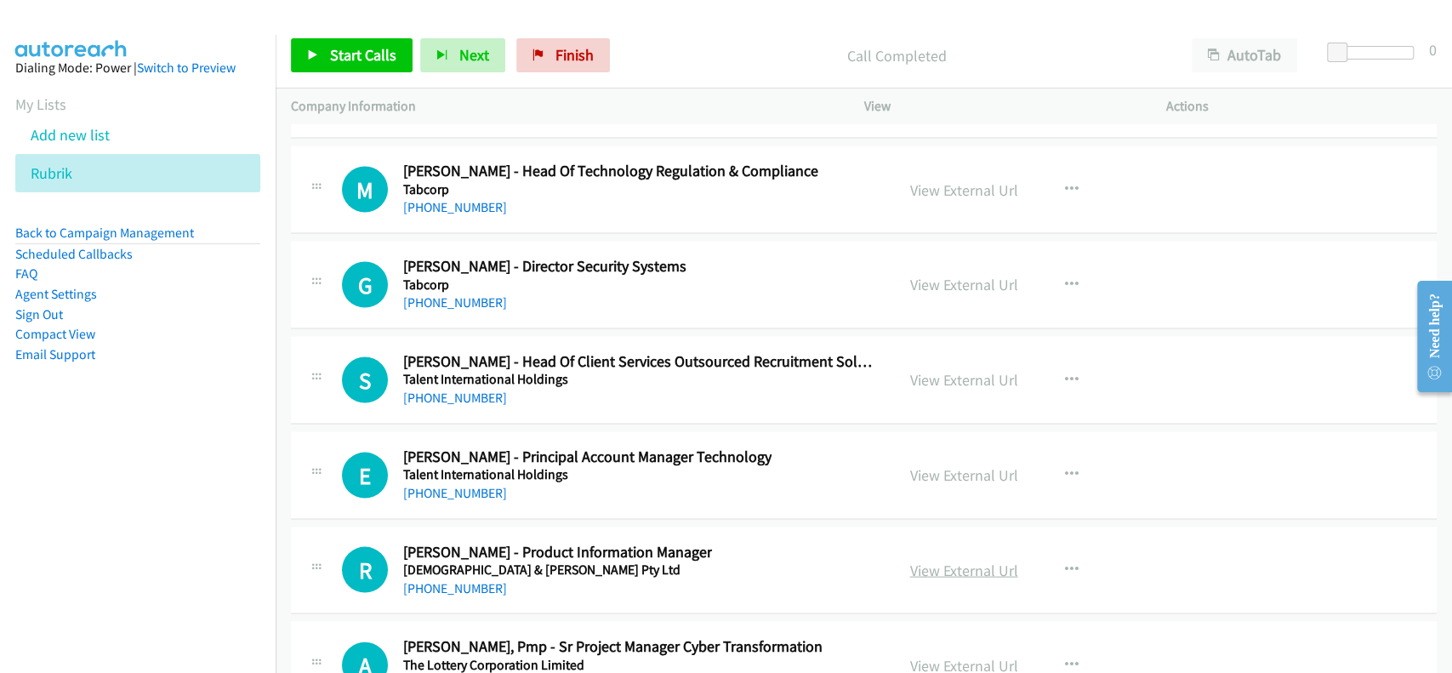
click at [980, 560] on link "View External Url" at bounding box center [964, 570] width 108 height 20
click at [431, 579] on link "[PHONE_NUMBER]" at bounding box center [455, 587] width 104 height 16
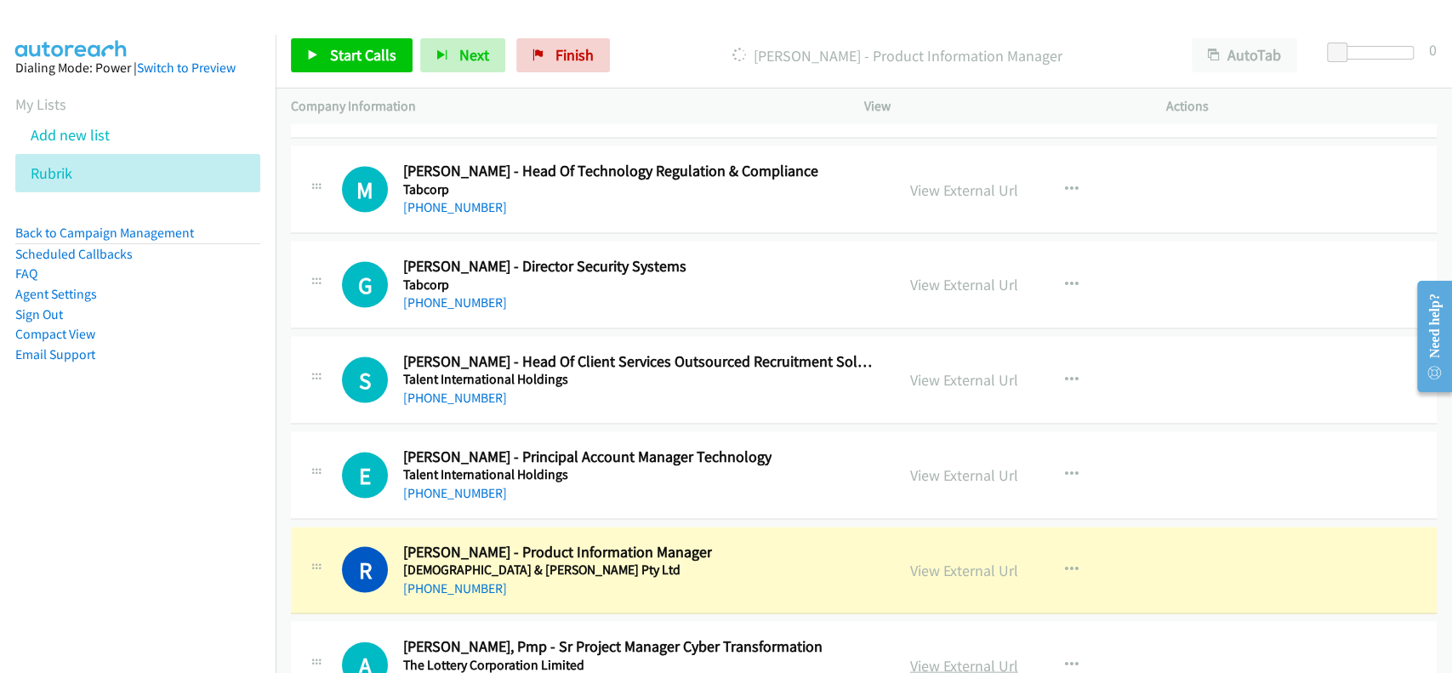
click at [961, 655] on link "View External Url" at bounding box center [964, 665] width 108 height 20
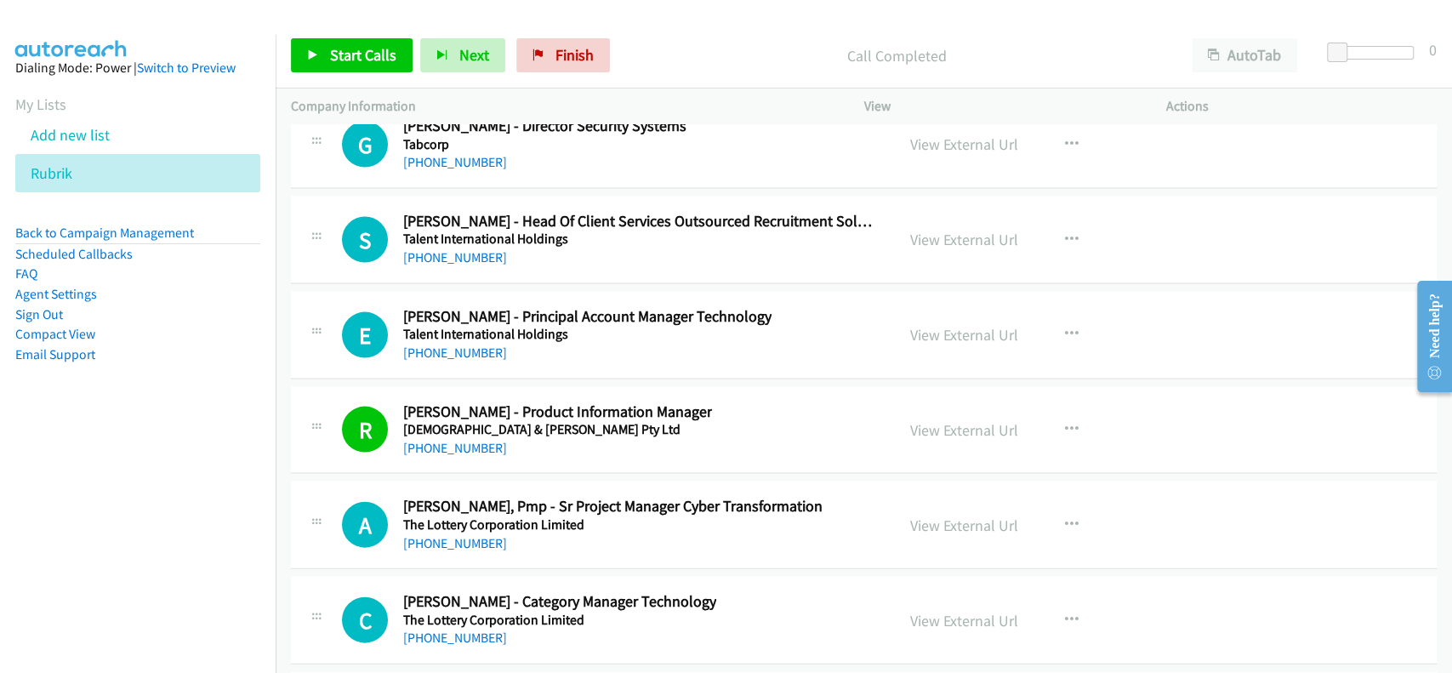
scroll to position [54677, 0]
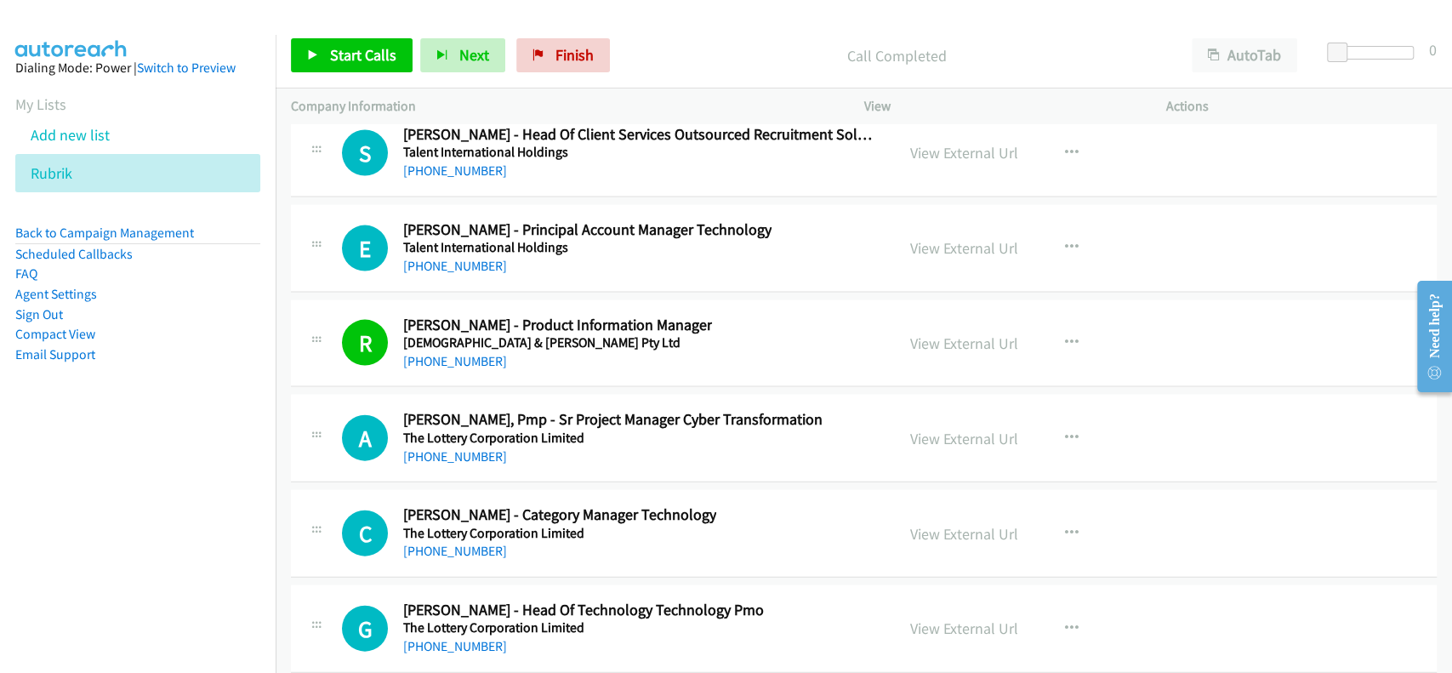
click at [422, 447] on div "[PHONE_NUMBER]" at bounding box center [612, 457] width 419 height 20
click at [448, 448] on link "[PHONE_NUMBER]" at bounding box center [455, 456] width 104 height 16
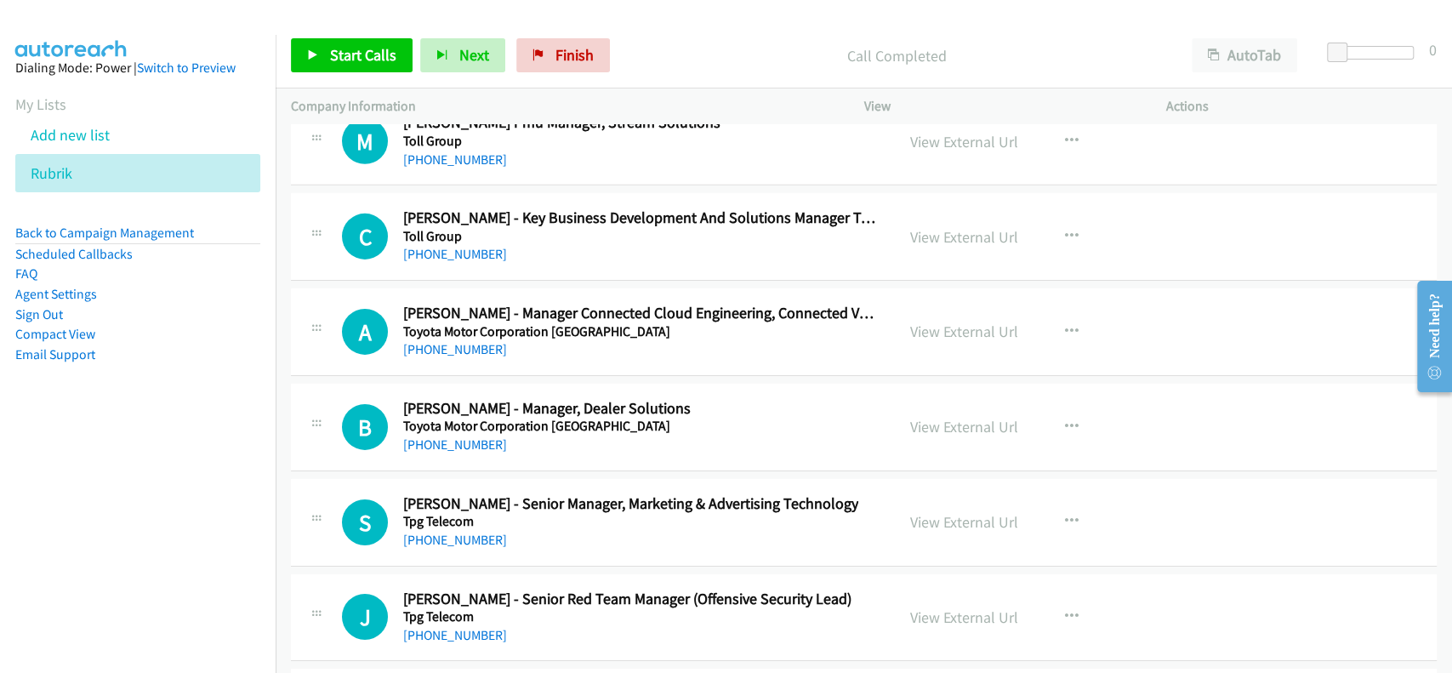
scroll to position [56038, 0]
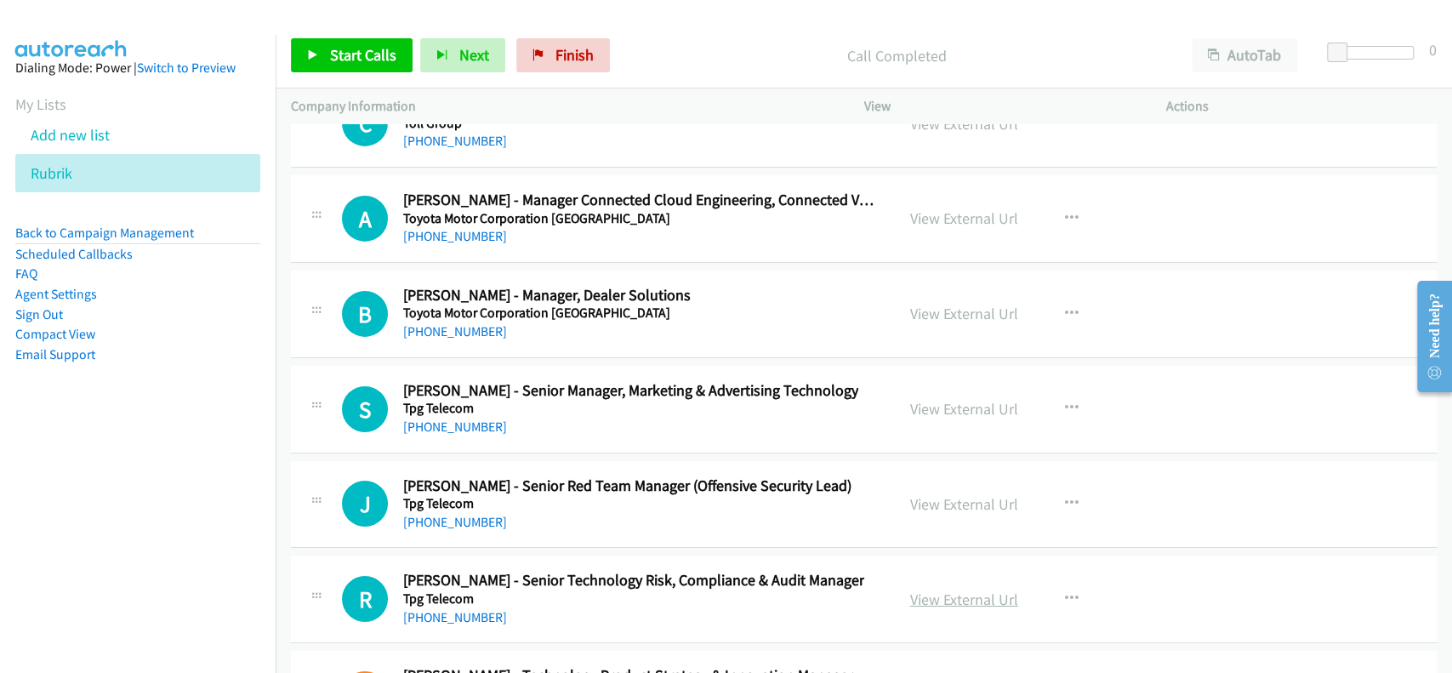
click at [934, 590] on link "View External Url" at bounding box center [964, 600] width 108 height 20
click at [442, 609] on link "[PHONE_NUMBER]" at bounding box center [455, 617] width 104 height 16
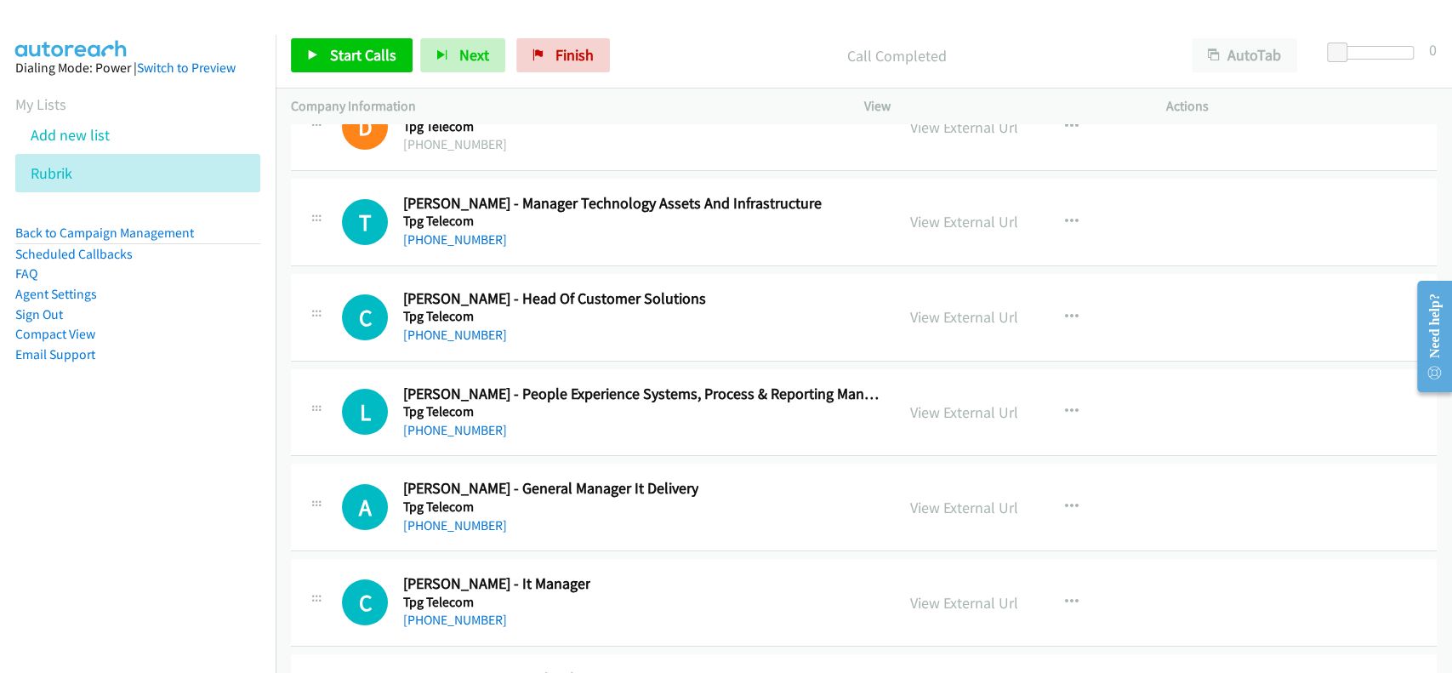
scroll to position [56719, 0]
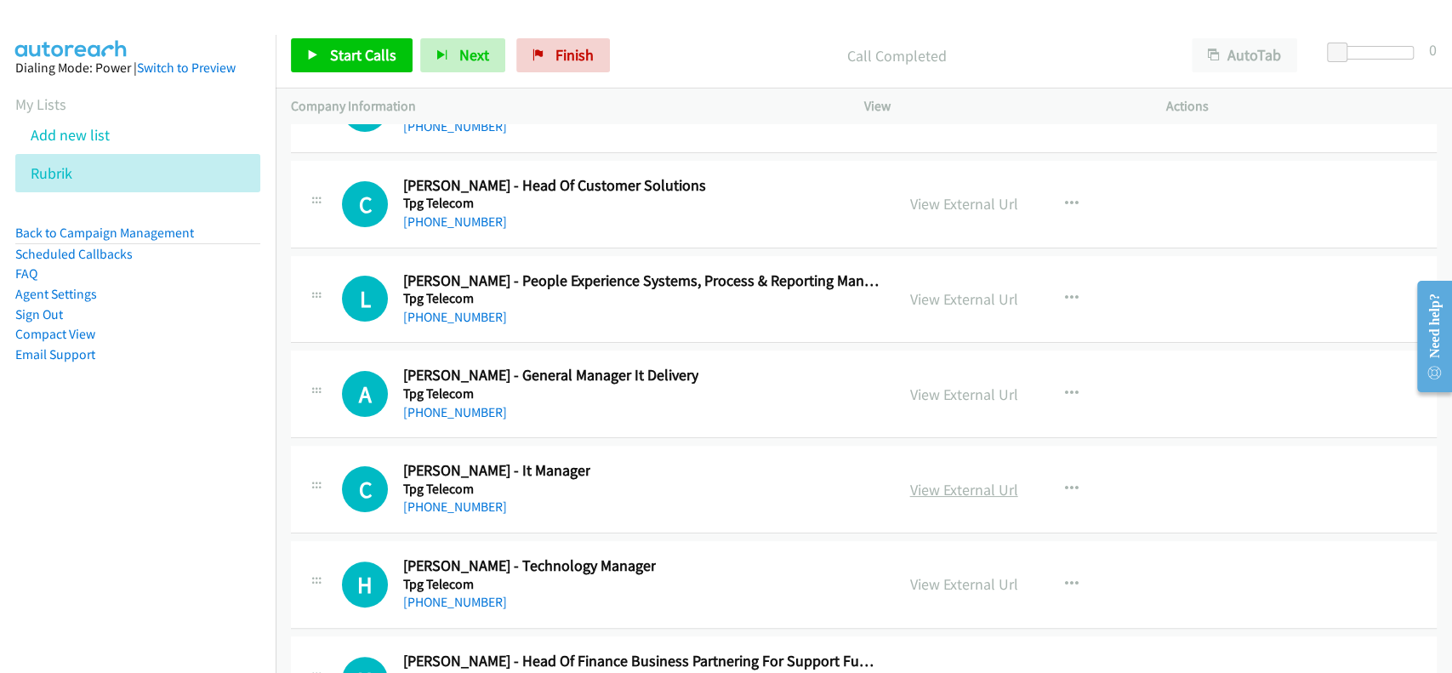
click at [942, 480] on link "View External Url" at bounding box center [964, 490] width 108 height 20
click at [452, 499] on link "[PHONE_NUMBER]" at bounding box center [455, 507] width 104 height 16
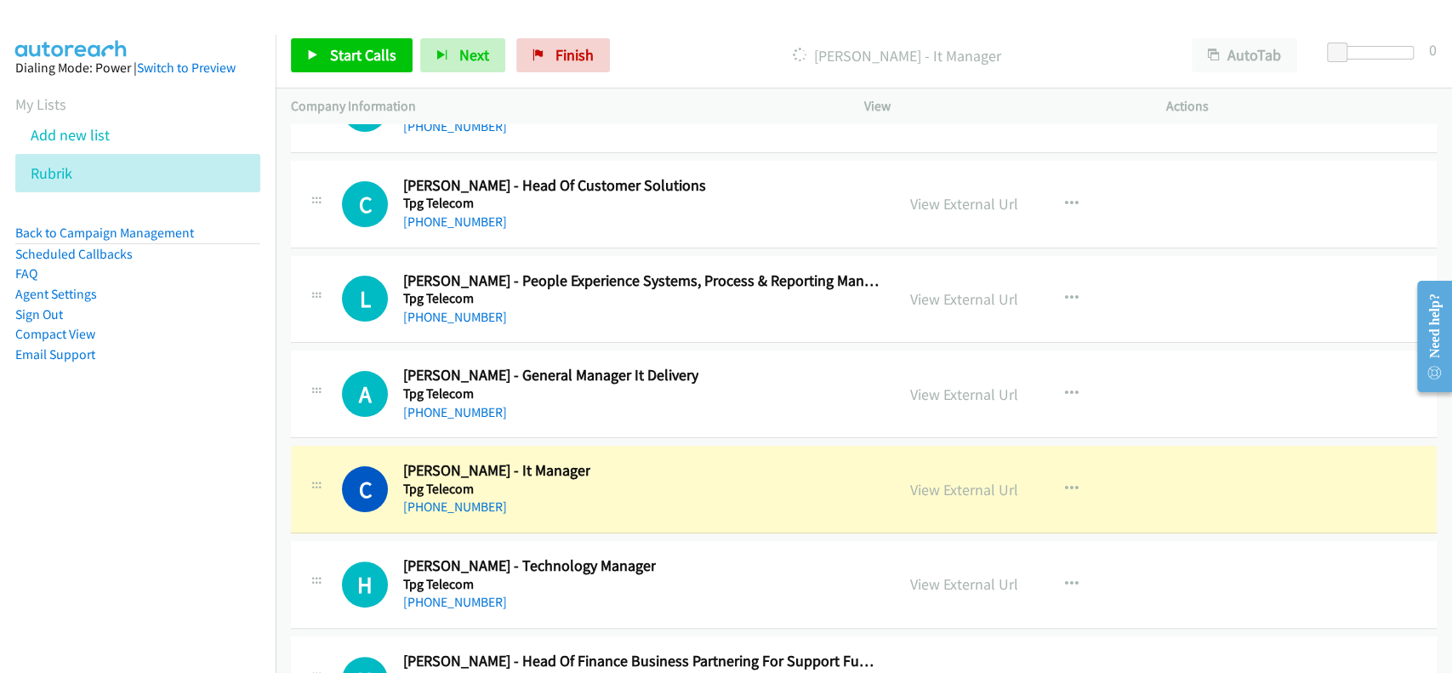
scroll to position [56833, 0]
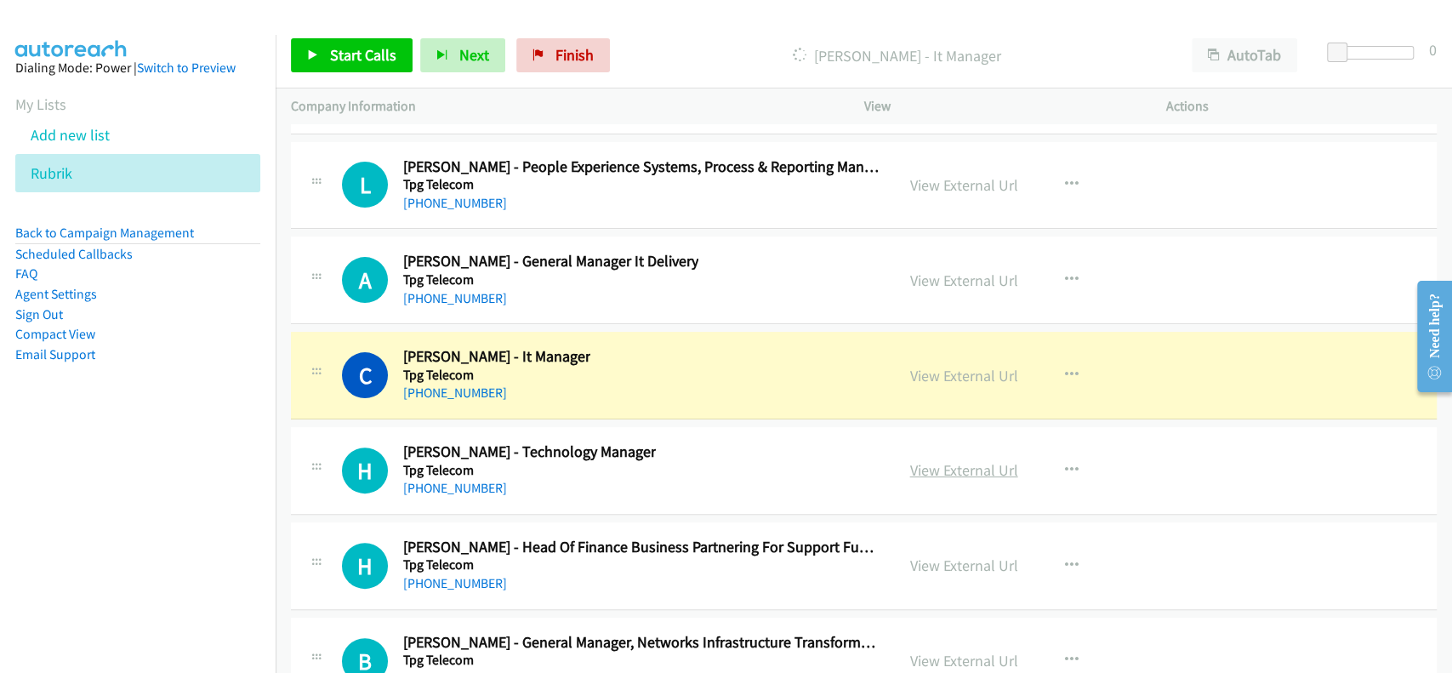
click at [938, 460] on link "View External Url" at bounding box center [964, 470] width 108 height 20
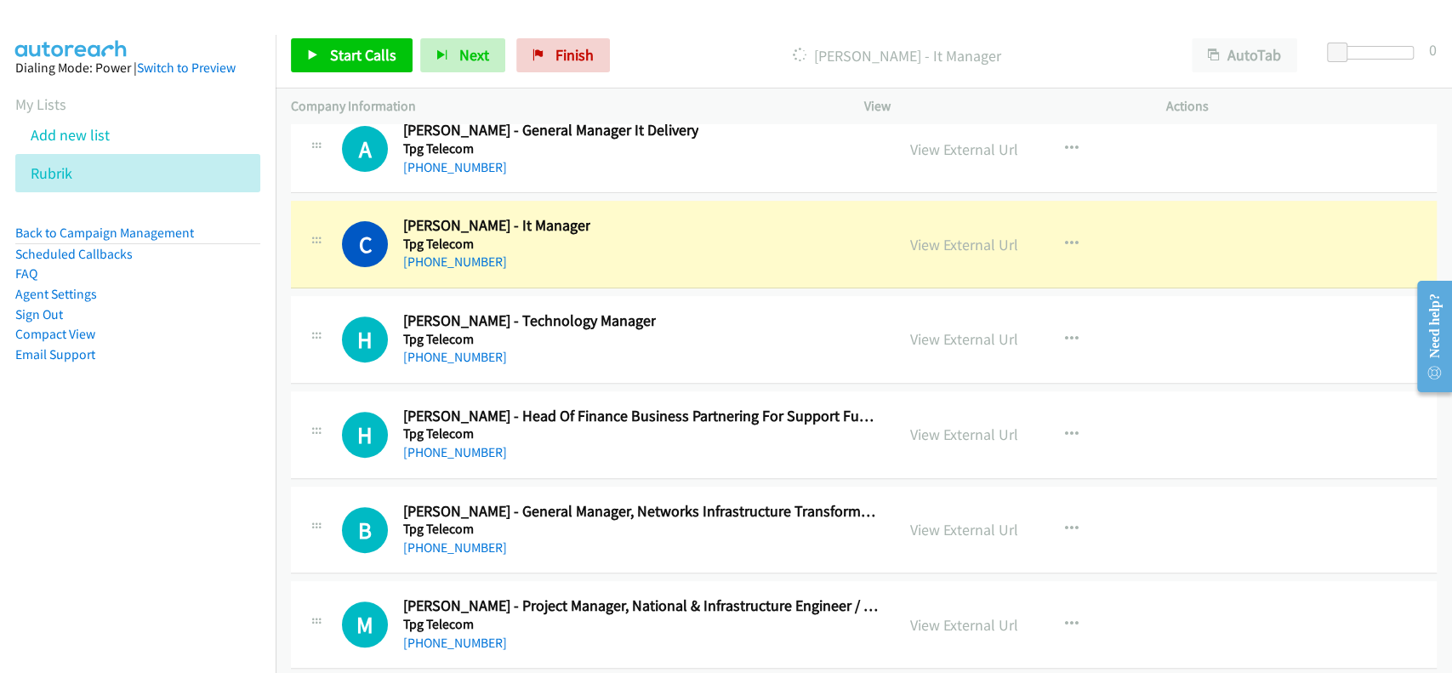
scroll to position [56946, 0]
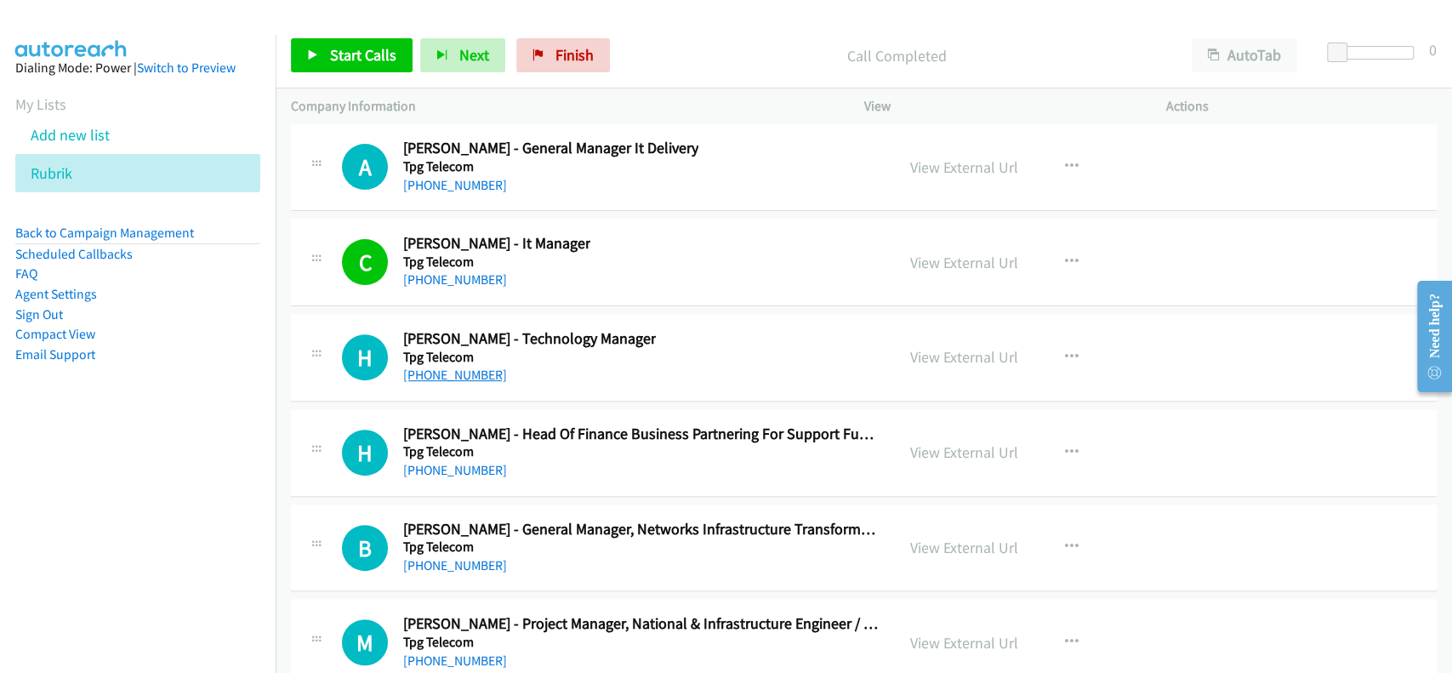
click at [463, 367] on link "[PHONE_NUMBER]" at bounding box center [455, 375] width 104 height 16
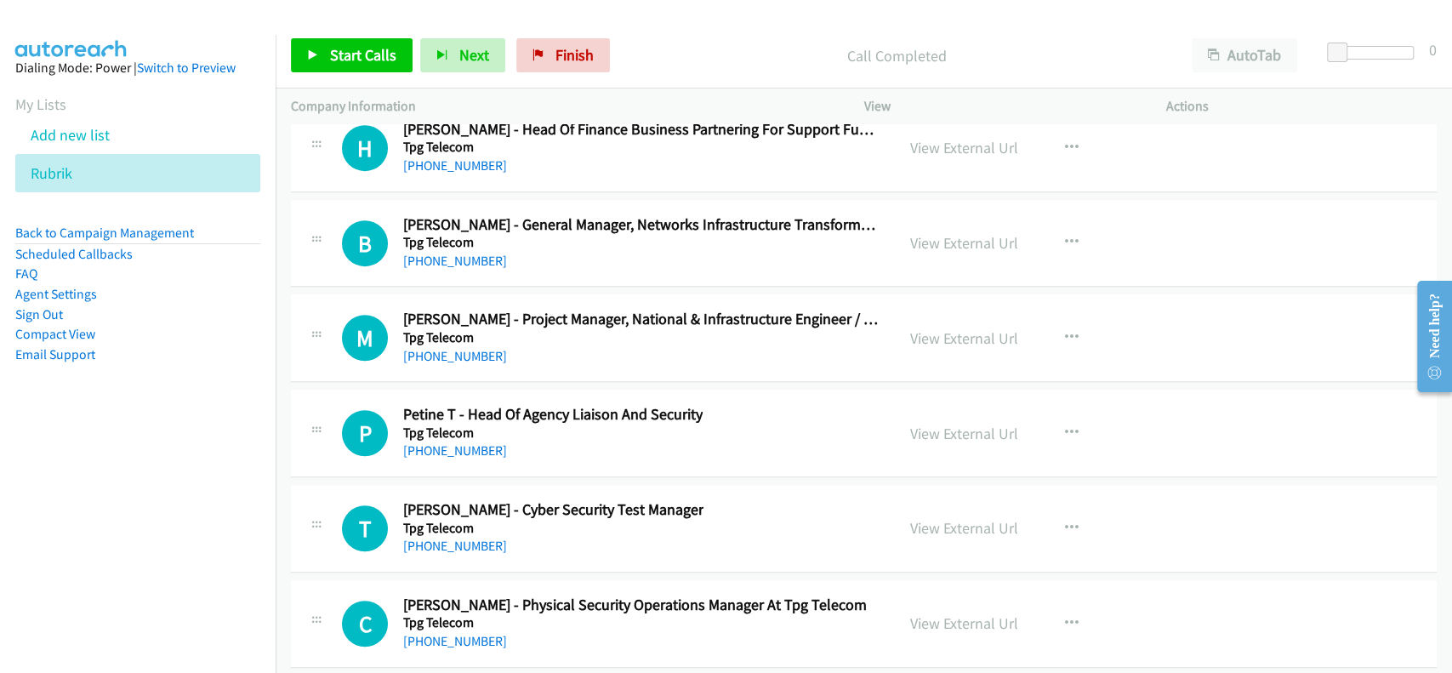
scroll to position [57286, 0]
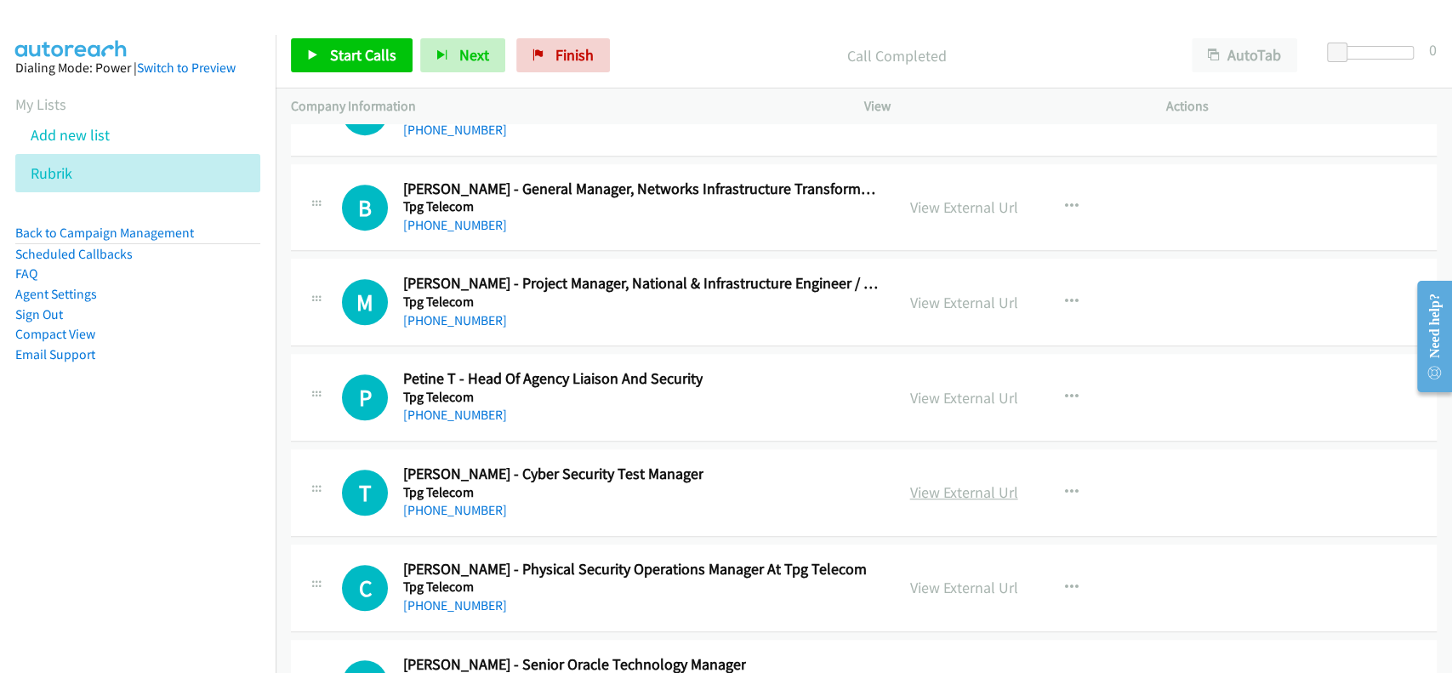
click at [949, 482] on link "View External Url" at bounding box center [964, 492] width 108 height 20
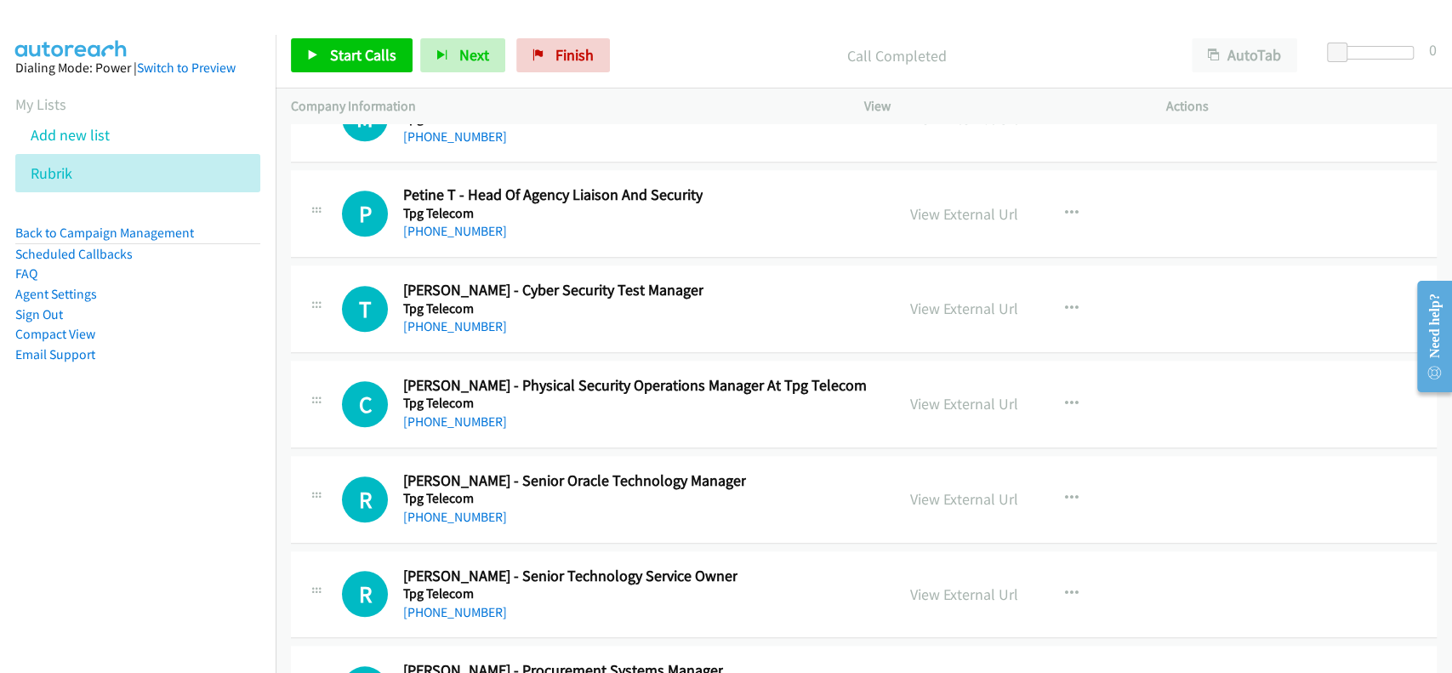
scroll to position [57513, 0]
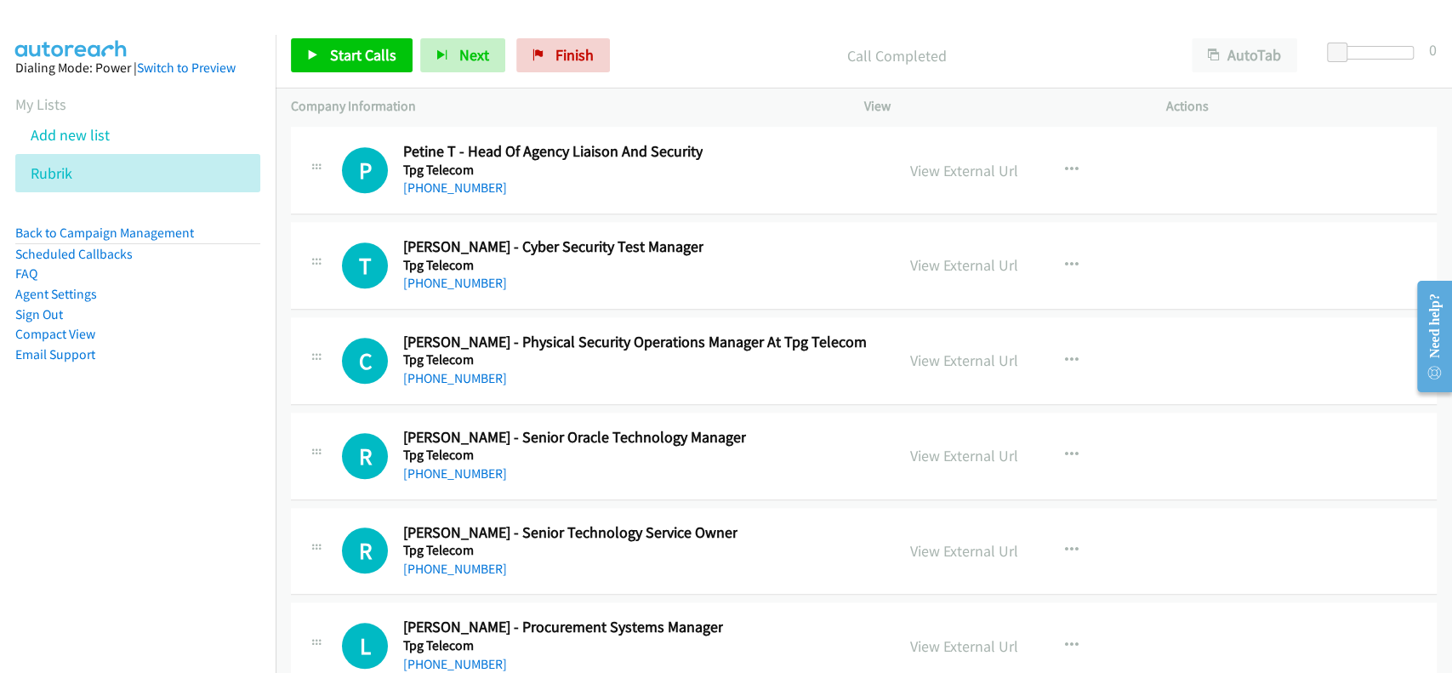
click at [953, 523] on div "View External Url View External Url Schedule/Manage Callback Start Calls Here R…" at bounding box center [1053, 551] width 317 height 56
click at [954, 541] on link "View External Url" at bounding box center [964, 551] width 108 height 20
click at [453, 561] on link "[PHONE_NUMBER]" at bounding box center [455, 569] width 104 height 16
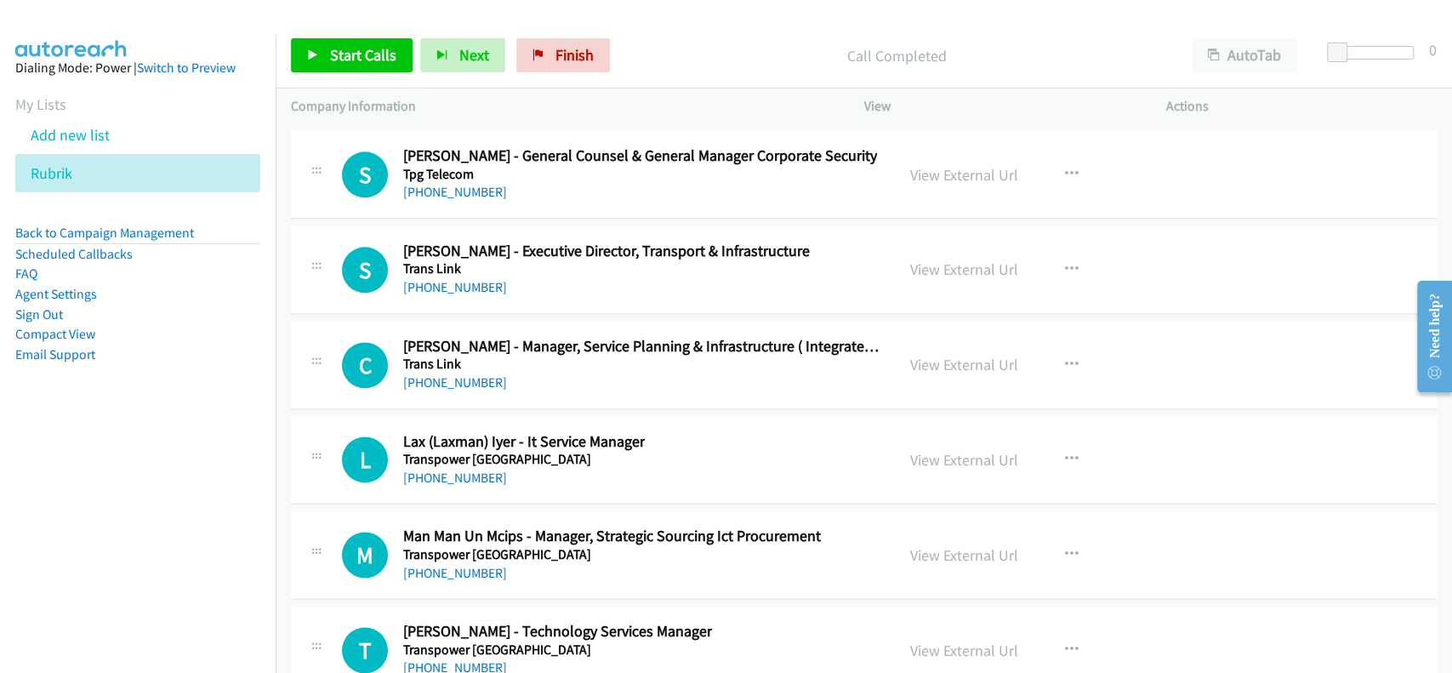
scroll to position [58194, 0]
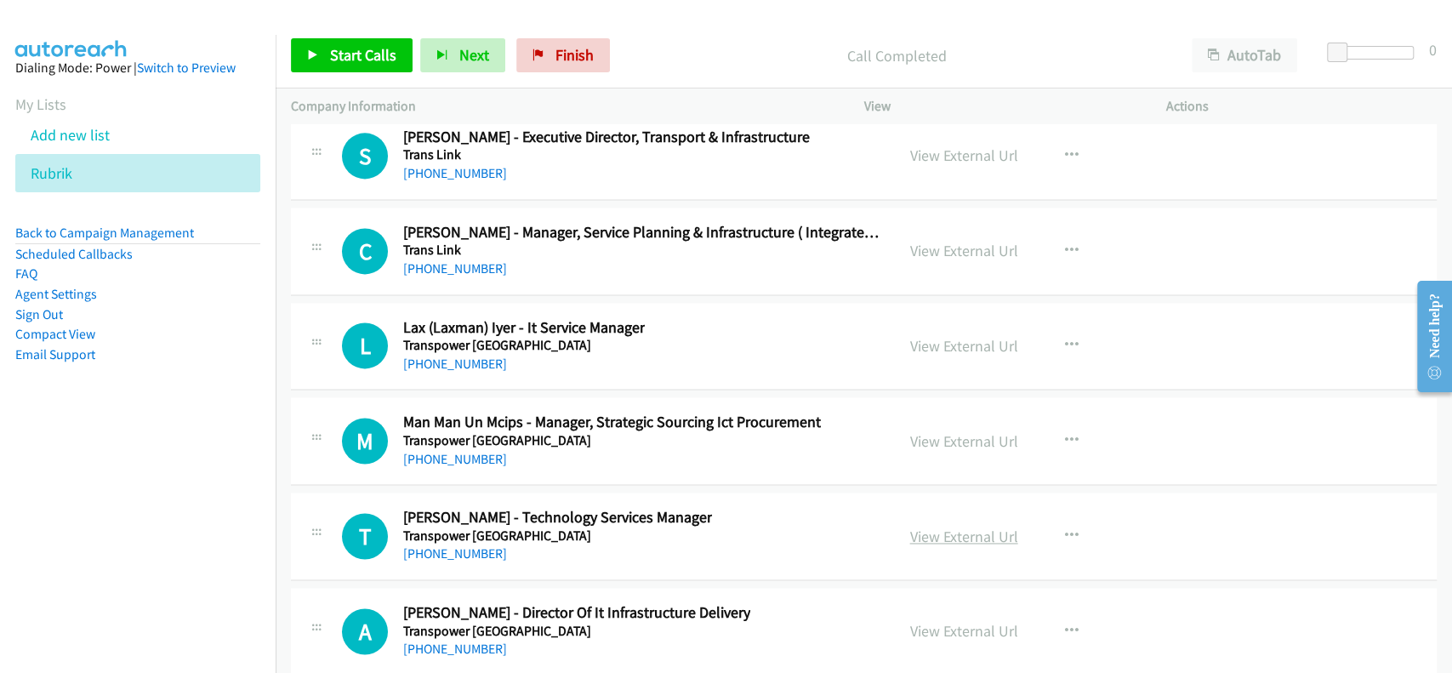
click at [940, 527] on link "View External Url" at bounding box center [964, 537] width 108 height 20
click at [447, 451] on link "[PHONE_NUMBER]" at bounding box center [455, 459] width 104 height 16
click at [459, 545] on link "[PHONE_NUMBER]" at bounding box center [455, 553] width 104 height 16
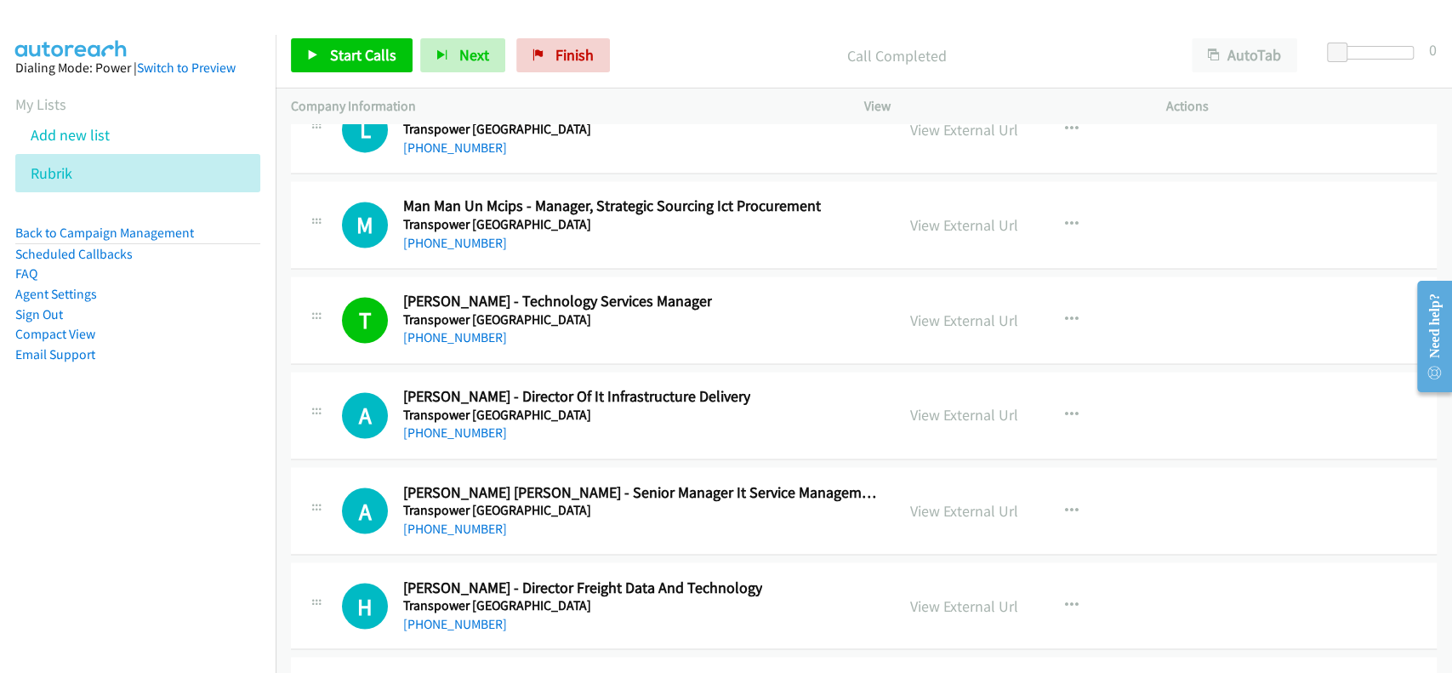
scroll to position [58420, 0]
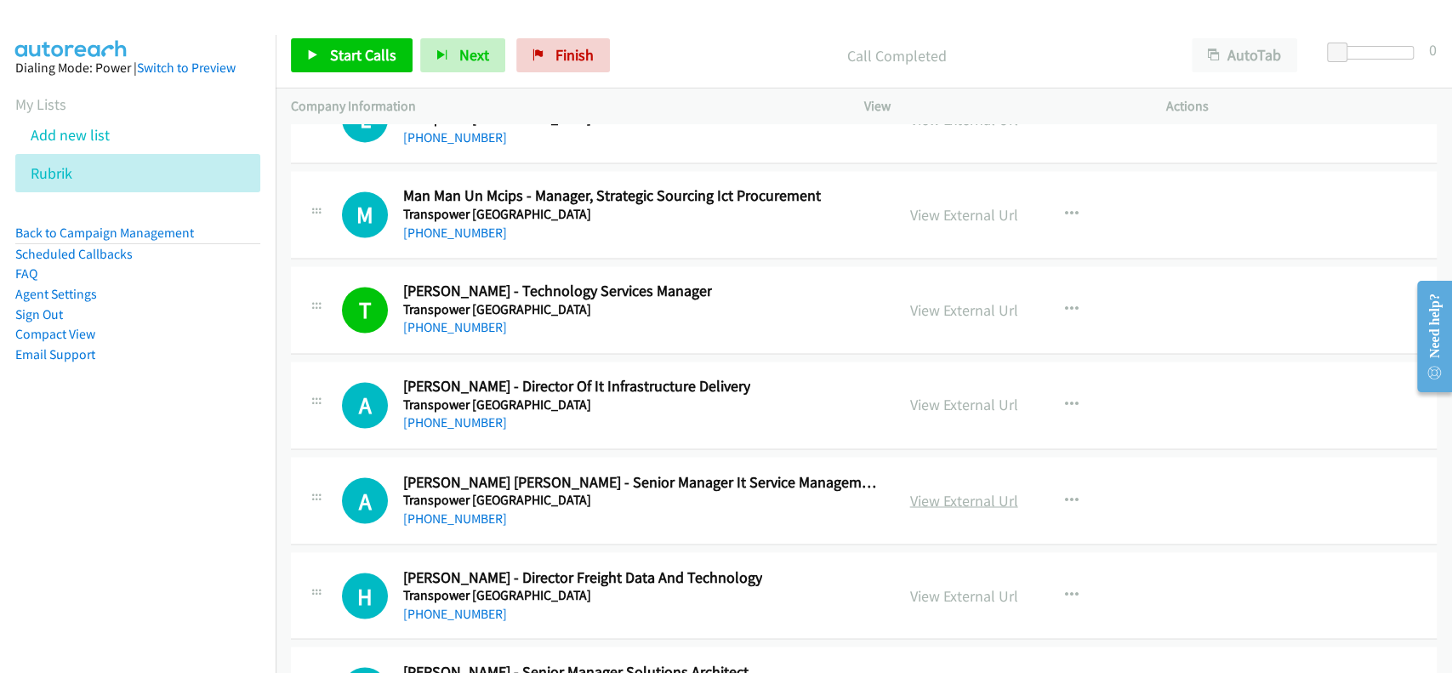
click at [937, 490] on link "View External Url" at bounding box center [964, 500] width 108 height 20
click at [427, 510] on link "[PHONE_NUMBER]" at bounding box center [455, 518] width 104 height 16
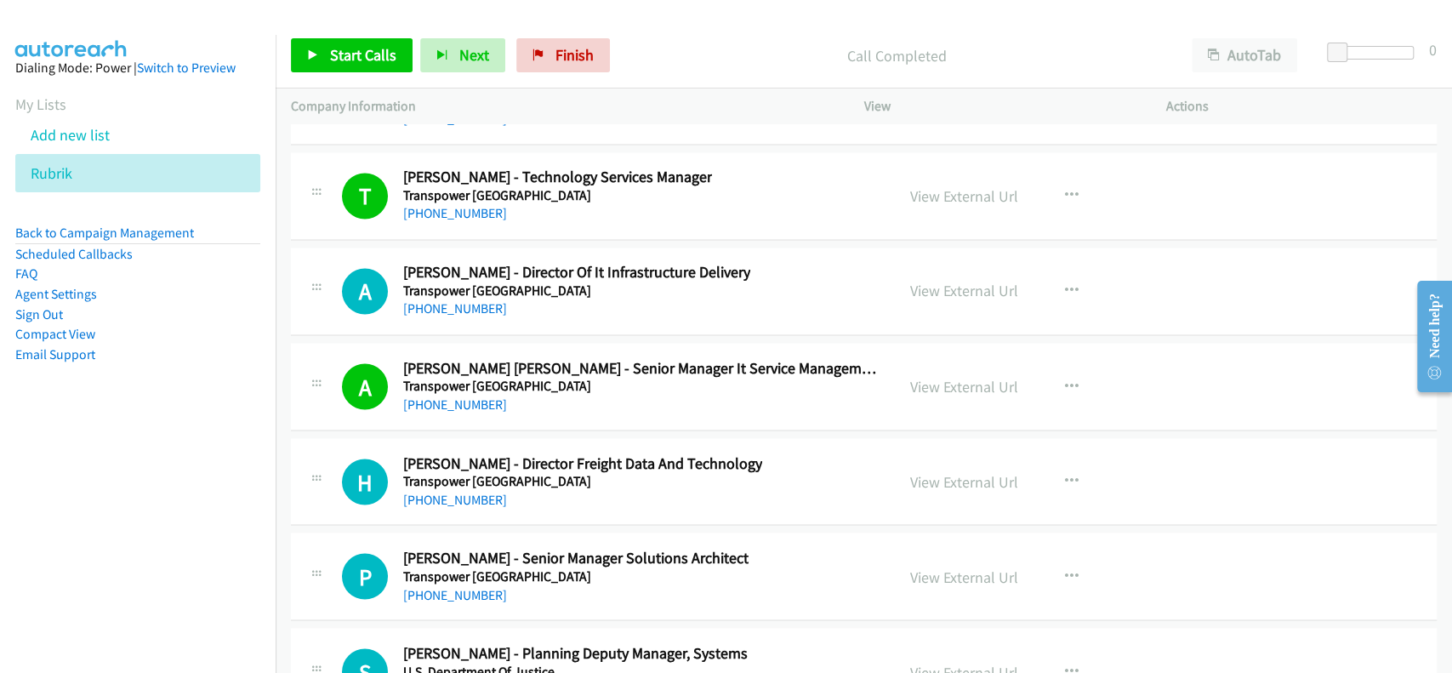
scroll to position [58647, 0]
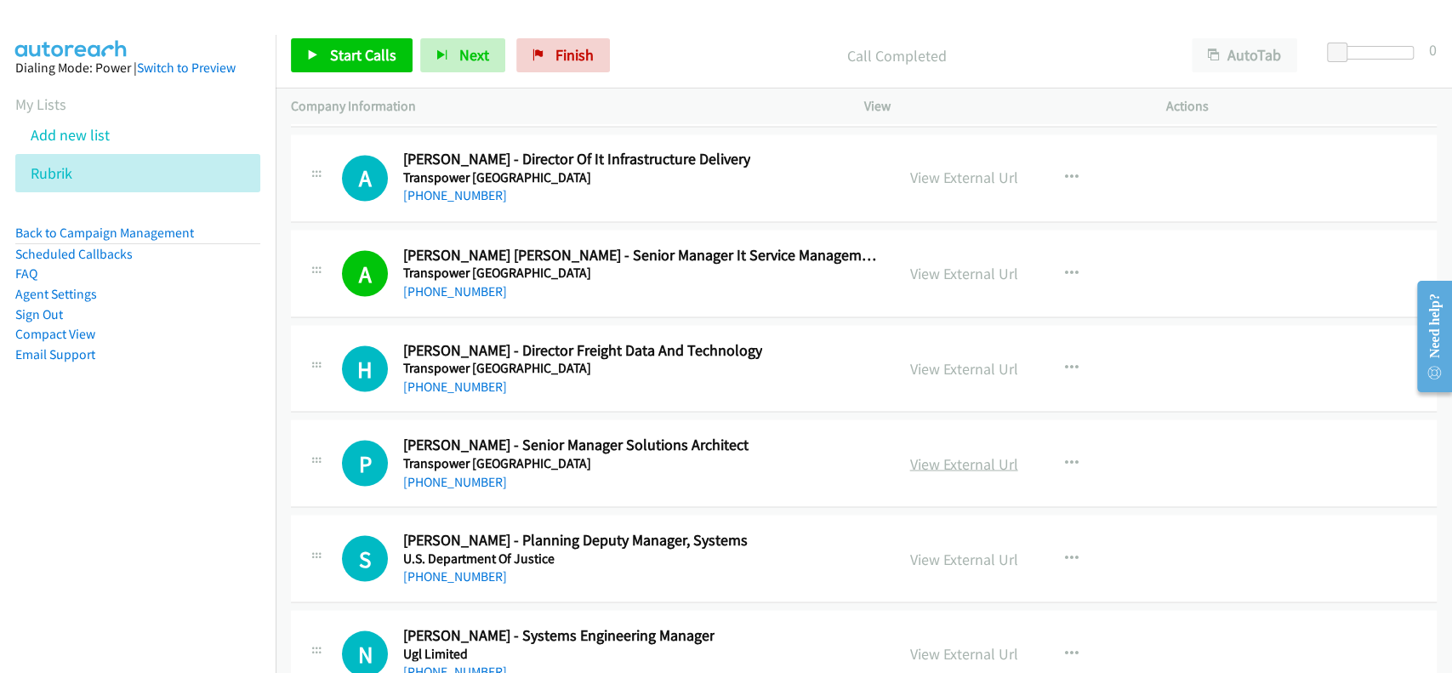
click at [924, 453] on link "View External Url" at bounding box center [964, 463] width 108 height 20
click at [436, 473] on link "[PHONE_NUMBER]" at bounding box center [455, 481] width 104 height 16
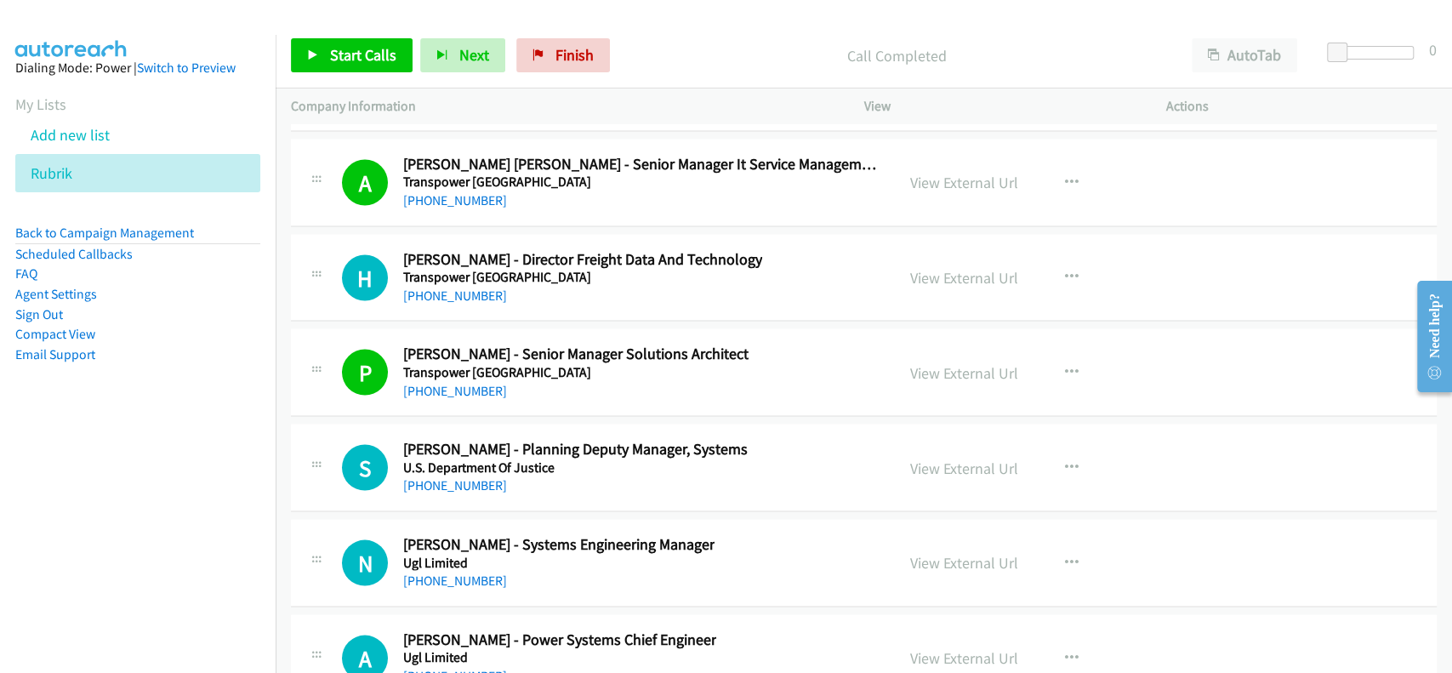
scroll to position [58761, 0]
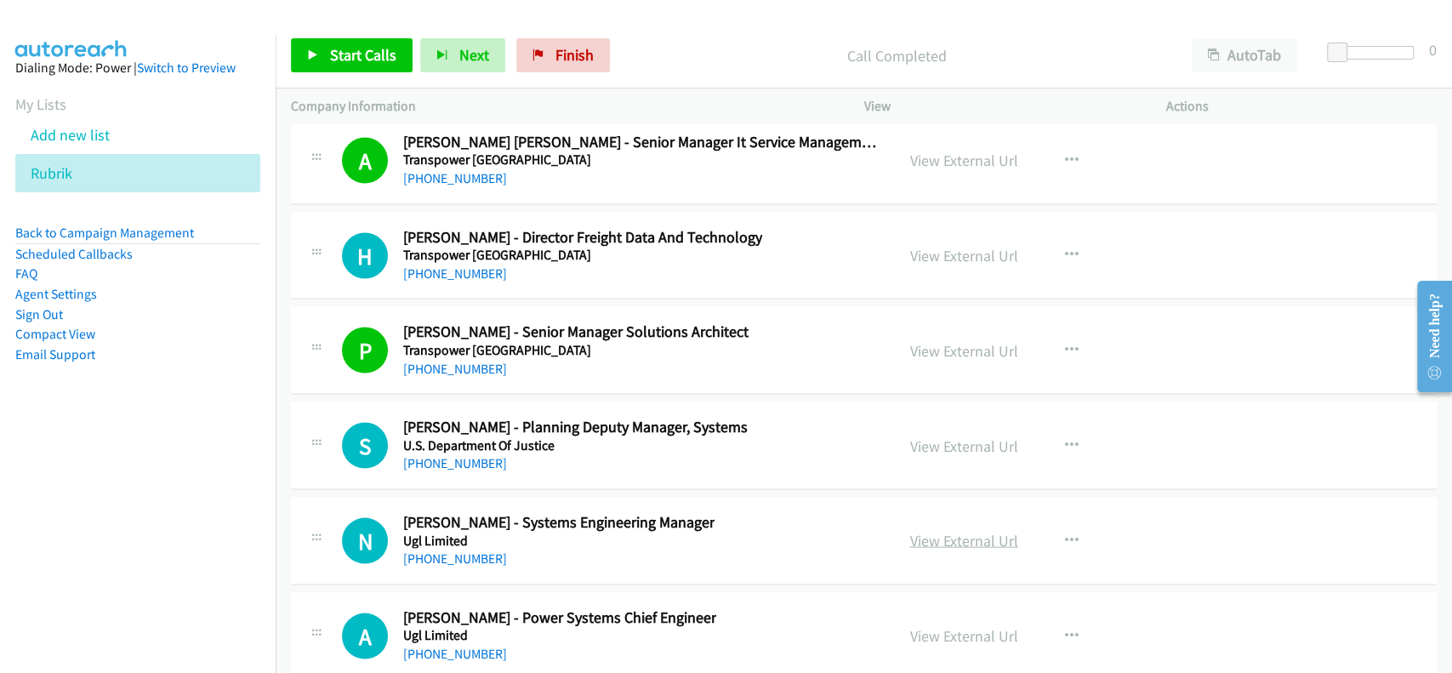
click at [965, 530] on link "View External Url" at bounding box center [964, 540] width 108 height 20
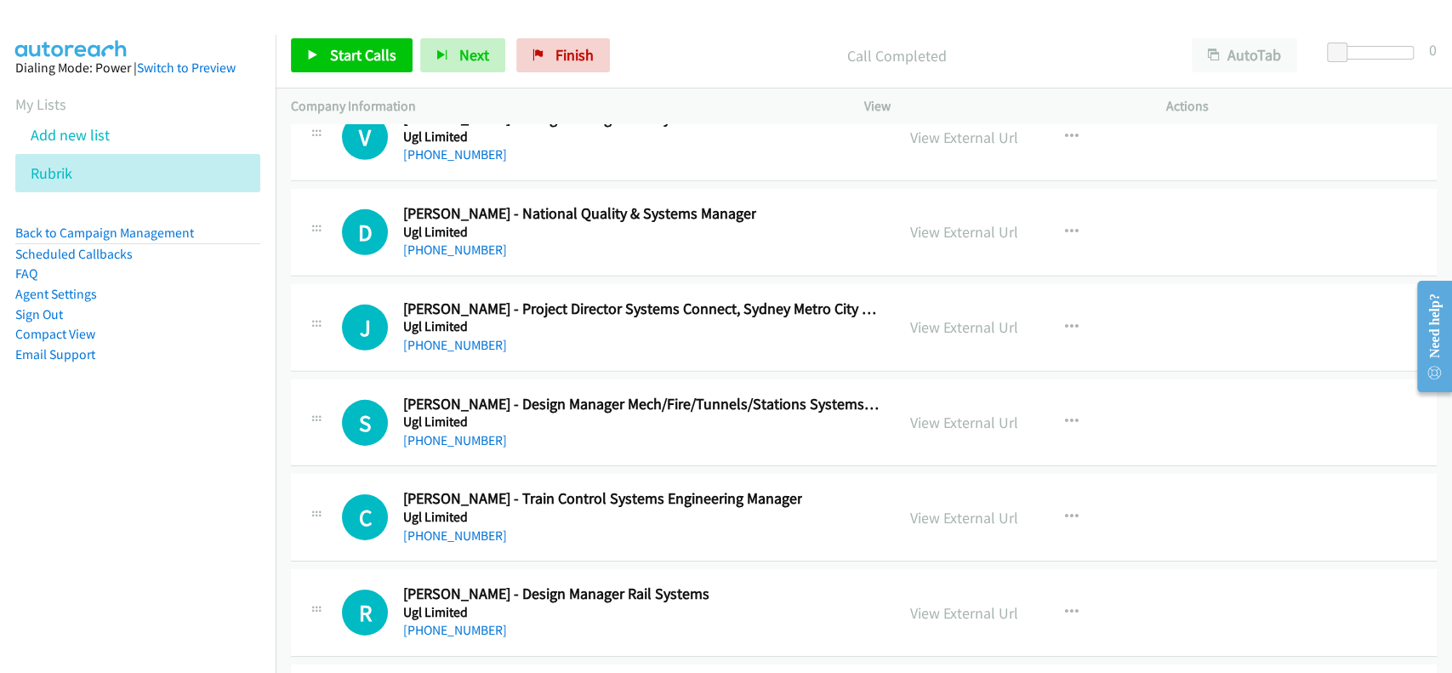
scroll to position [60122, 0]
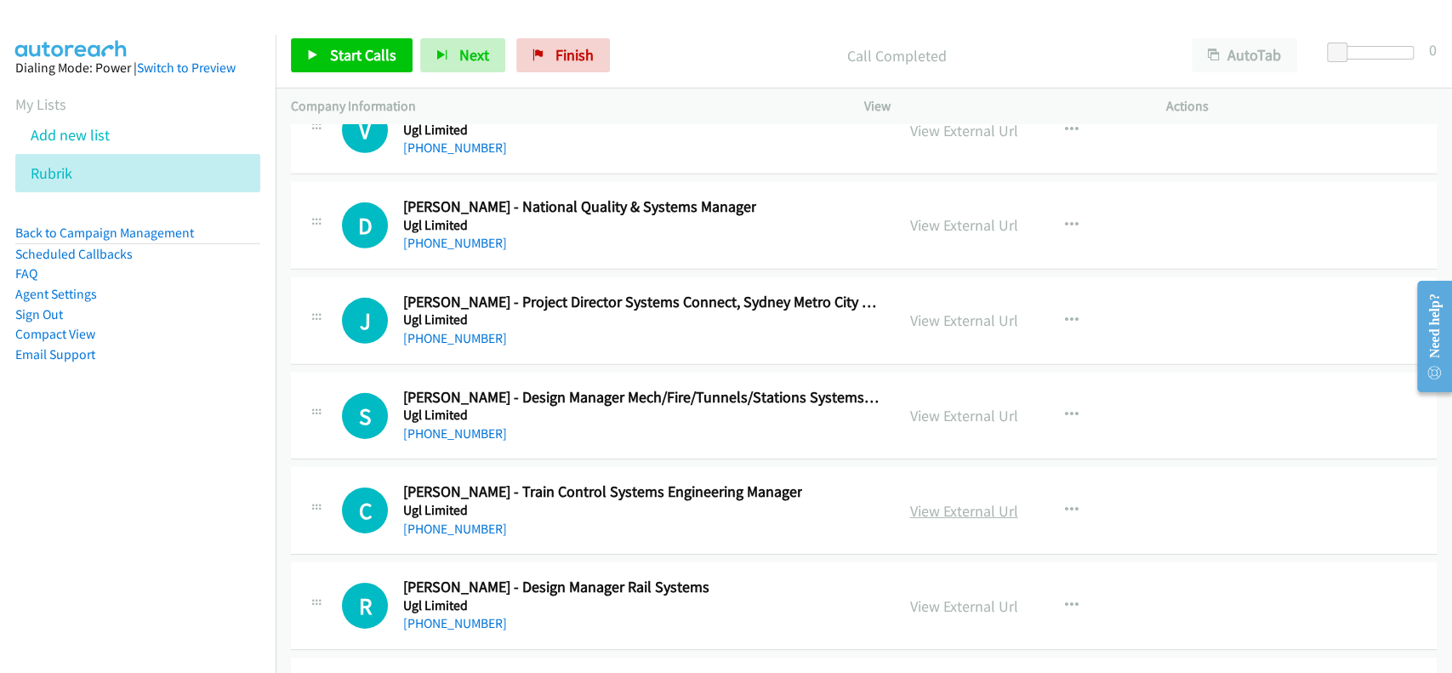
click at [955, 501] on link "View External Url" at bounding box center [964, 511] width 108 height 20
click at [447, 521] on link "[PHONE_NUMBER]" at bounding box center [455, 529] width 104 height 16
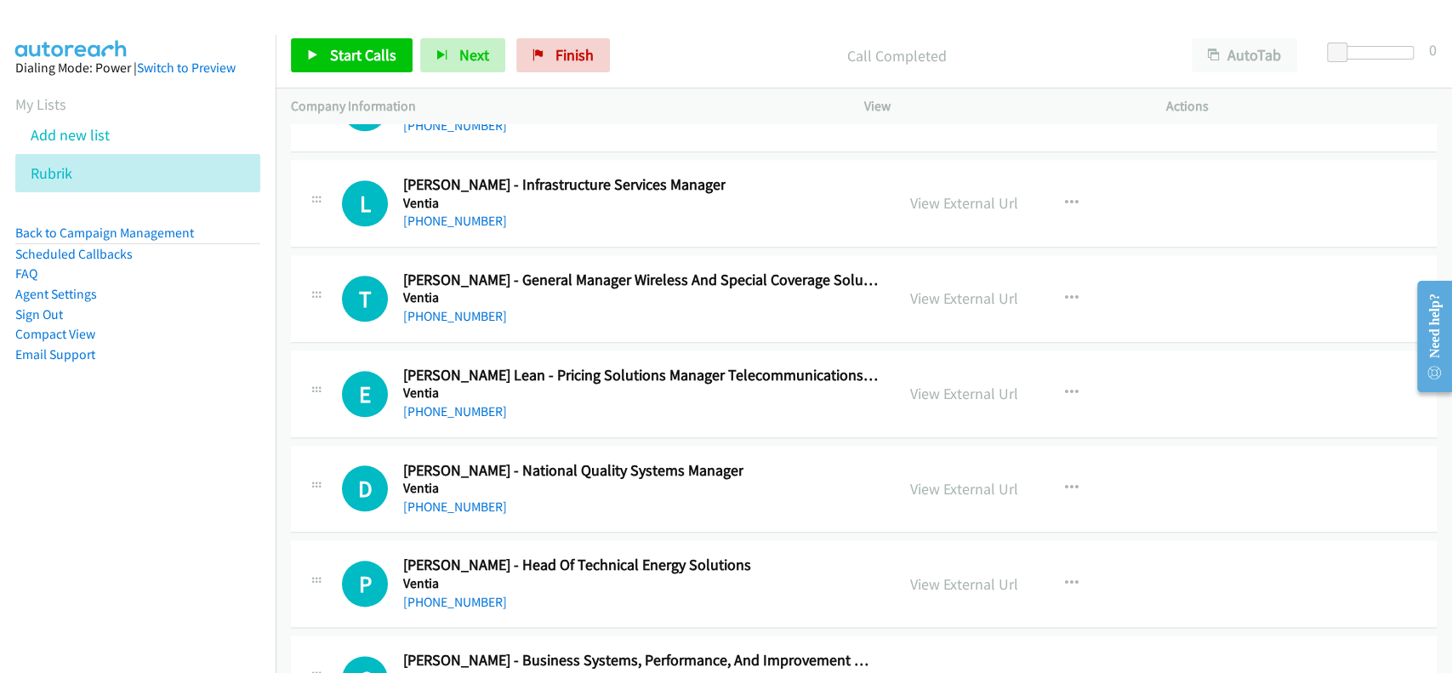
scroll to position [62164, 0]
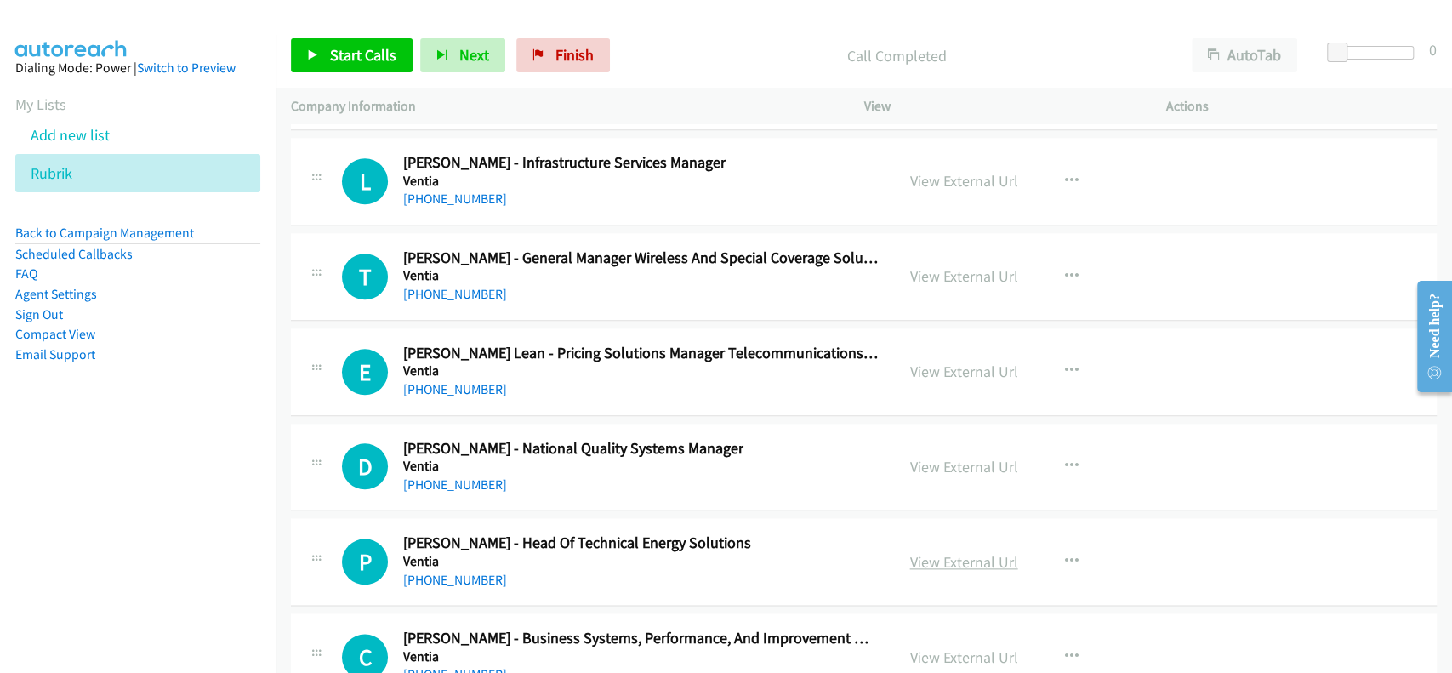
click at [961, 552] on link "View External Url" at bounding box center [964, 562] width 108 height 20
click at [447, 572] on link "[PHONE_NUMBER]" at bounding box center [455, 580] width 104 height 16
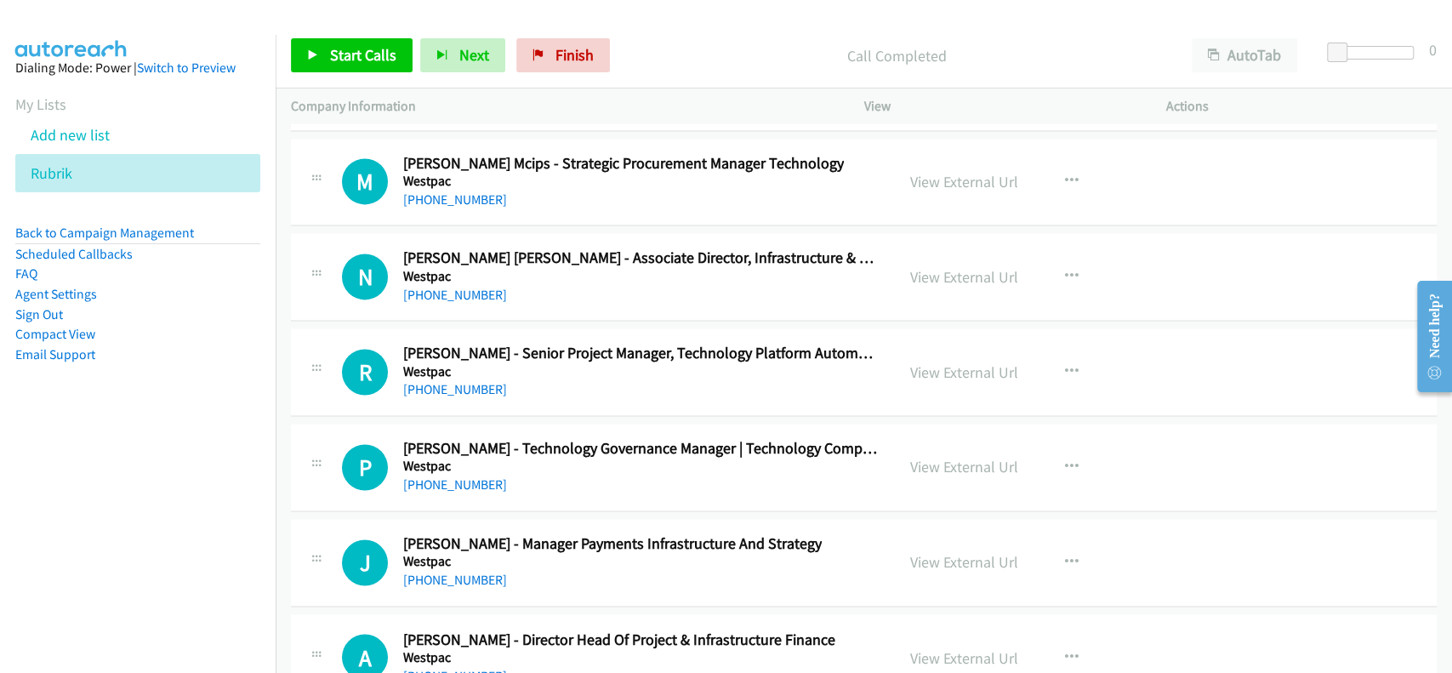
scroll to position [97435, 0]
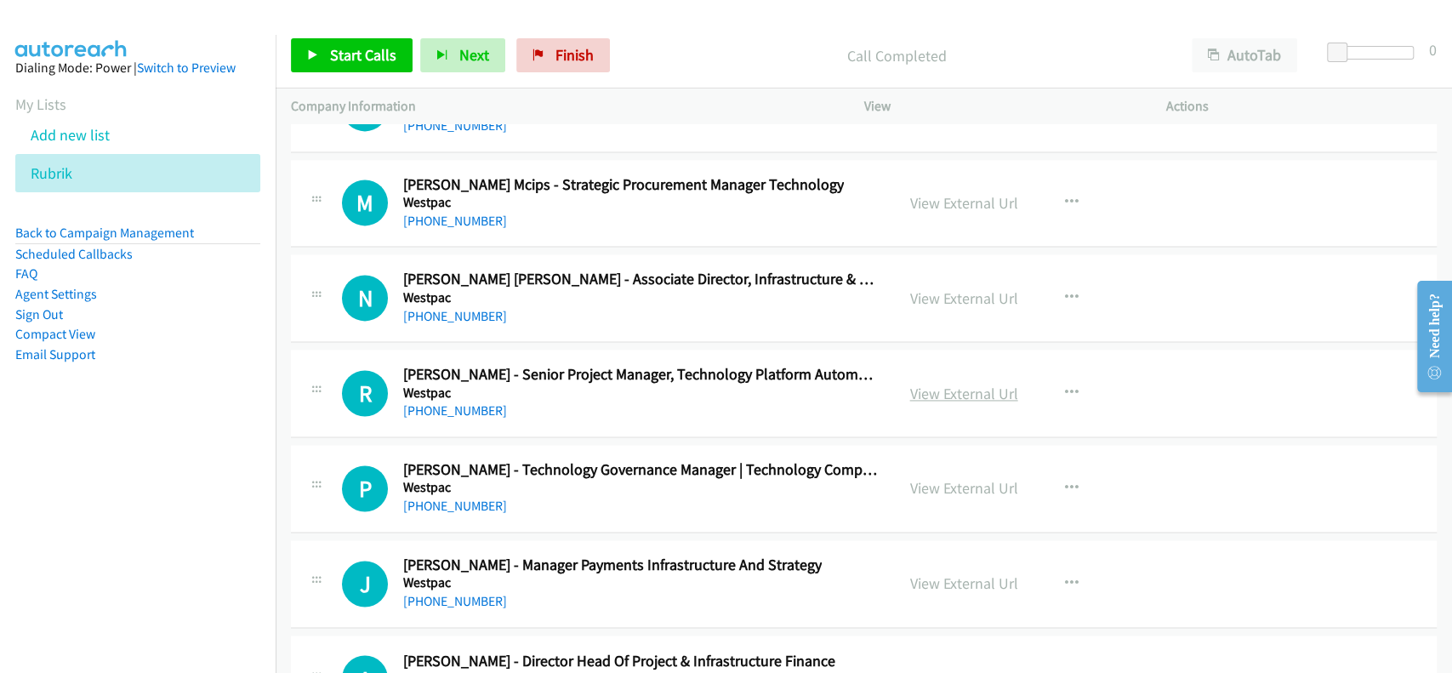
click at [973, 384] on link "View External Url" at bounding box center [964, 394] width 108 height 20
click at [468, 402] on link "[PHONE_NUMBER]" at bounding box center [455, 410] width 104 height 16
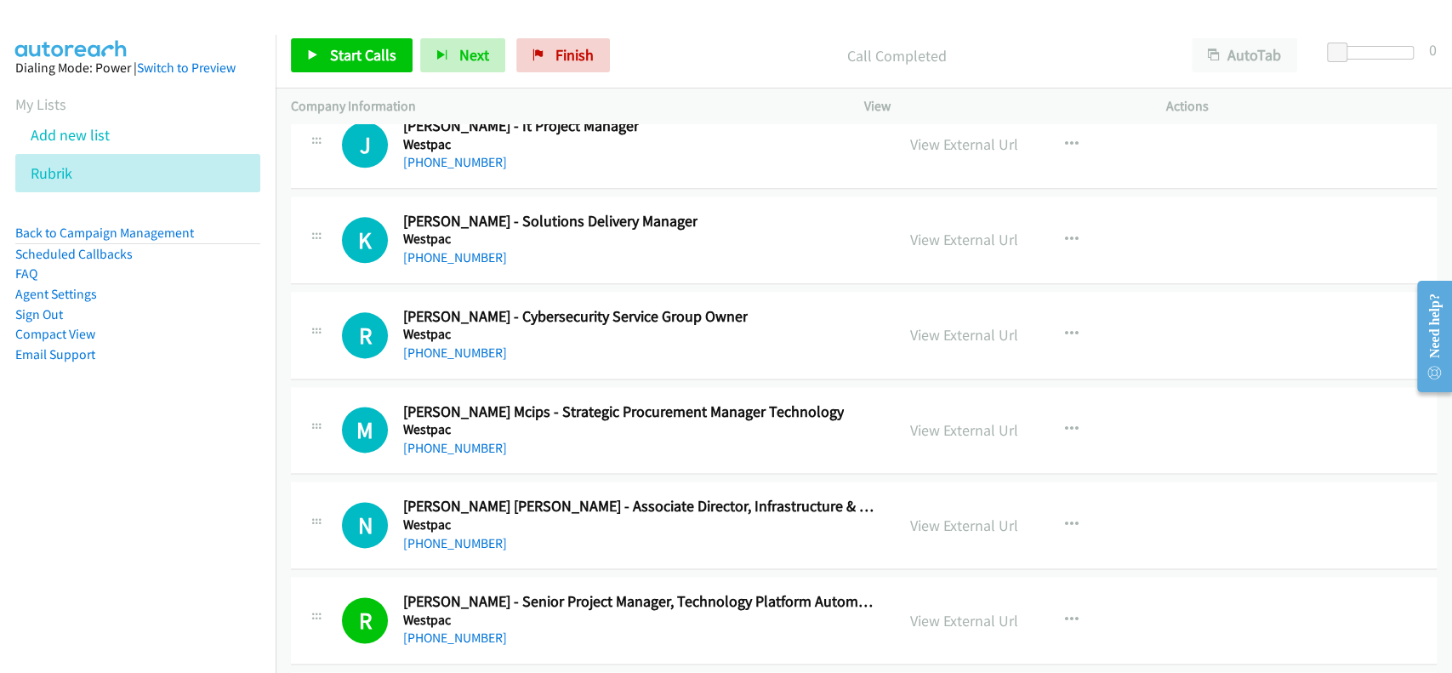
scroll to position [97094, 0]
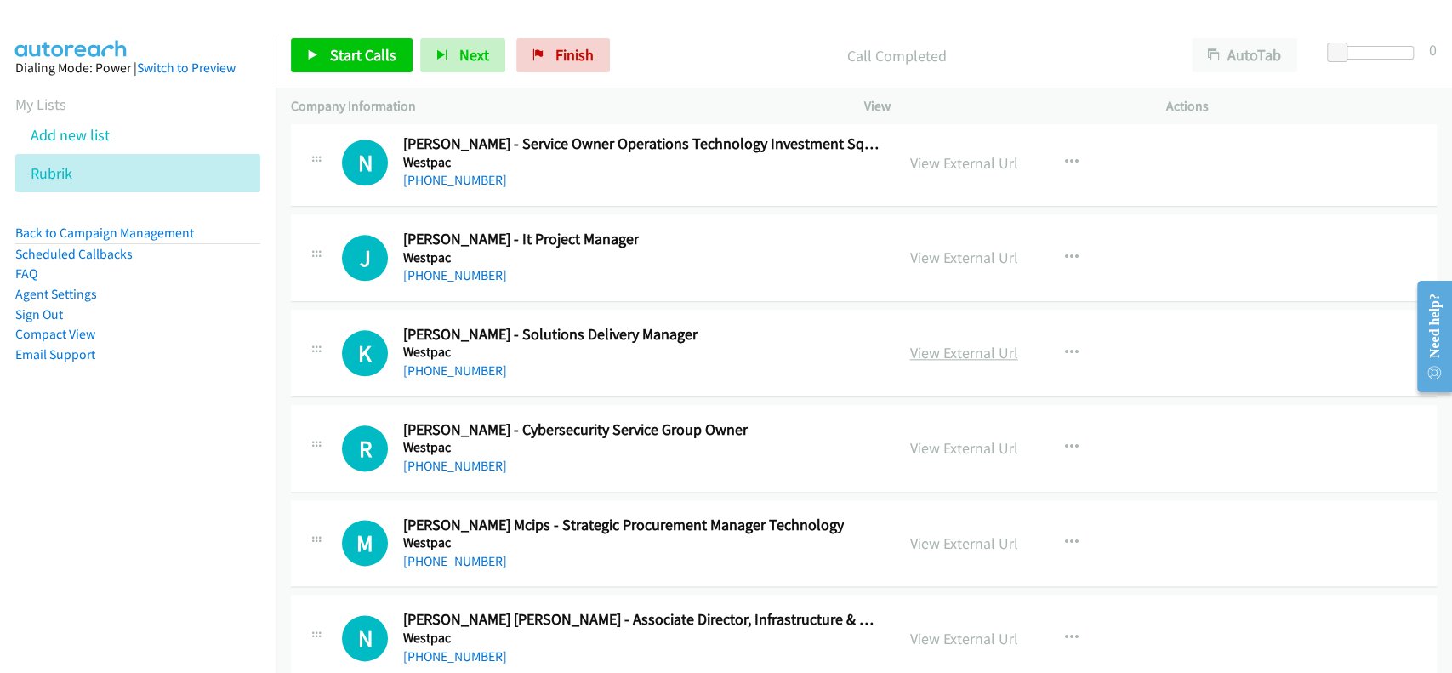
click at [949, 343] on link "View External Url" at bounding box center [964, 353] width 108 height 20
click at [442, 361] on div "[PHONE_NUMBER]" at bounding box center [550, 371] width 294 height 20
click at [443, 362] on link "[PHONE_NUMBER]" at bounding box center [455, 370] width 104 height 16
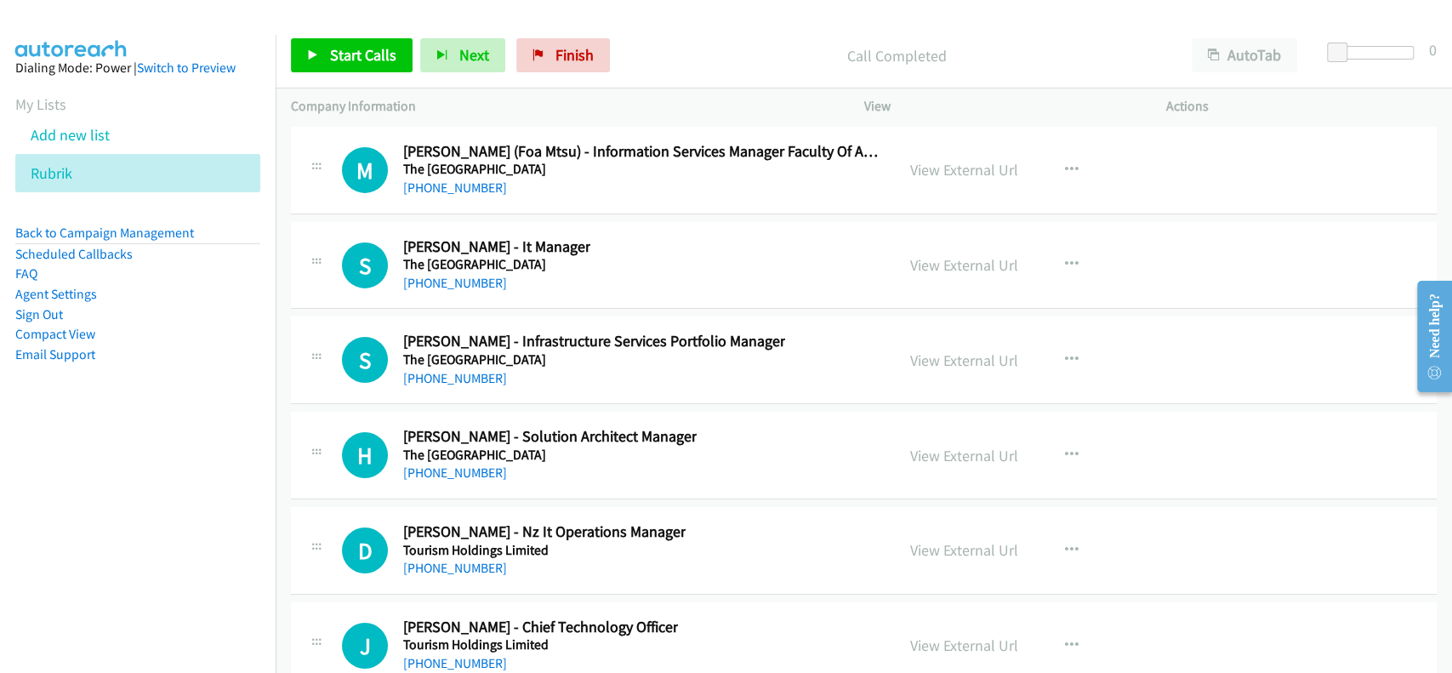
scroll to position [95166, 0]
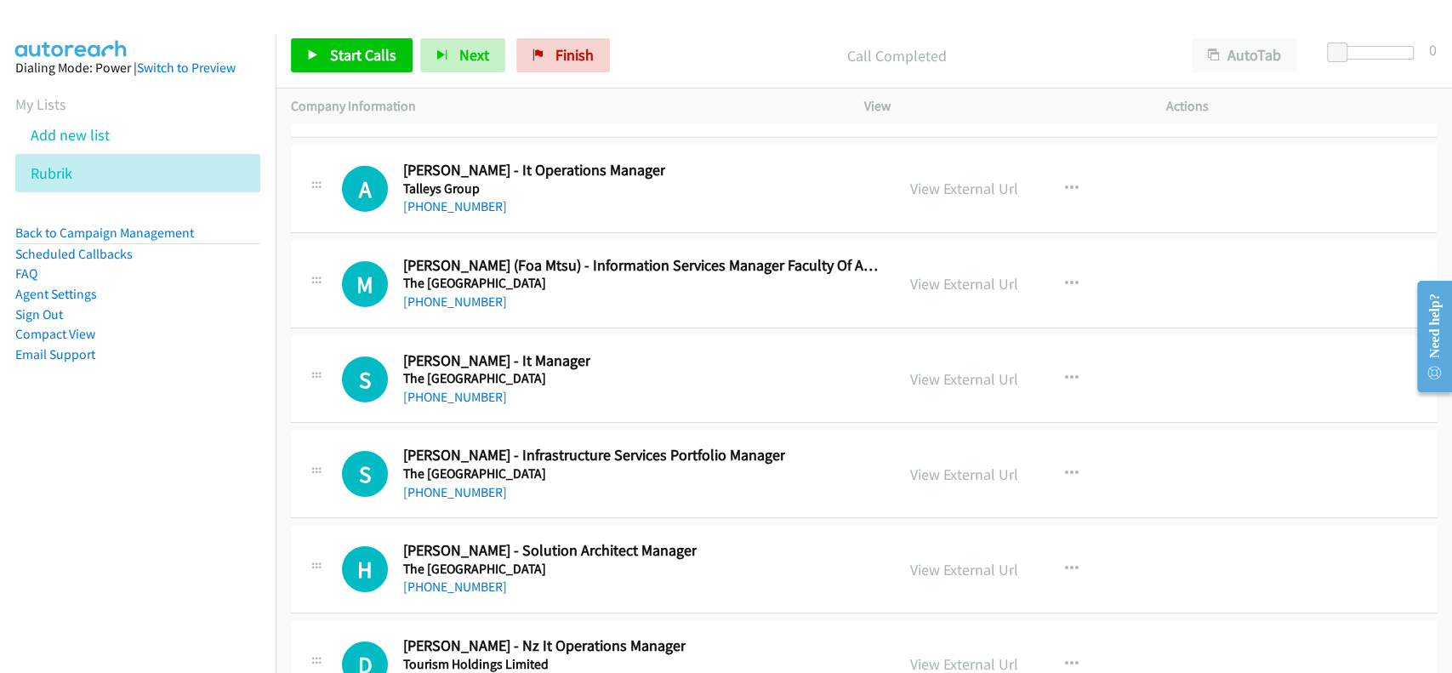
click at [899, 351] on div "View External Url View External Url Schedule/Manage Callback Start Calls Here R…" at bounding box center [1053, 379] width 317 height 56
click at [954, 369] on link "View External Url" at bounding box center [964, 379] width 108 height 20
click at [450, 389] on link "[PHONE_NUMBER]" at bounding box center [455, 397] width 104 height 16
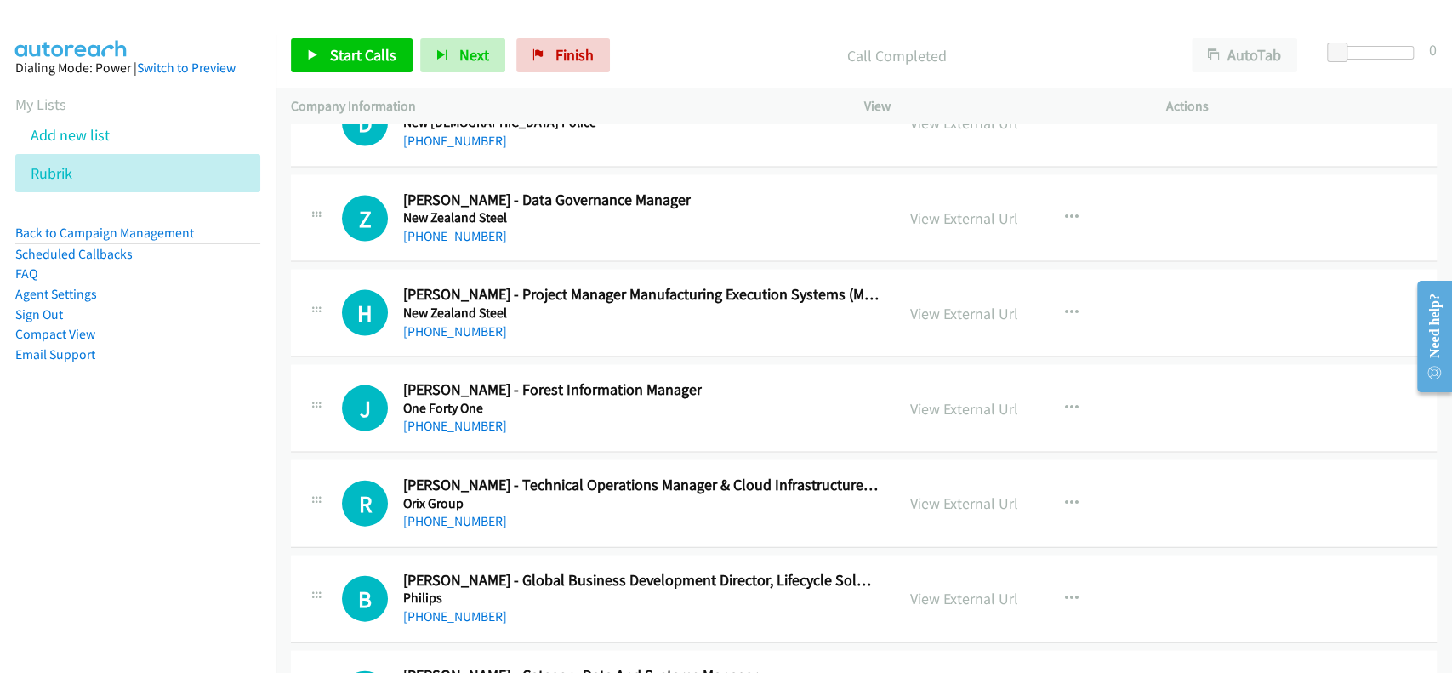
scroll to position [93691, 0]
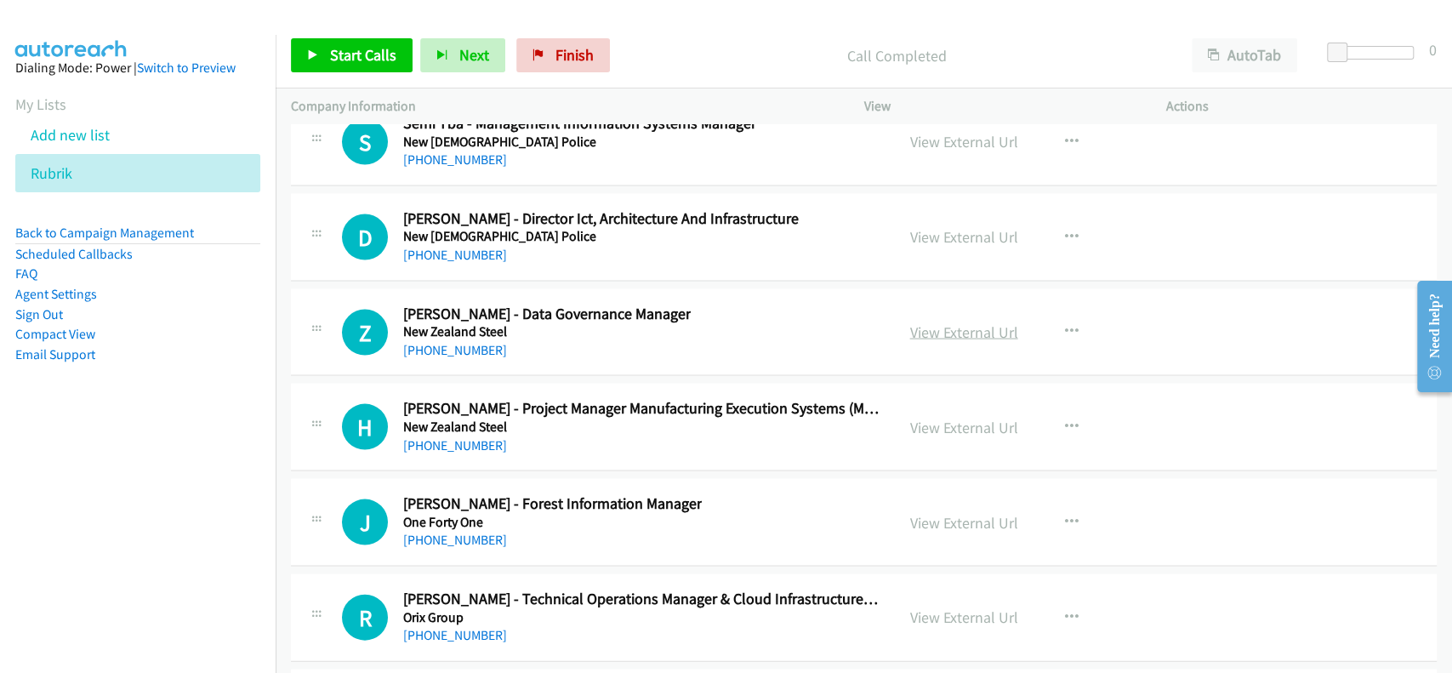
click at [946, 322] on link "View External Url" at bounding box center [964, 332] width 108 height 20
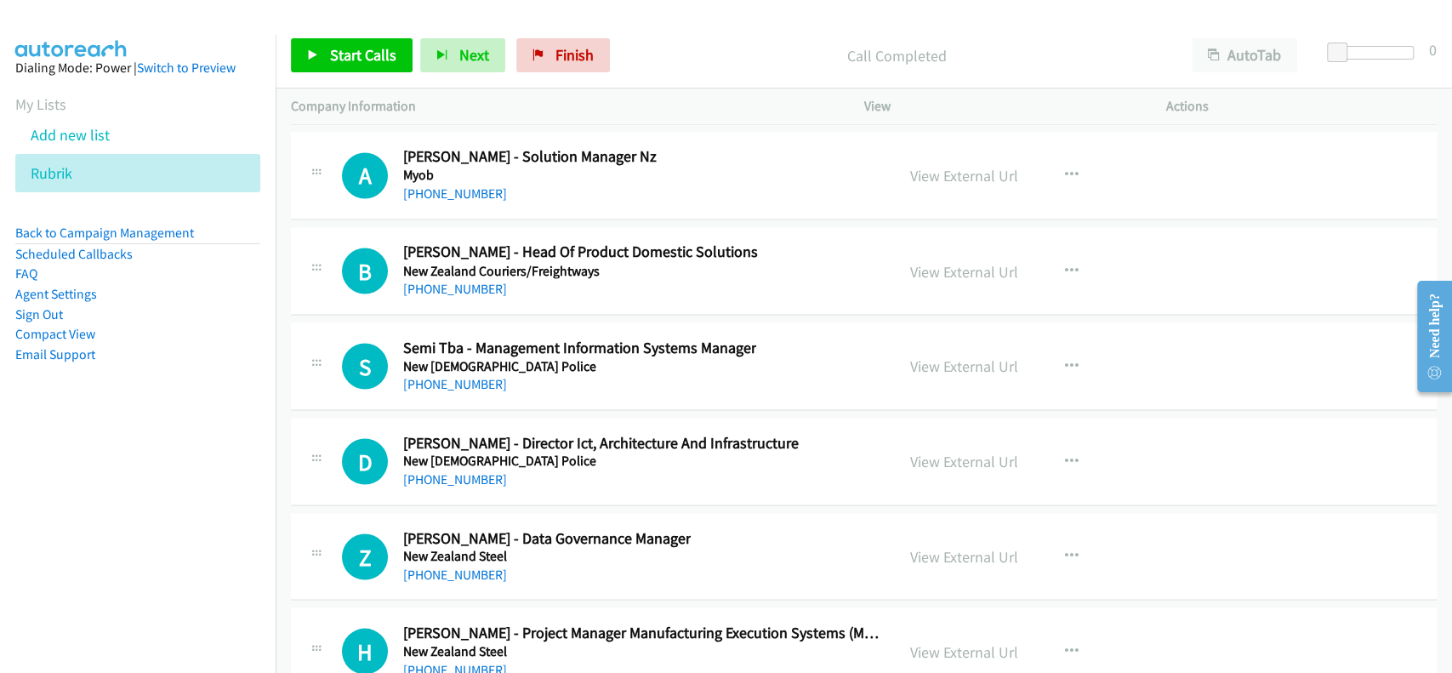
scroll to position [93464, 0]
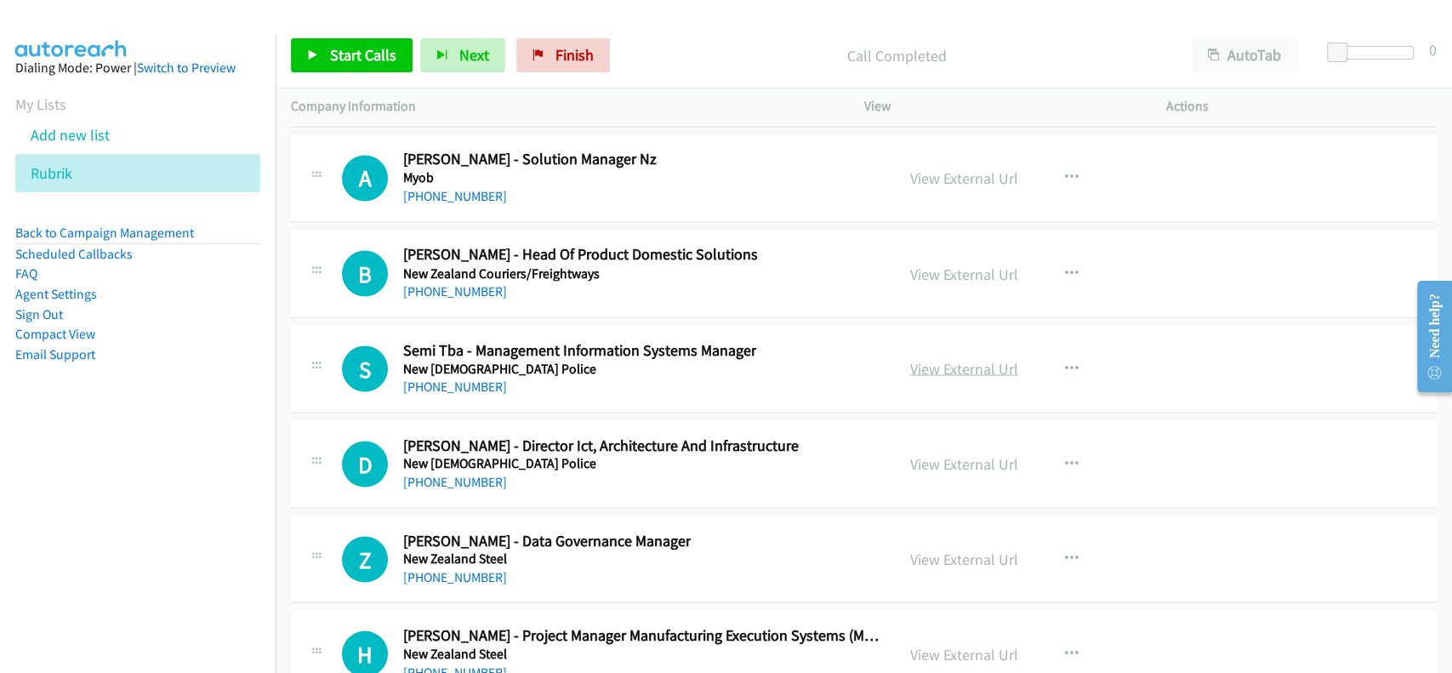
click at [915, 358] on link "View External Url" at bounding box center [964, 368] width 108 height 20
click at [452, 378] on link "[PHONE_NUMBER]" at bounding box center [455, 386] width 104 height 16
